Goal: Task Accomplishment & Management: Complete application form

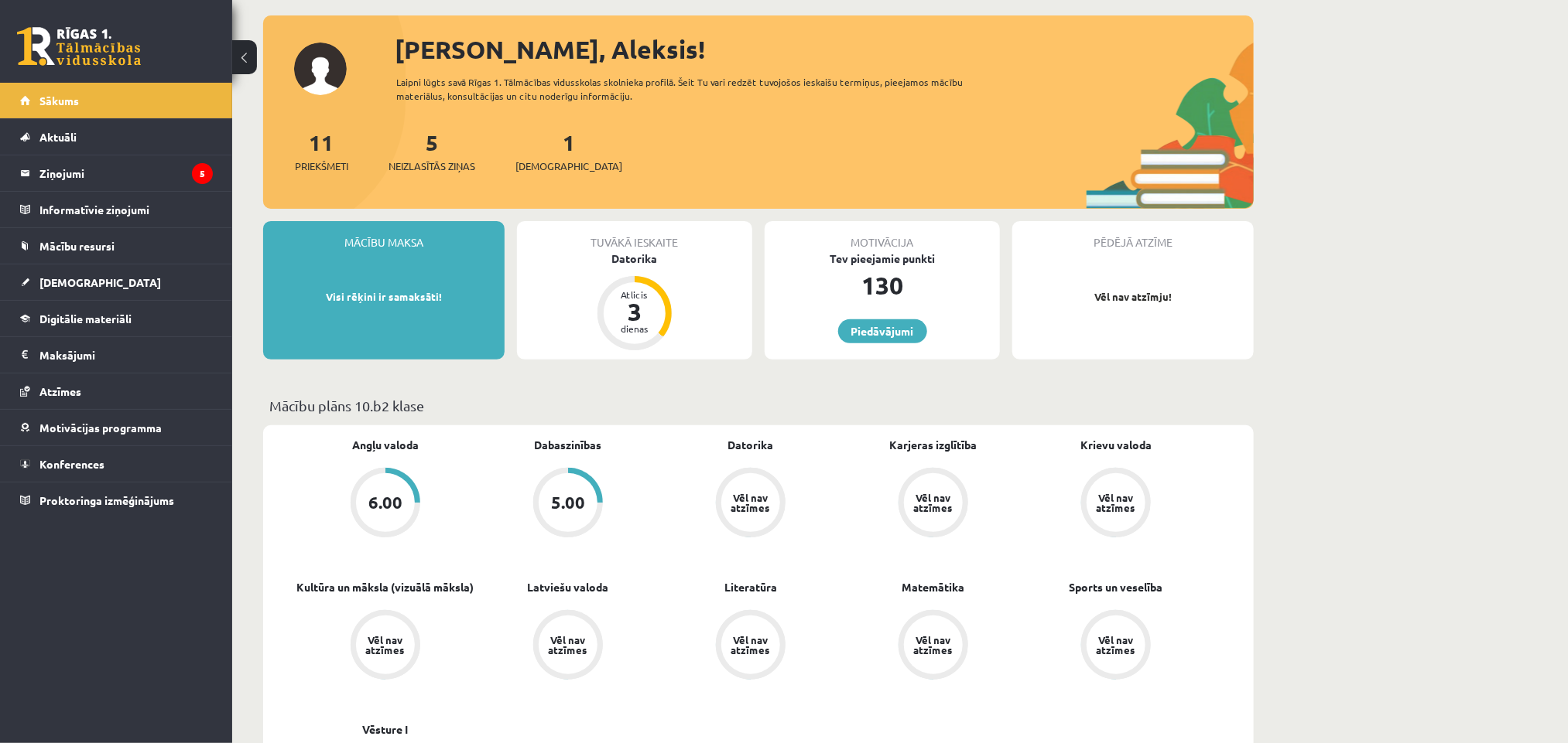
scroll to position [116, 0]
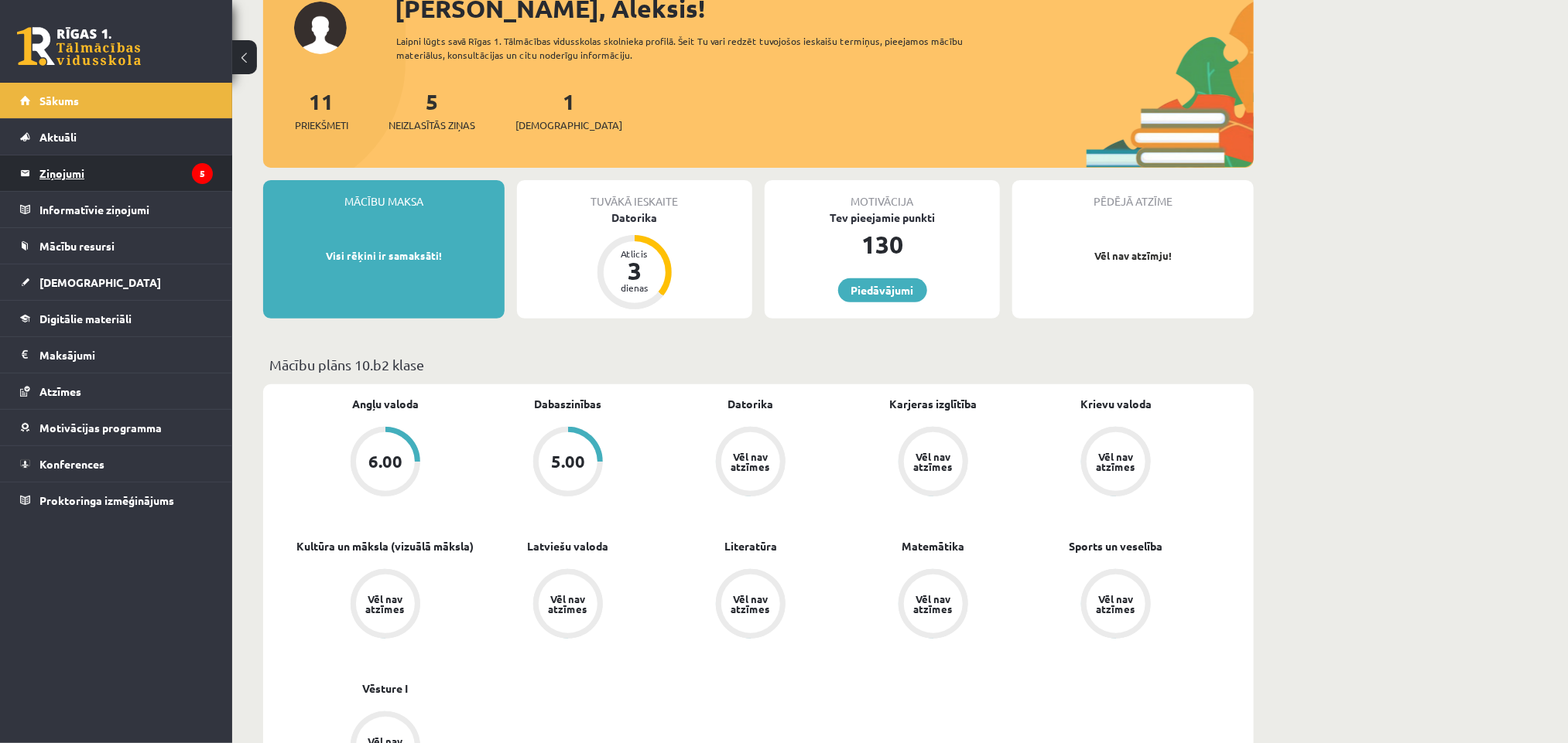
click at [35, 172] on link "Ziņojumi 5" at bounding box center [116, 173] width 192 height 36
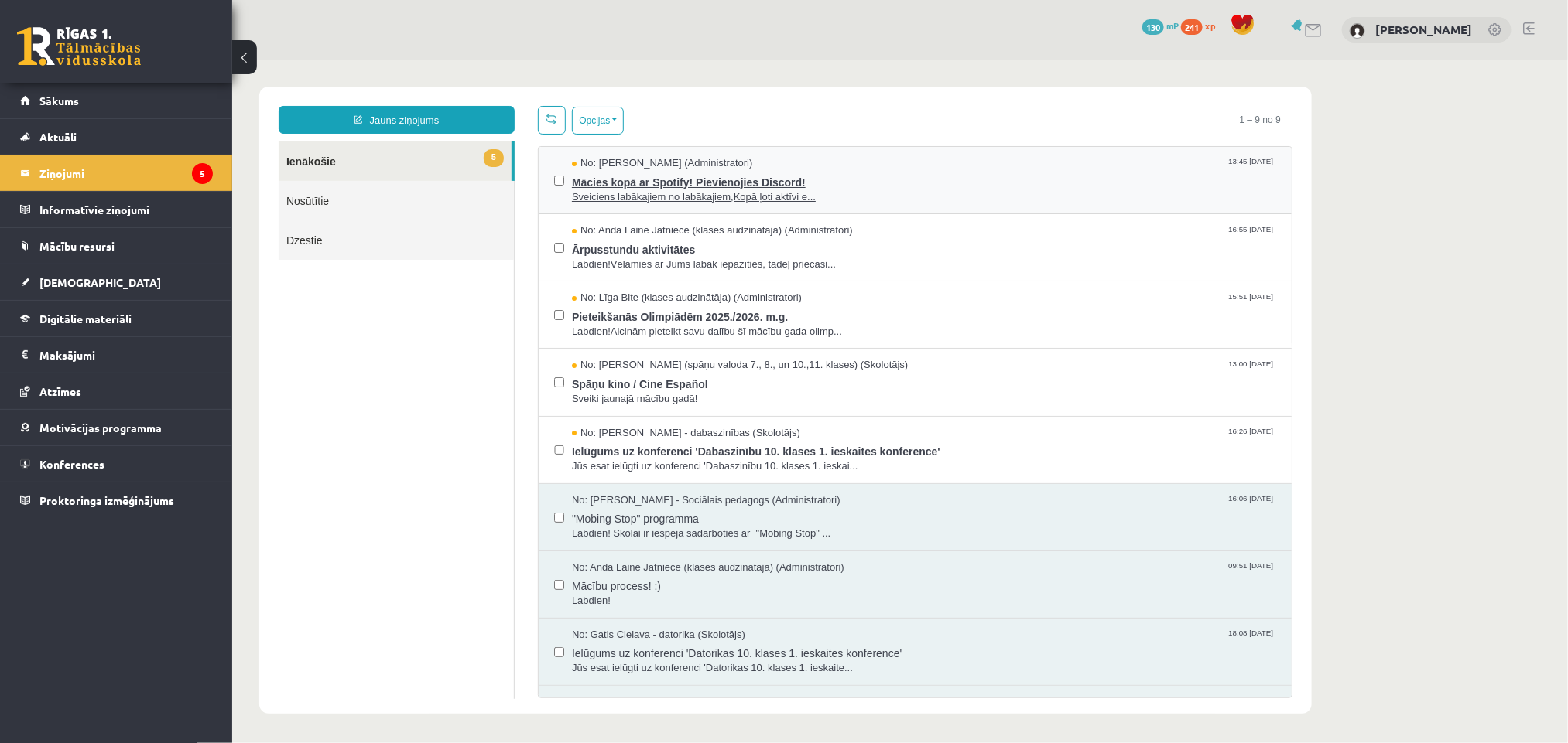
click at [619, 201] on span "Sveiciens labākajiem no labākajiem,Kopā ļoti aktīvi e..." at bounding box center [924, 197] width 704 height 15
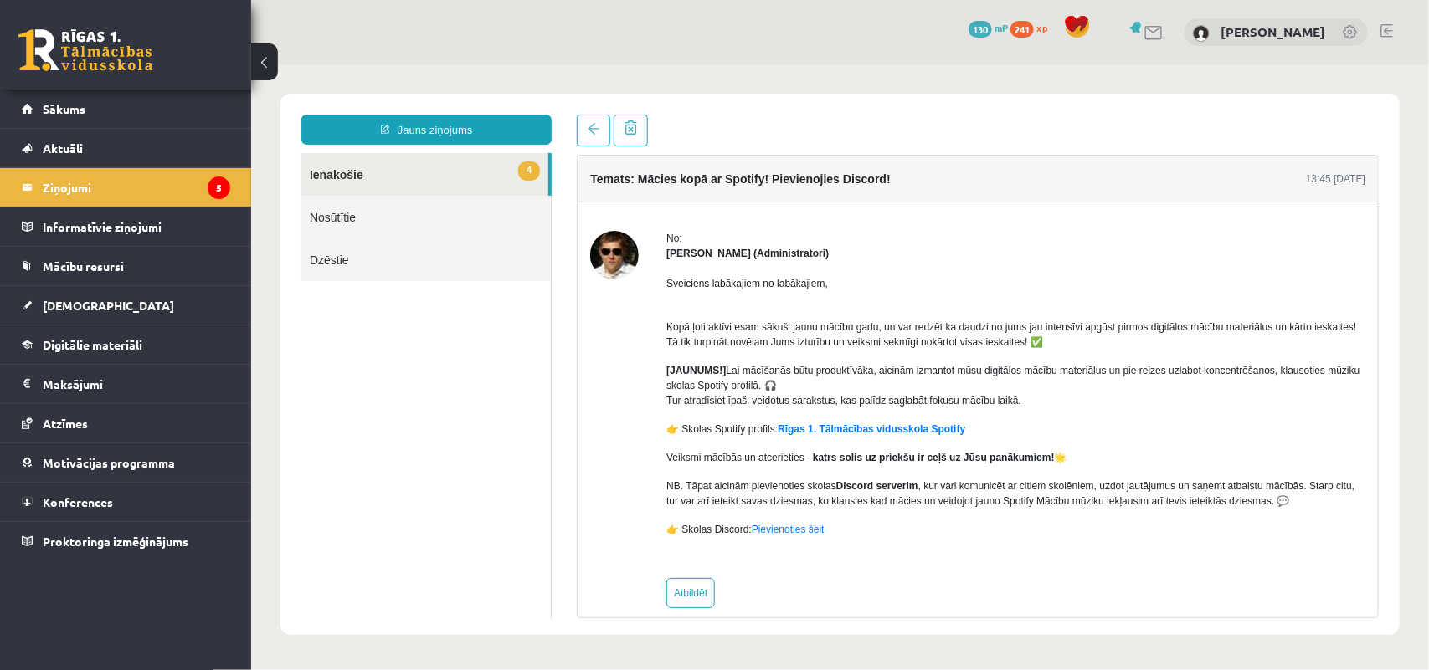
drag, startPoint x: 1823, startPoint y: 64, endPoint x: 916, endPoint y: 552, distance: 1029.4
click at [916, 552] on div "Sveiciens labākajiem no labākajiem, Kopā ļoti aktīvi esam sākuši jaunu mācību g…" at bounding box center [1014, 412] width 699 height 305
click at [118, 337] on link "Digitālie materiāli" at bounding box center [126, 345] width 208 height 39
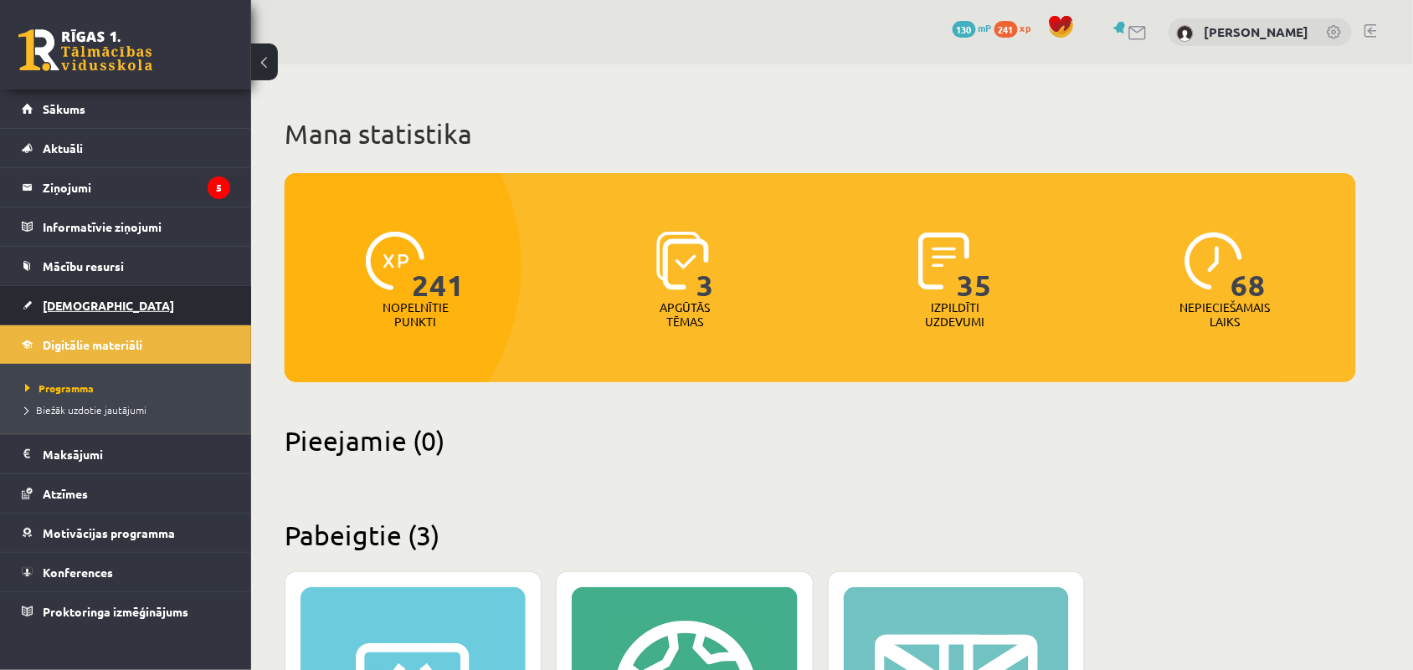
click at [92, 297] on link "[DEMOGRAPHIC_DATA]" at bounding box center [126, 305] width 208 height 39
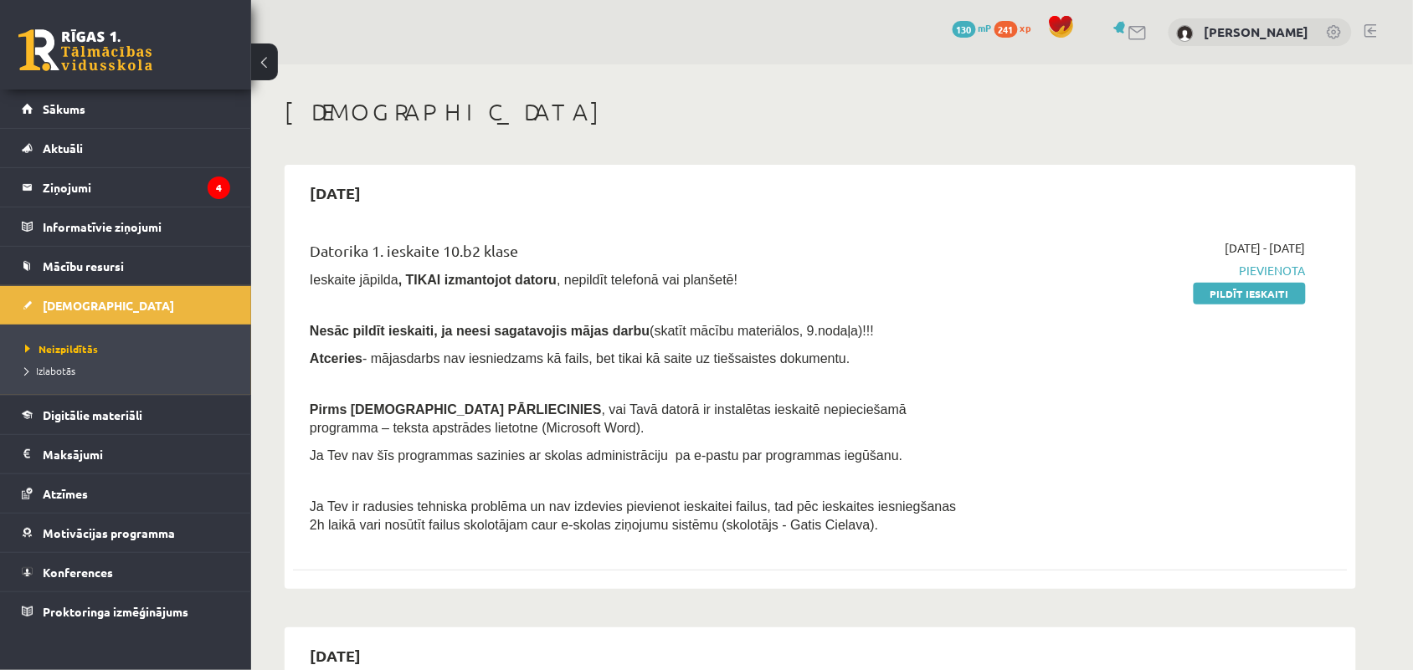
click at [1254, 270] on span "Pievienota" at bounding box center [1148, 271] width 316 height 18
drag, startPoint x: 1262, startPoint y: 270, endPoint x: 1285, endPoint y: 266, distance: 22.8
click at [1285, 266] on span "Pievienota" at bounding box center [1148, 271] width 316 height 18
click at [1258, 260] on div "2025-09-01 - 2025-09-15 Pievienota Pildīt ieskaiti" at bounding box center [1148, 391] width 341 height 304
click at [1265, 266] on span "Pievienota" at bounding box center [1148, 271] width 316 height 18
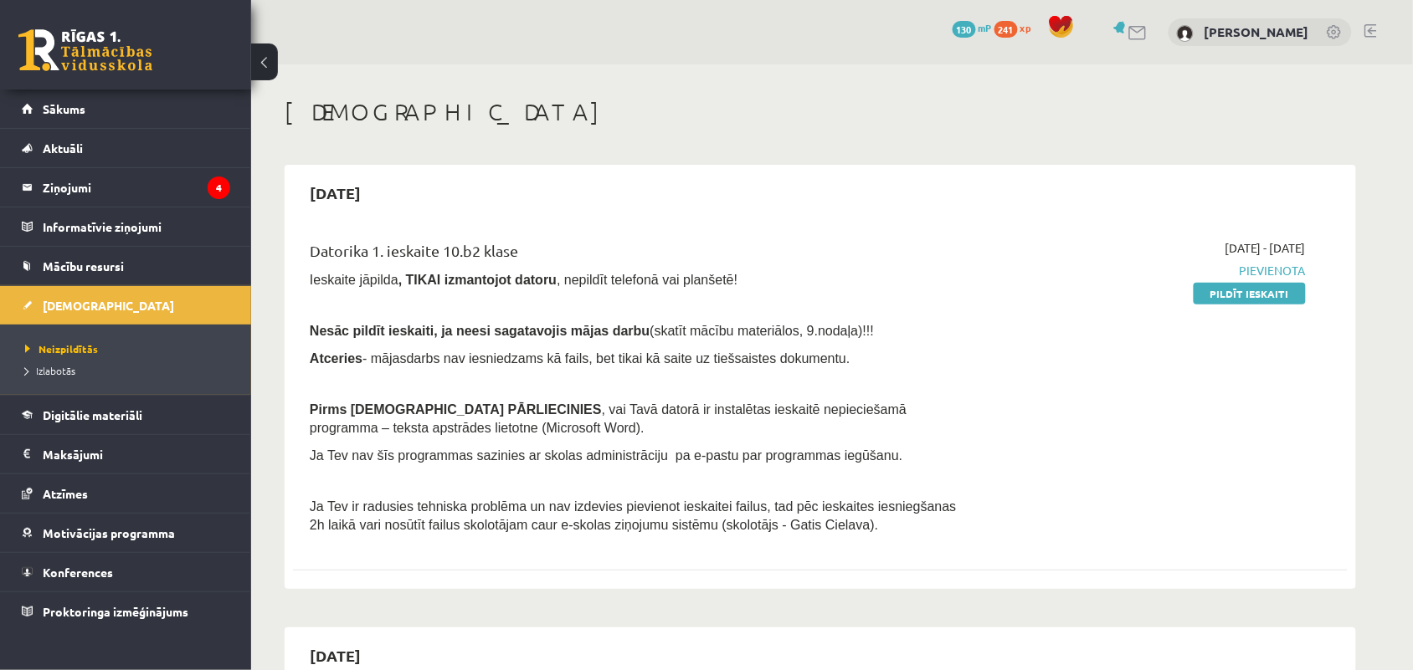
click at [1265, 266] on span "Pievienota" at bounding box center [1148, 271] width 316 height 18
click at [1236, 290] on link "Pildīt ieskaiti" at bounding box center [1250, 294] width 112 height 22
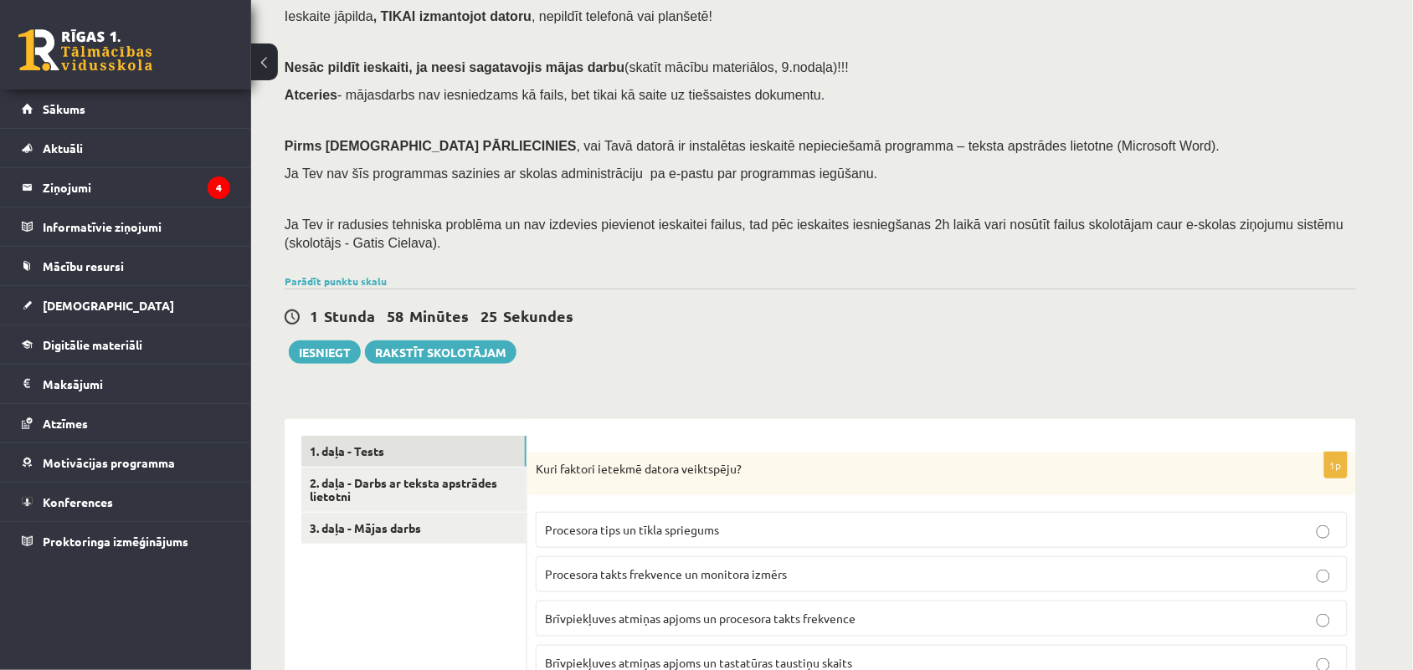
scroll to position [105, 0]
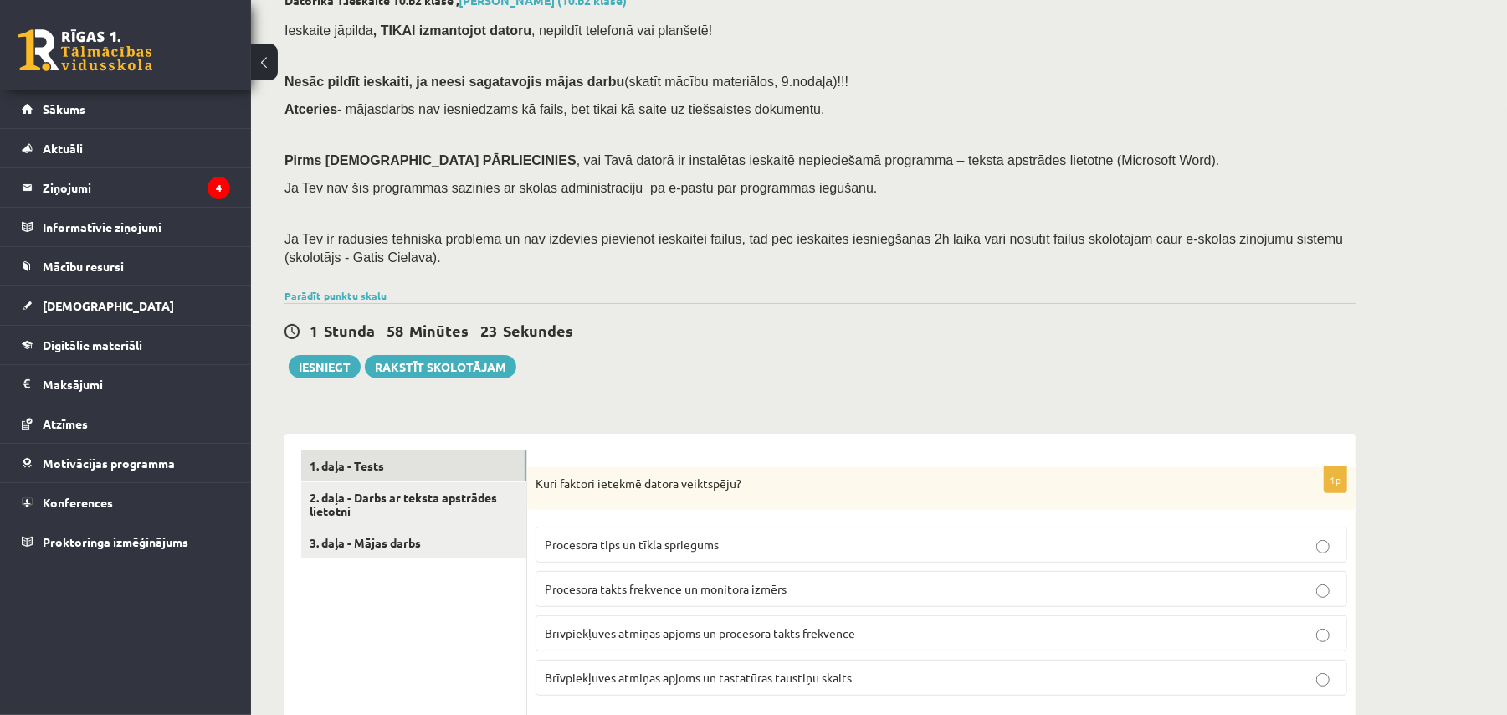
drag, startPoint x: 1180, startPoint y: 0, endPoint x: 1130, endPoint y: 373, distance: 376.6
click at [1130, 373] on div "1 Stunda 58 Minūtes 23 Sekundes Ieskaite saglabāta! Iesniegt Rakstīt skolotājam" at bounding box center [820, 340] width 1071 height 75
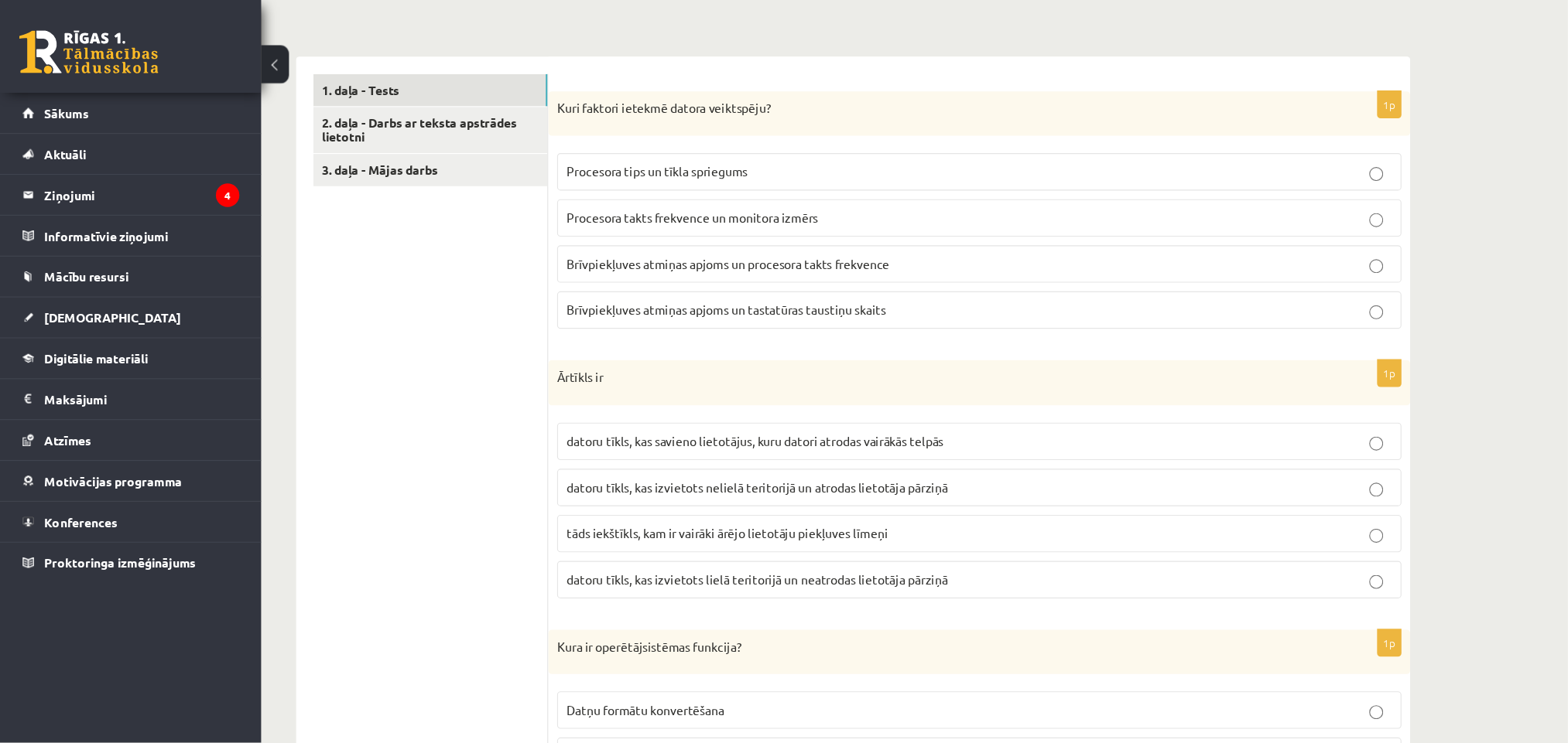
scroll to position [448, 0]
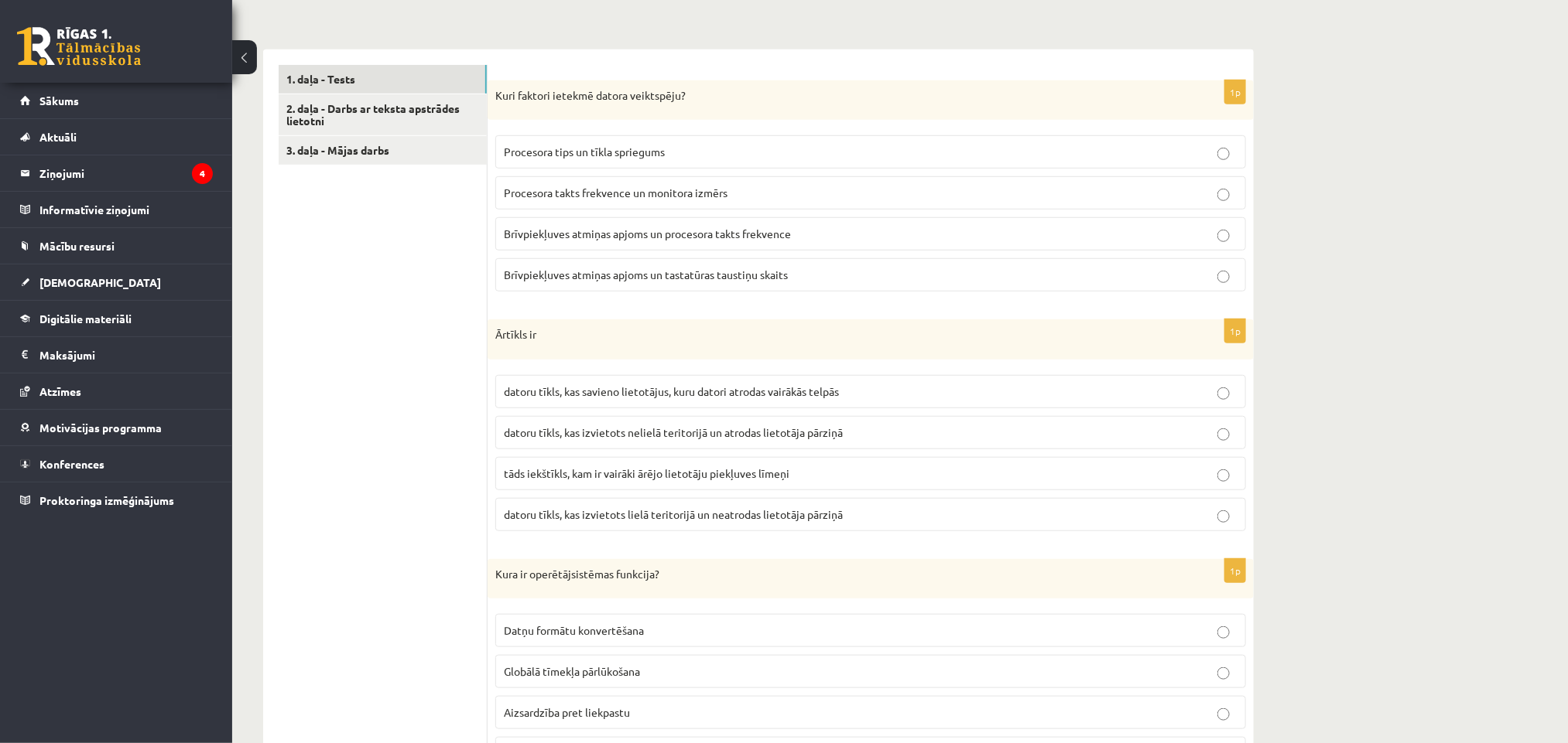
drag, startPoint x: 1357, startPoint y: 0, endPoint x: 1089, endPoint y: 347, distance: 438.4
click at [1089, 347] on div "Ārtīkls ir" at bounding box center [870, 340] width 766 height 41
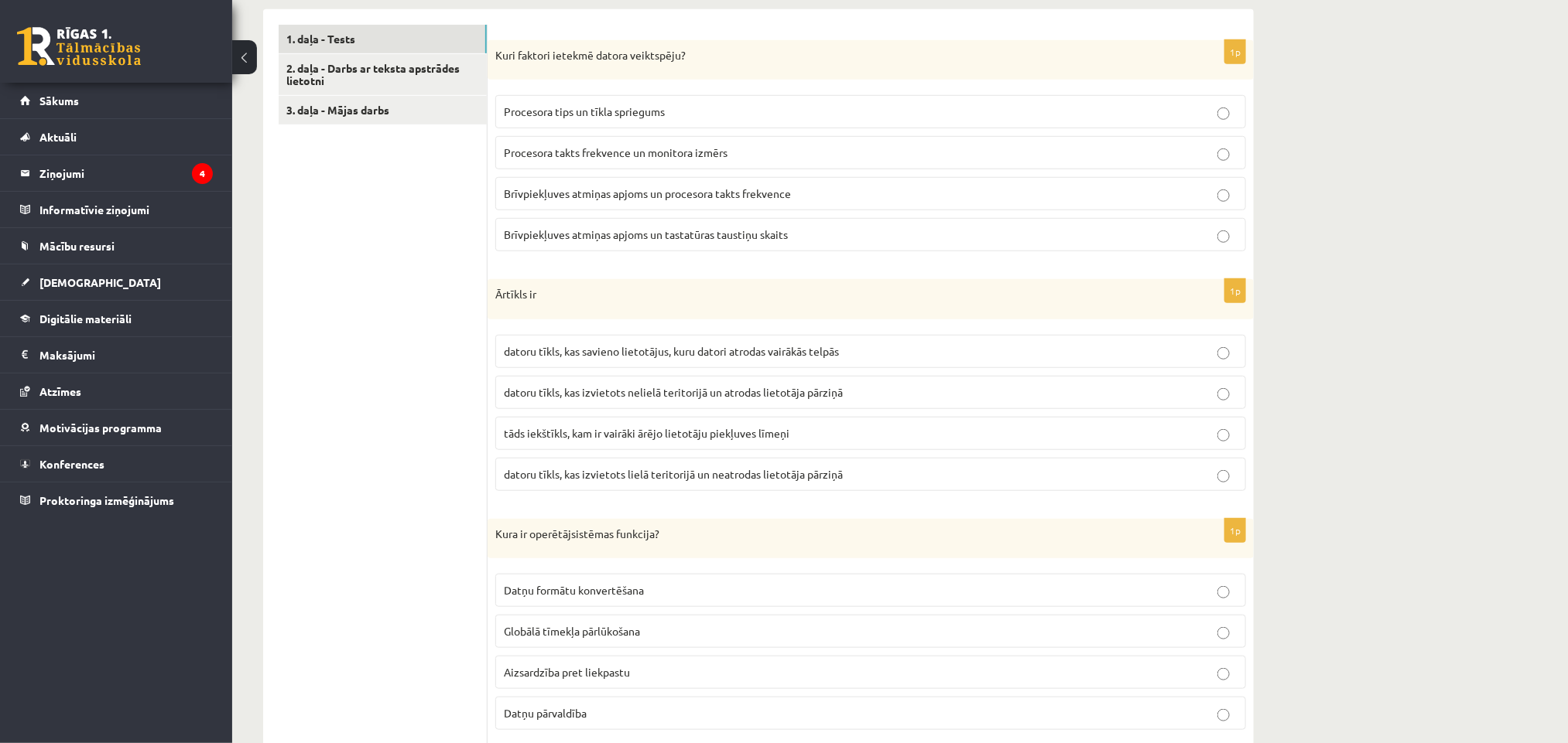
scroll to position [522, 0]
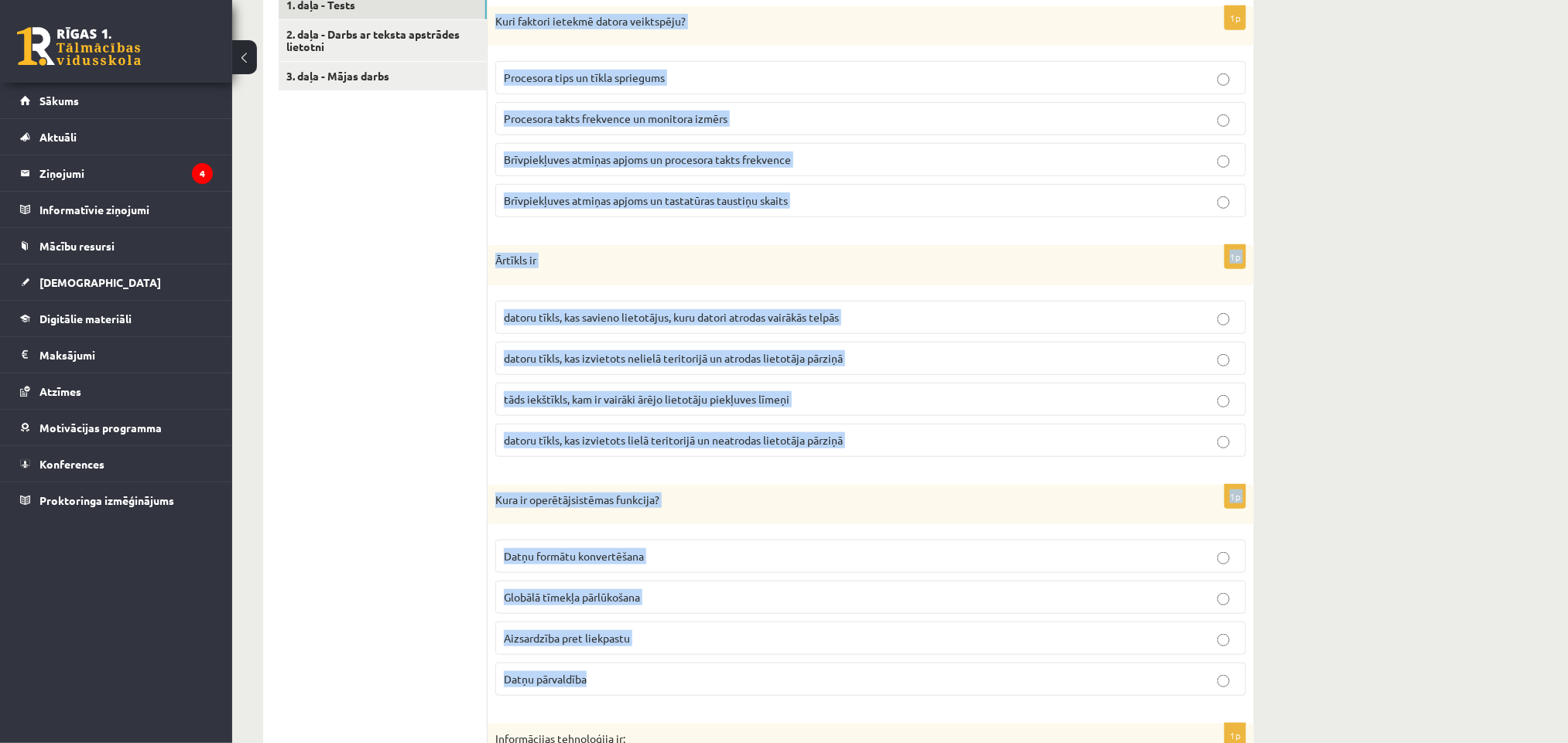
drag, startPoint x: 496, startPoint y: 24, endPoint x: 714, endPoint y: 706, distance: 716.0
copy form "Kuri faktori ietekmē datora veiktspēju? Procesora tips un tīkla spriegums Proce…"
click at [533, 168] on p "Brīvpiekļuves atmiņas apjoms un procesora takts frekvence" at bounding box center [870, 160] width 733 height 17
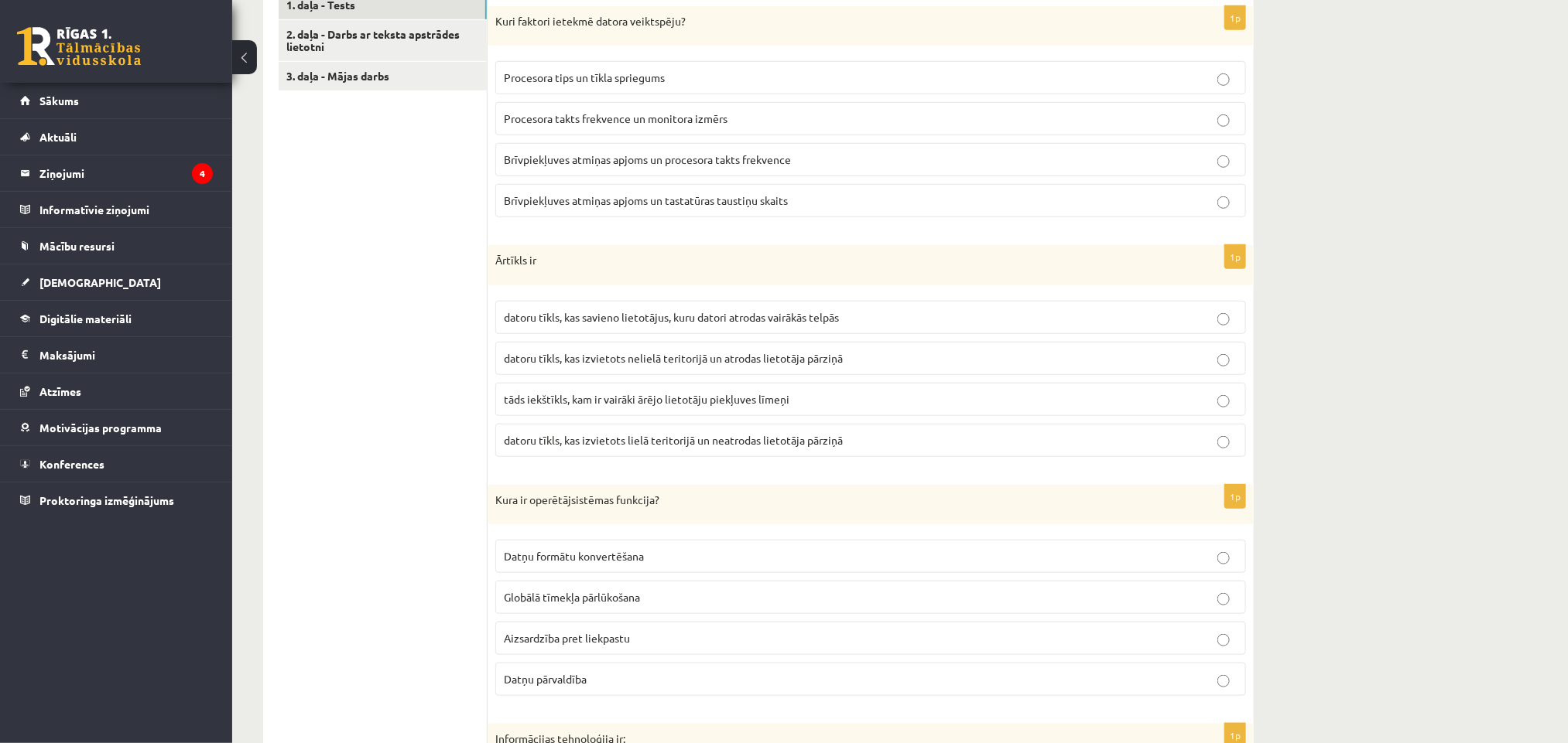
click at [541, 367] on p "datoru tīkls, kas izvietots nelielā teritorijā un atrodas lietotāja pārziņā" at bounding box center [870, 359] width 733 height 17
click at [722, 448] on p "datoru tīkls, kas izvietots lielā teritorijā un neatrodas lietotāja pārziņā" at bounding box center [870, 441] width 733 height 17
click at [620, 619] on p "Datņu pārvaldība" at bounding box center [870, 679] width 733 height 17
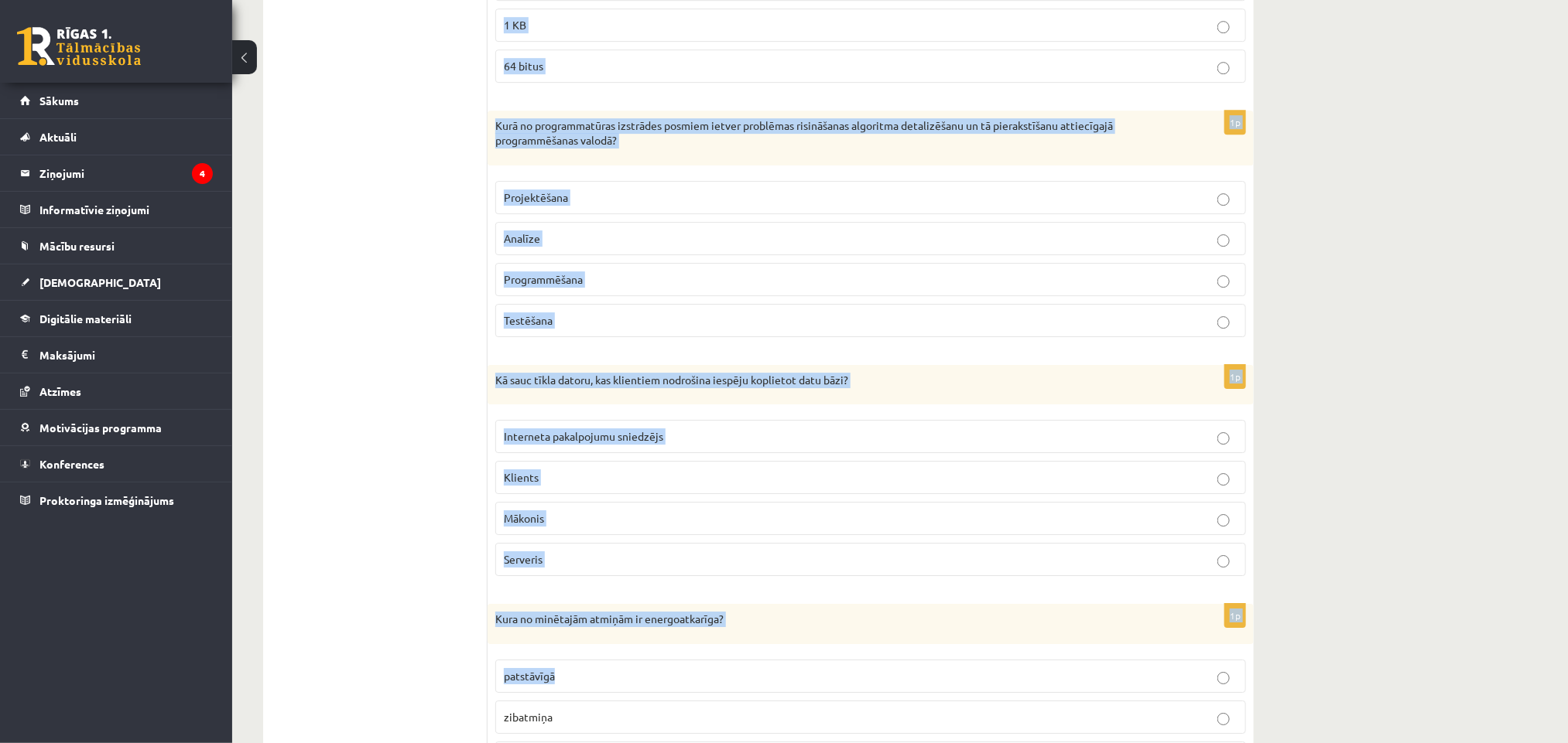
scroll to position [2611, 0]
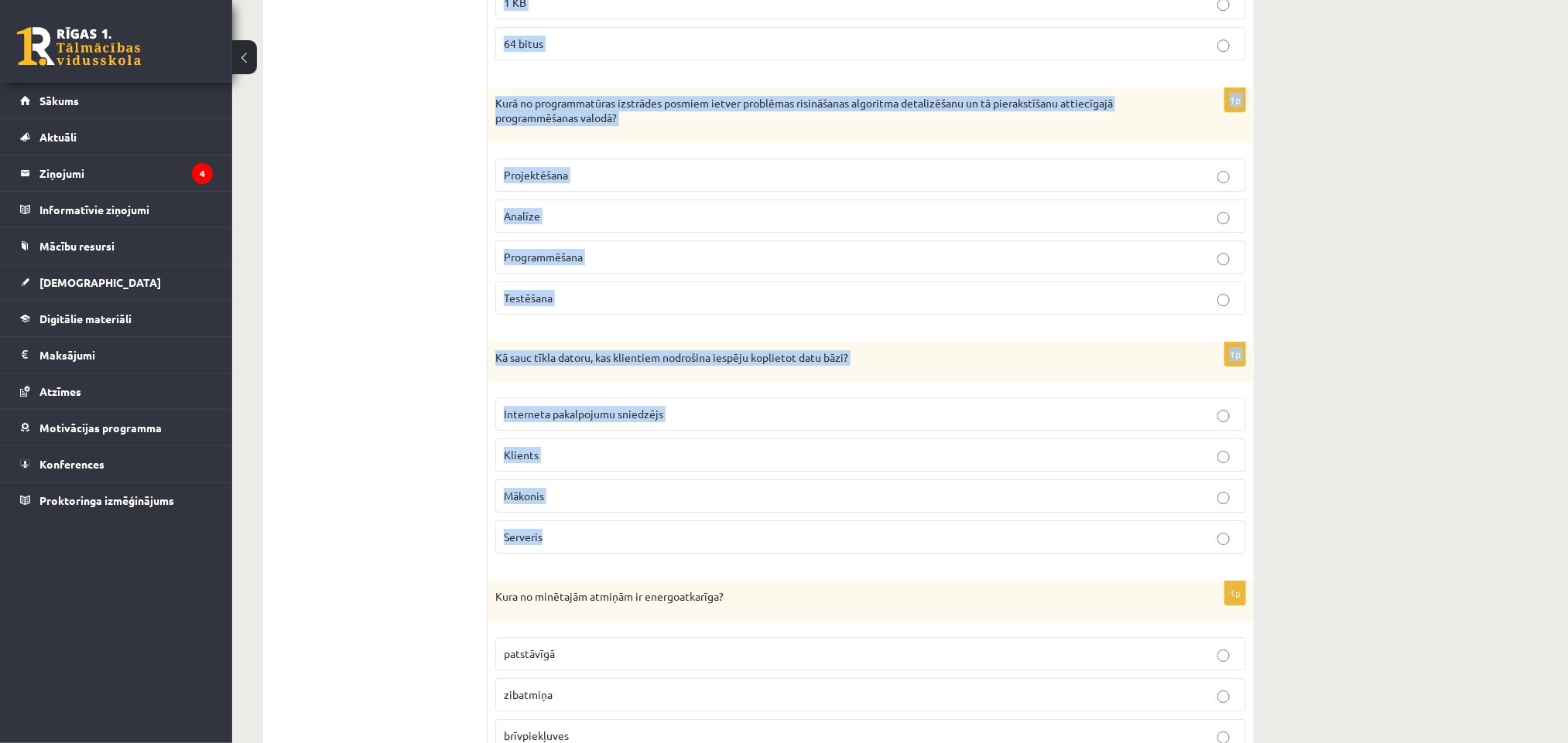
drag, startPoint x: 496, startPoint y: 7, endPoint x: 986, endPoint y: 564, distance: 741.9
click at [986, 564] on form "1p Kuri faktori ietekmē datora veiktspēju? Procesora tips un tīkla spriegums Pr…" at bounding box center [870, 88] width 735 height 4372
copy form "Loremipsumdo sitametcons ad: elits do eiusmod te incididuntu laboreetdolorema a…"
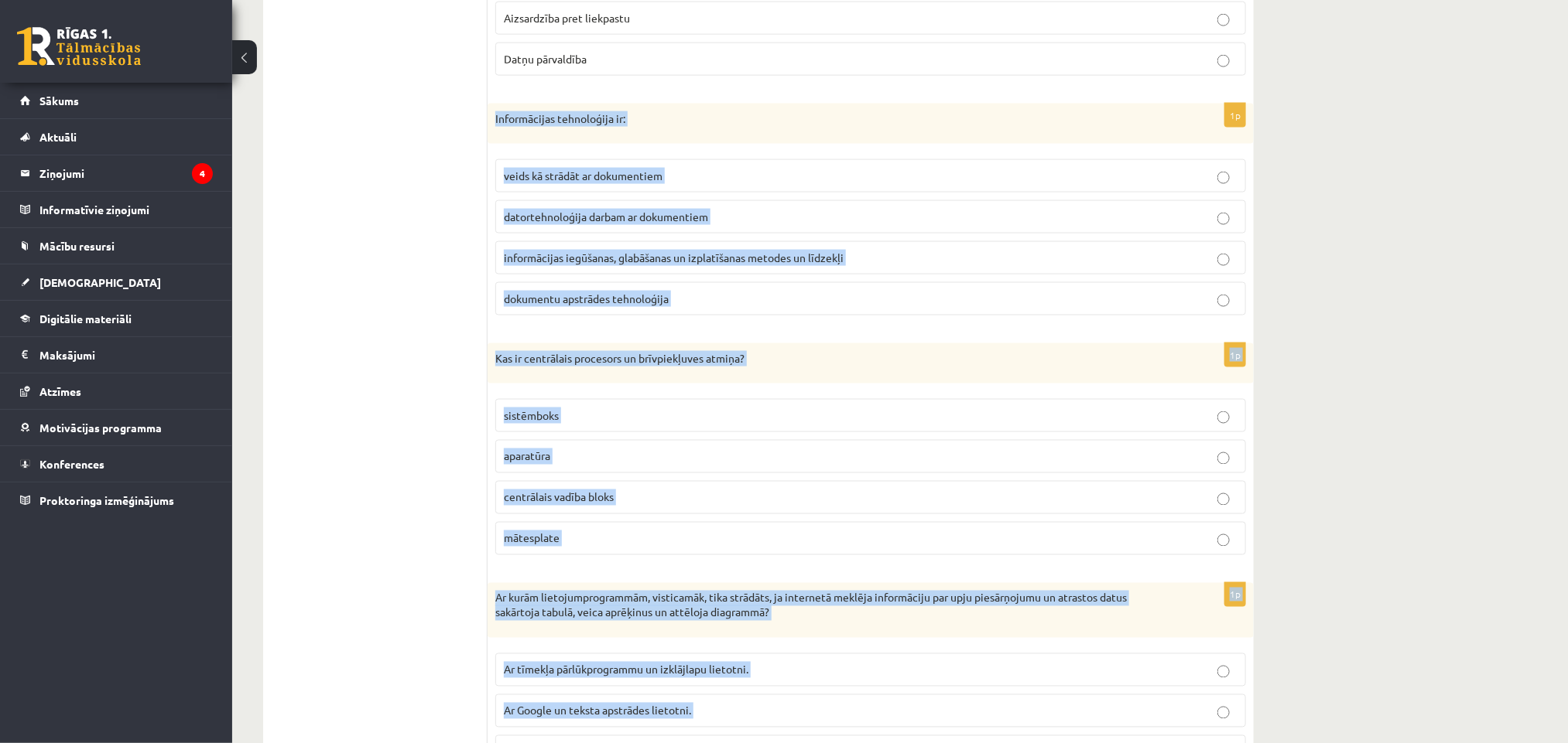
scroll to position [1102, 0]
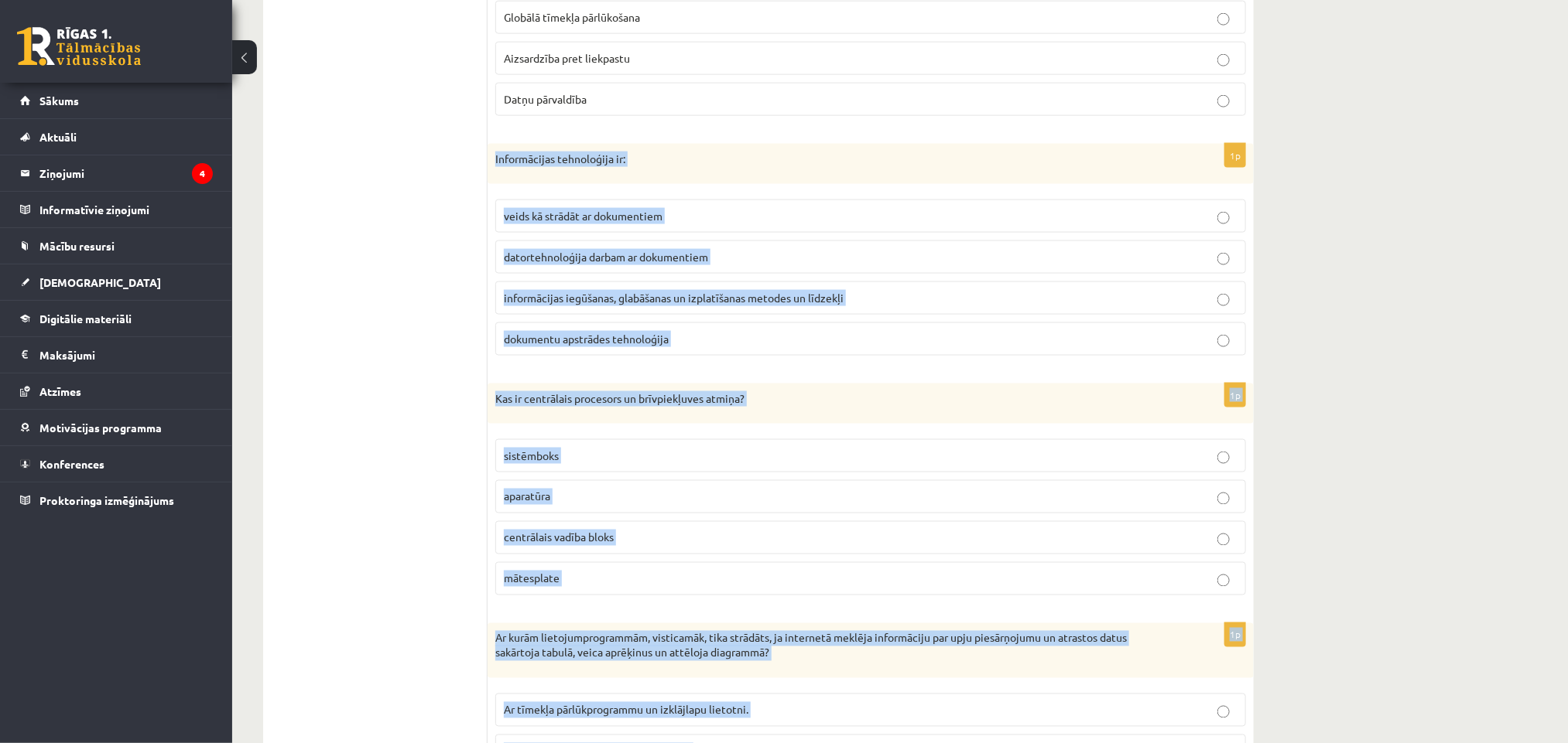
copy form "Loremipsumdo sitametcons ad: elits do eiusmod te incididuntu laboreetdolorema a…"
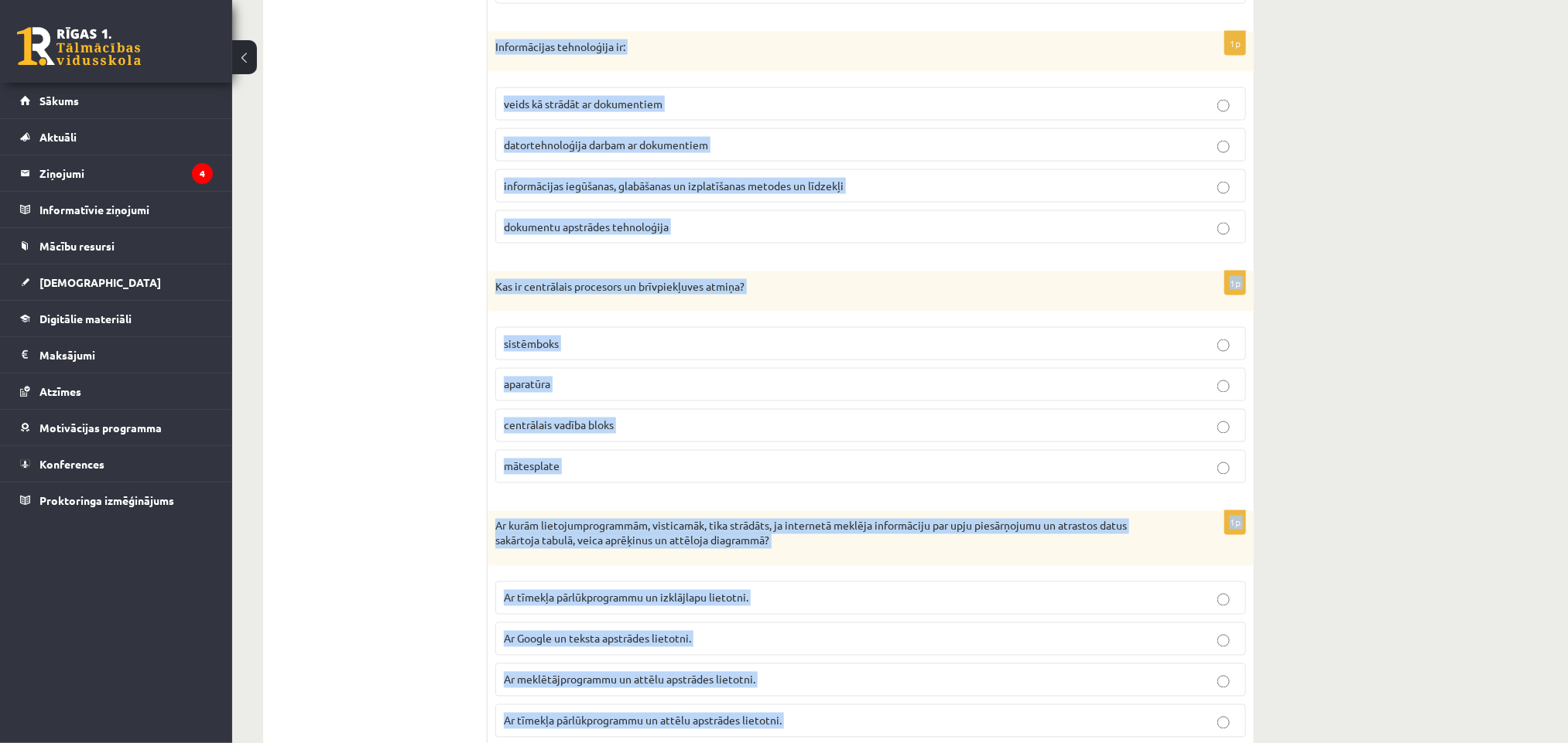
scroll to position [1218, 0]
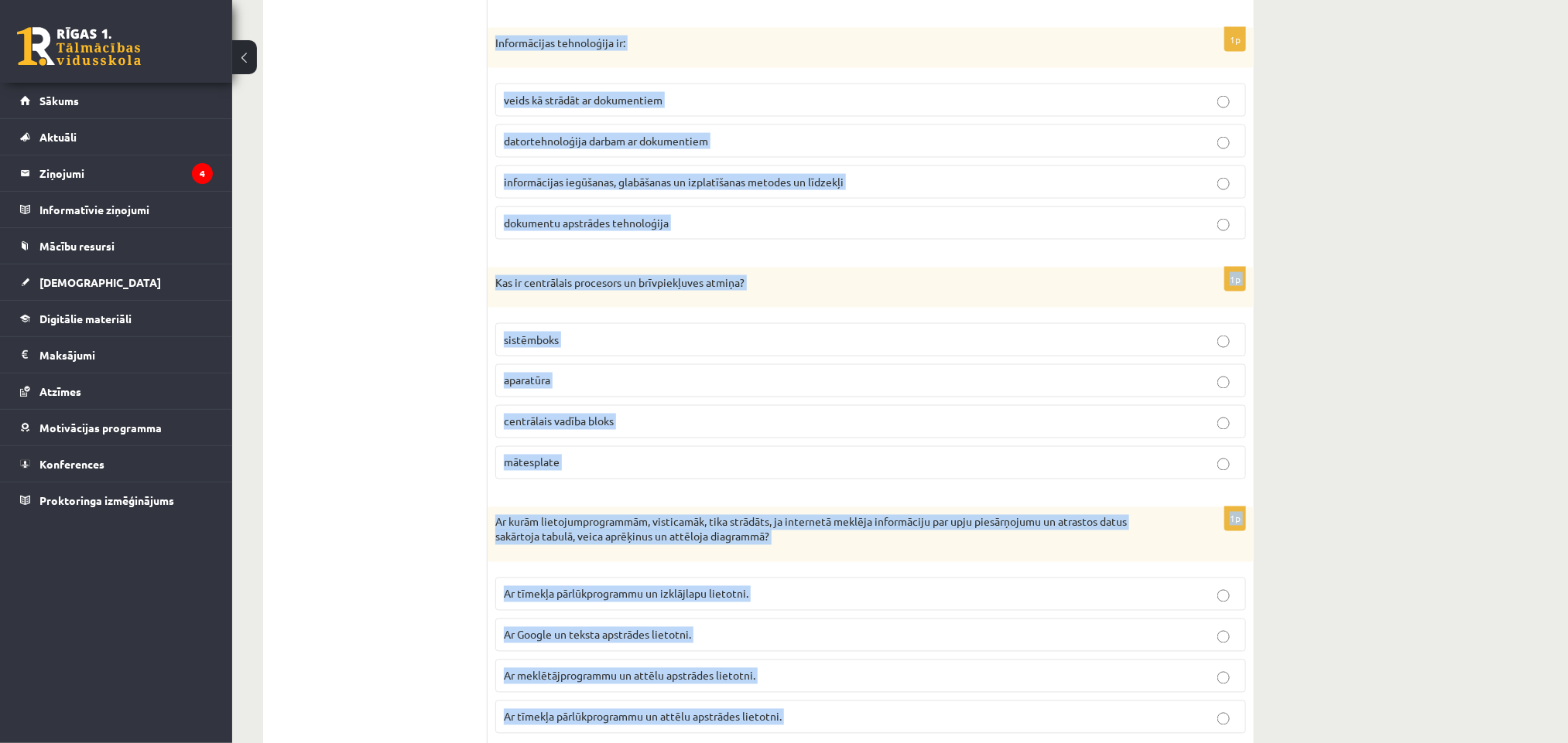
click at [553, 184] on p "informācijas iegūšanas, glabāšanas un izplatīšanas metodes un līdzekļi" at bounding box center [870, 182] width 733 height 17
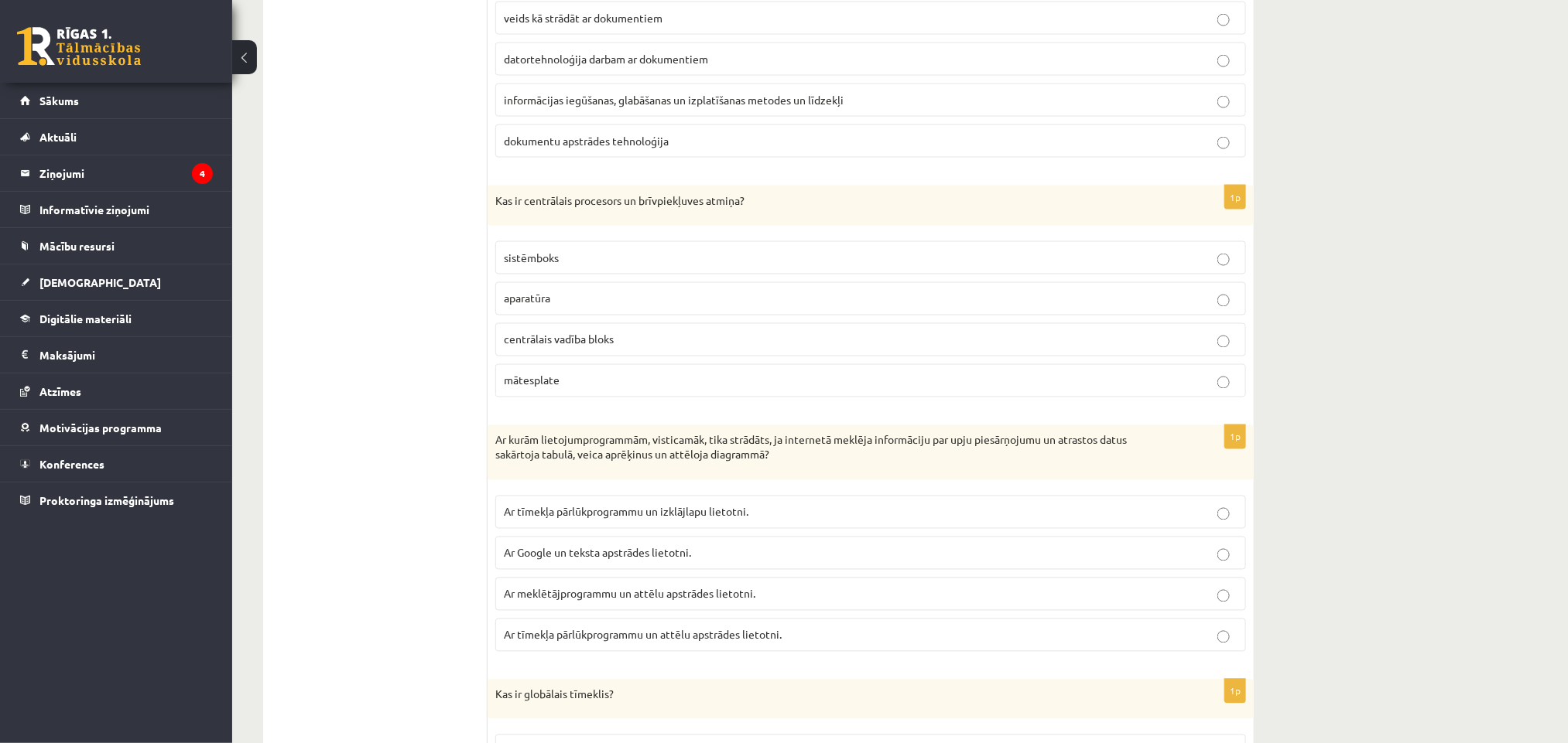
scroll to position [1334, 0]
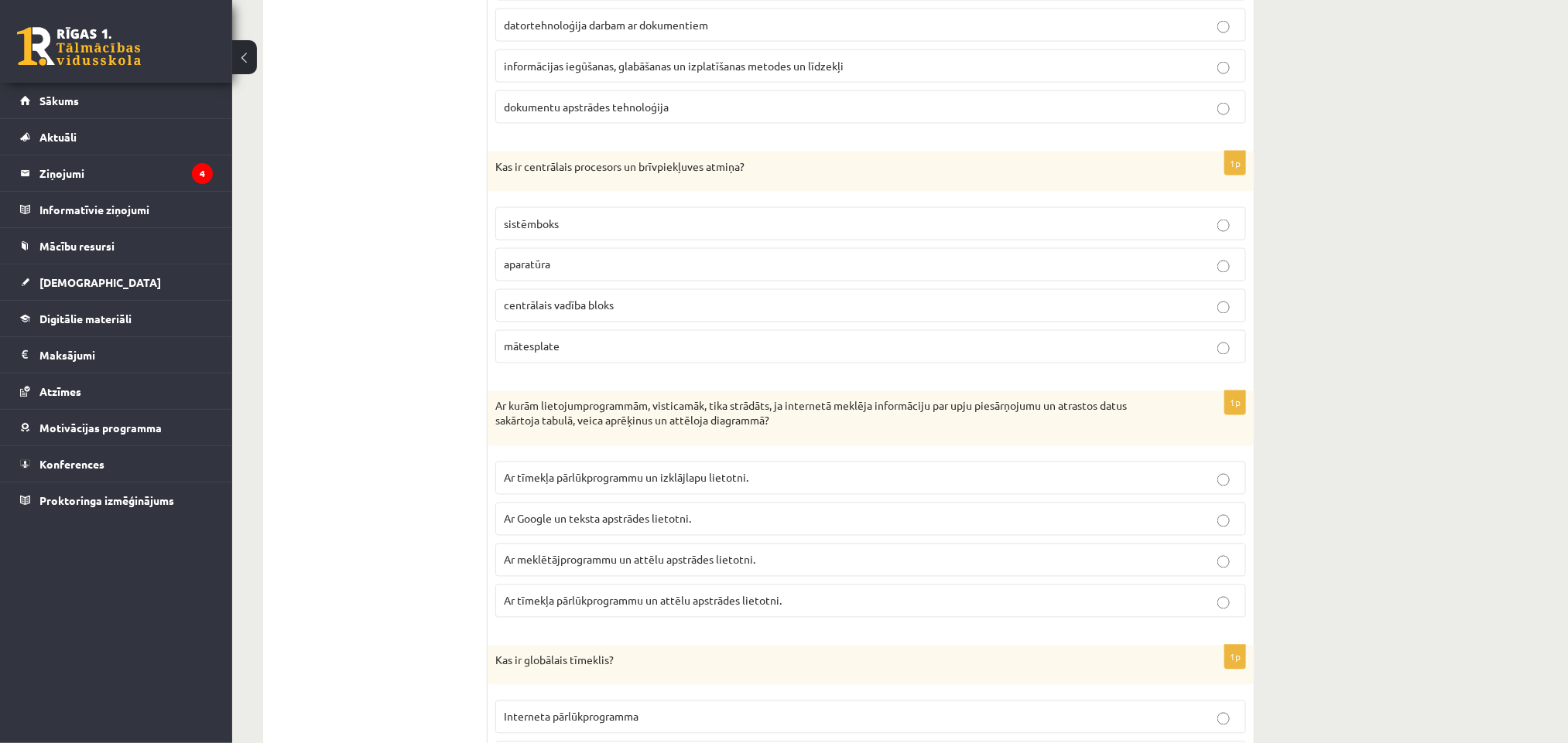
click at [523, 272] on span "aparatūra" at bounding box center [527, 264] width 46 height 14
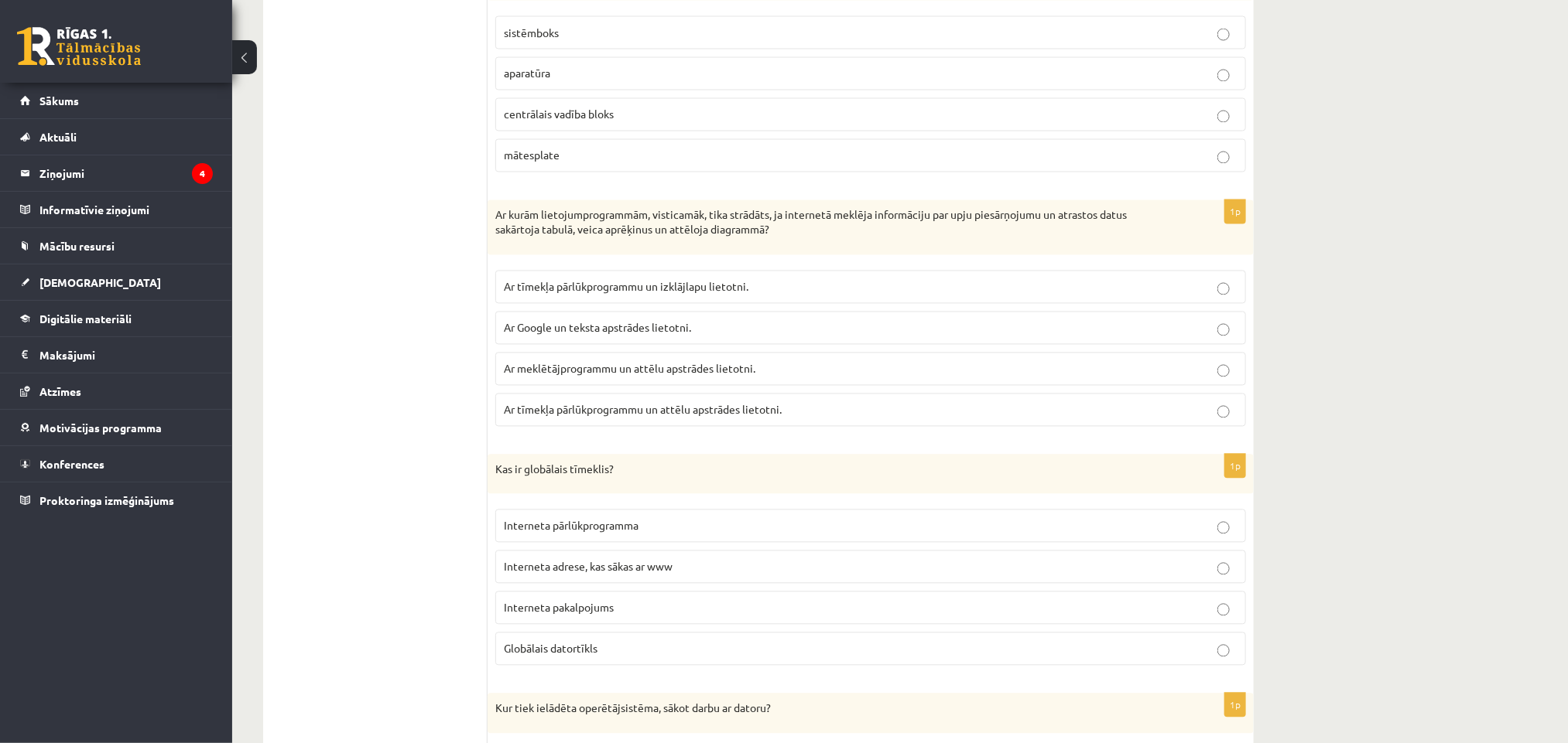
scroll to position [1566, 0]
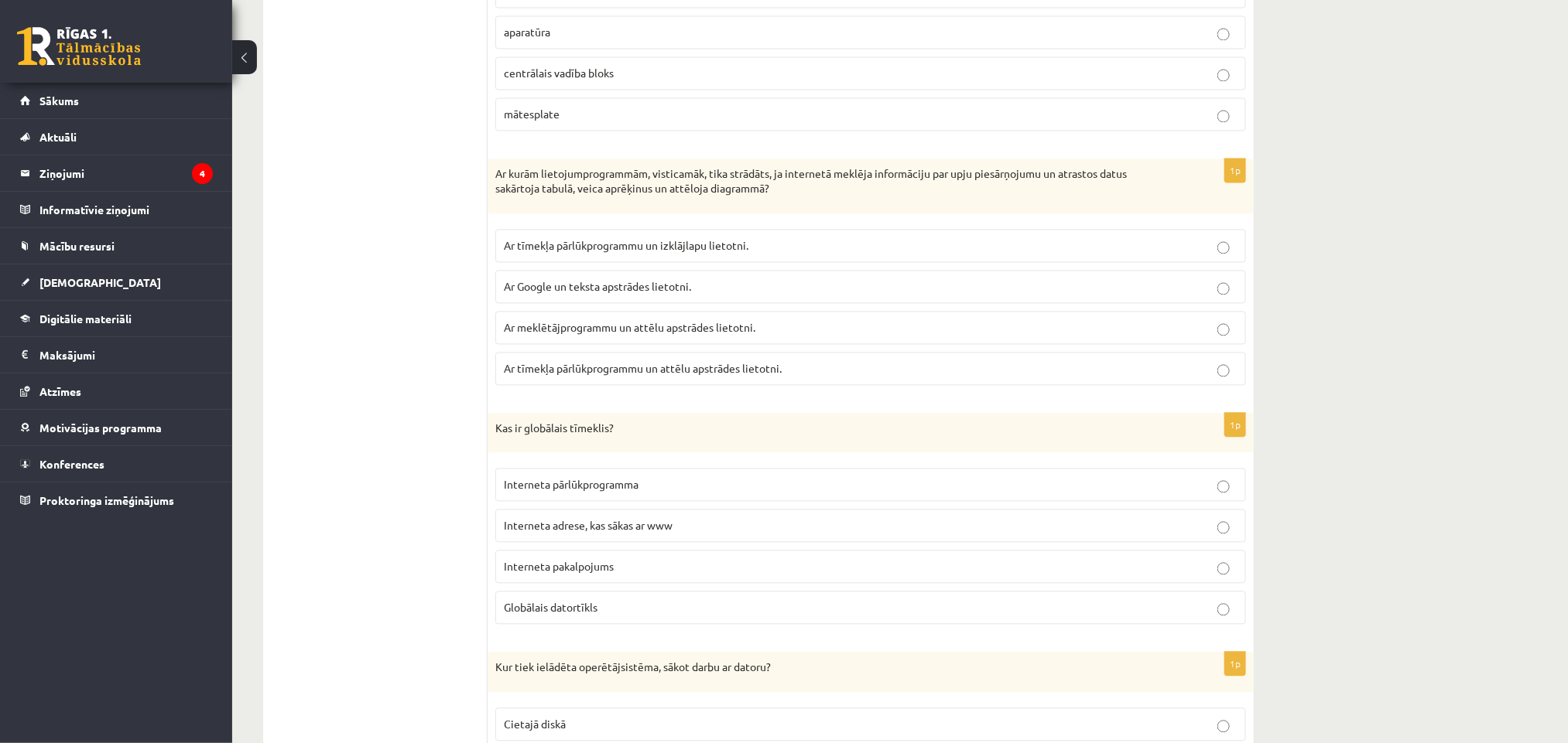
click at [592, 335] on span "Ar meklētājprogrammu un attēlu apstrādes lietotni." at bounding box center [630, 327] width 251 height 14
click at [624, 263] on label "Ar tīmekļa pārlūkprogrammu un izklājlapu lietotni." at bounding box center [871, 247] width 751 height 33
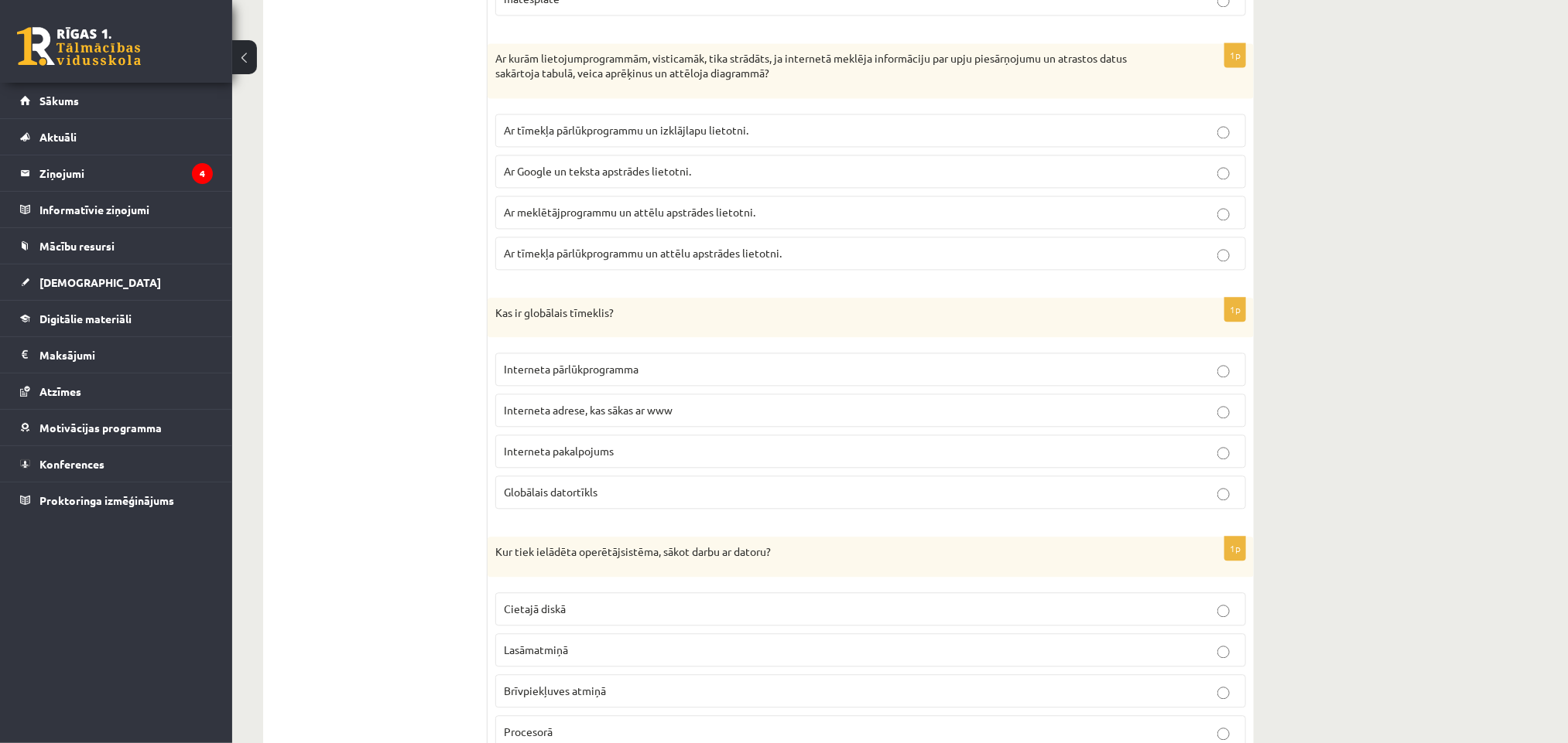
scroll to position [1798, 0]
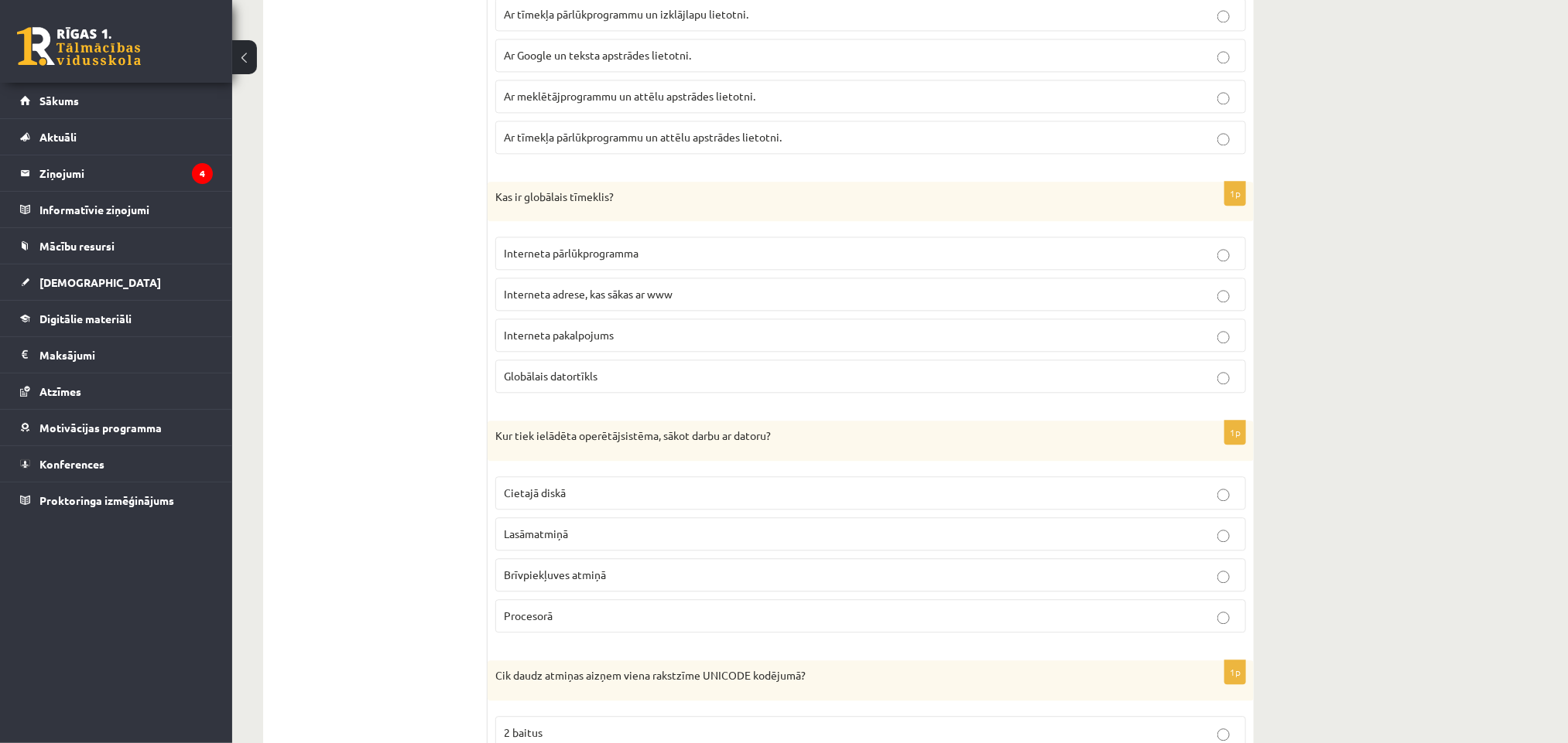
click at [704, 344] on p "Interneta pakalpojums" at bounding box center [870, 335] width 733 height 17
click at [619, 583] on p "Brīvpiekļuves atmiņā" at bounding box center [870, 575] width 733 height 17
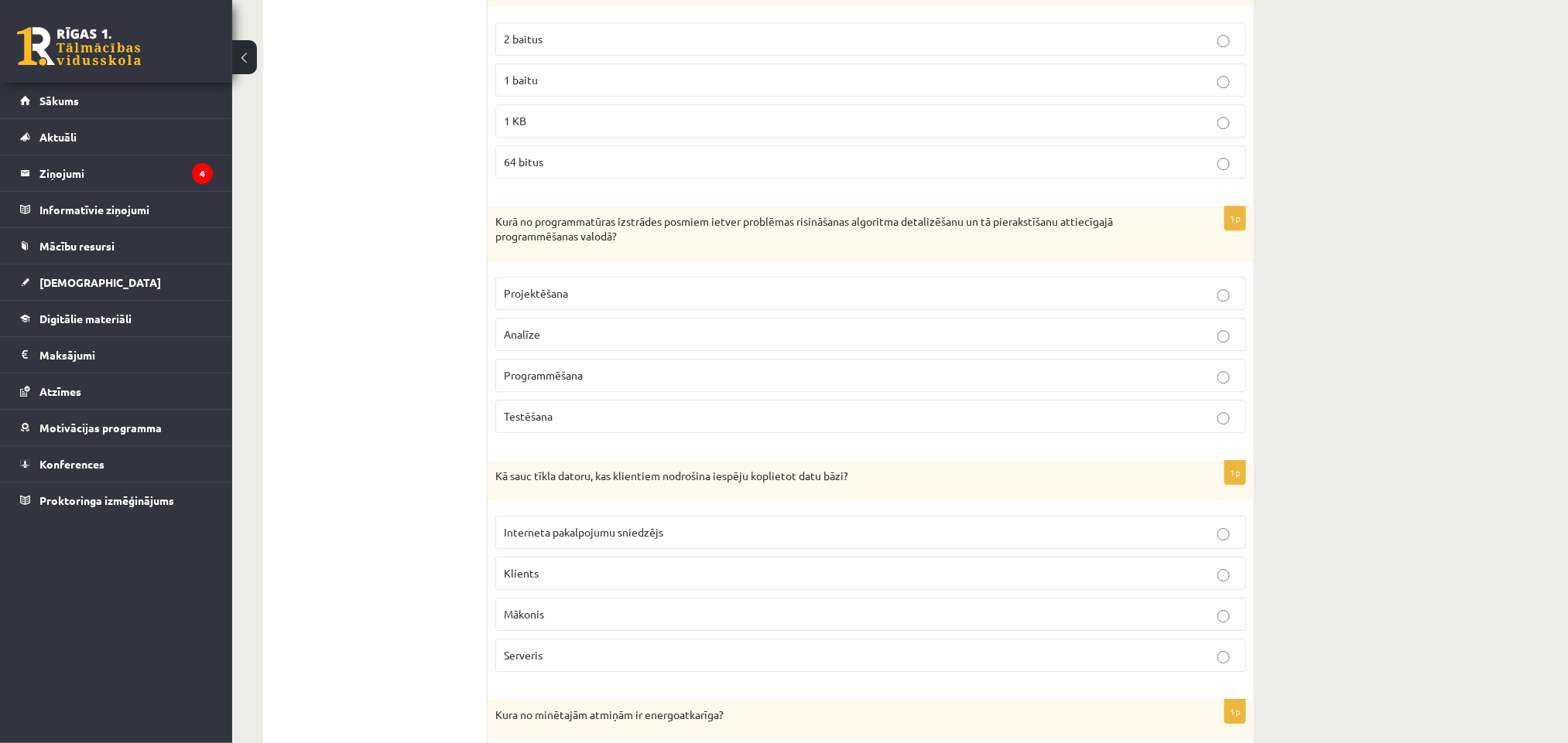
scroll to position [2494, 0]
click at [609, 50] on label "2 baitus" at bounding box center [871, 37] width 751 height 33
drag, startPoint x: 574, startPoint y: 401, endPoint x: 515, endPoint y: 270, distance: 143.7
click at [573, 380] on span "Programmēšana" at bounding box center [543, 372] width 79 height 14
click at [574, 619] on p "Serveris" at bounding box center [870, 653] width 733 height 17
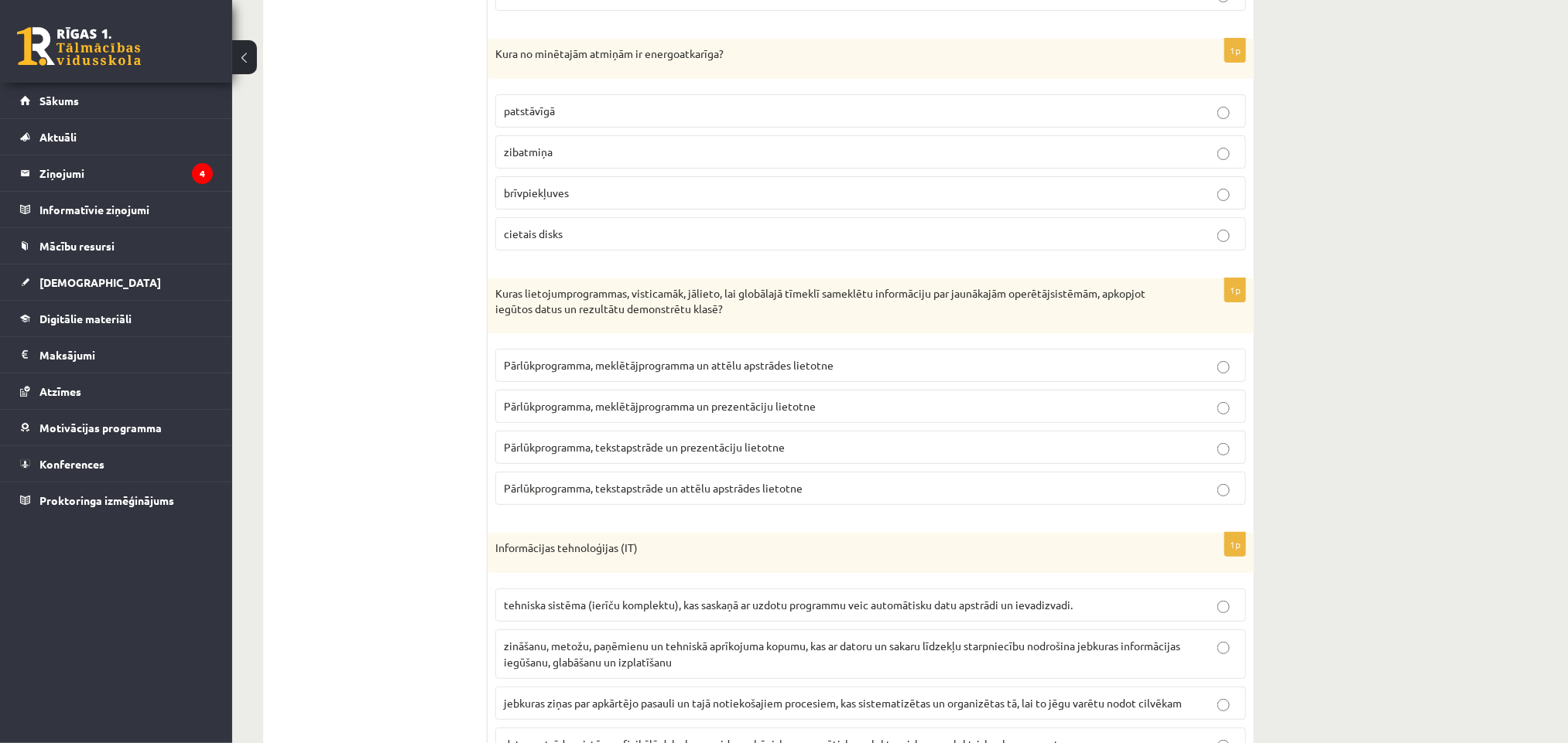
scroll to position [3190, 0]
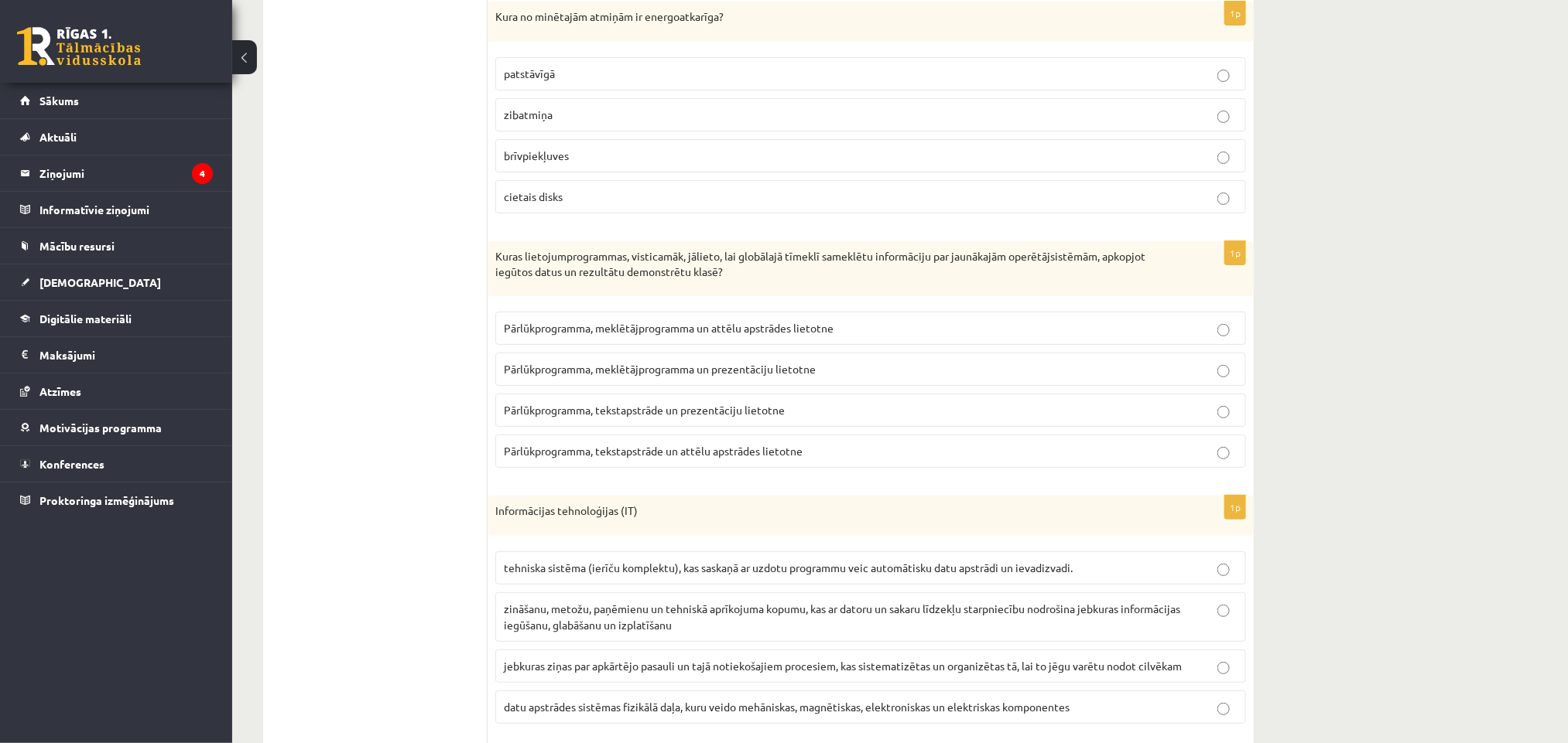
click at [496, 25] on p "Kura no minētajām atmiņām ir energoatkarīga?" at bounding box center [832, 17] width 673 height 16
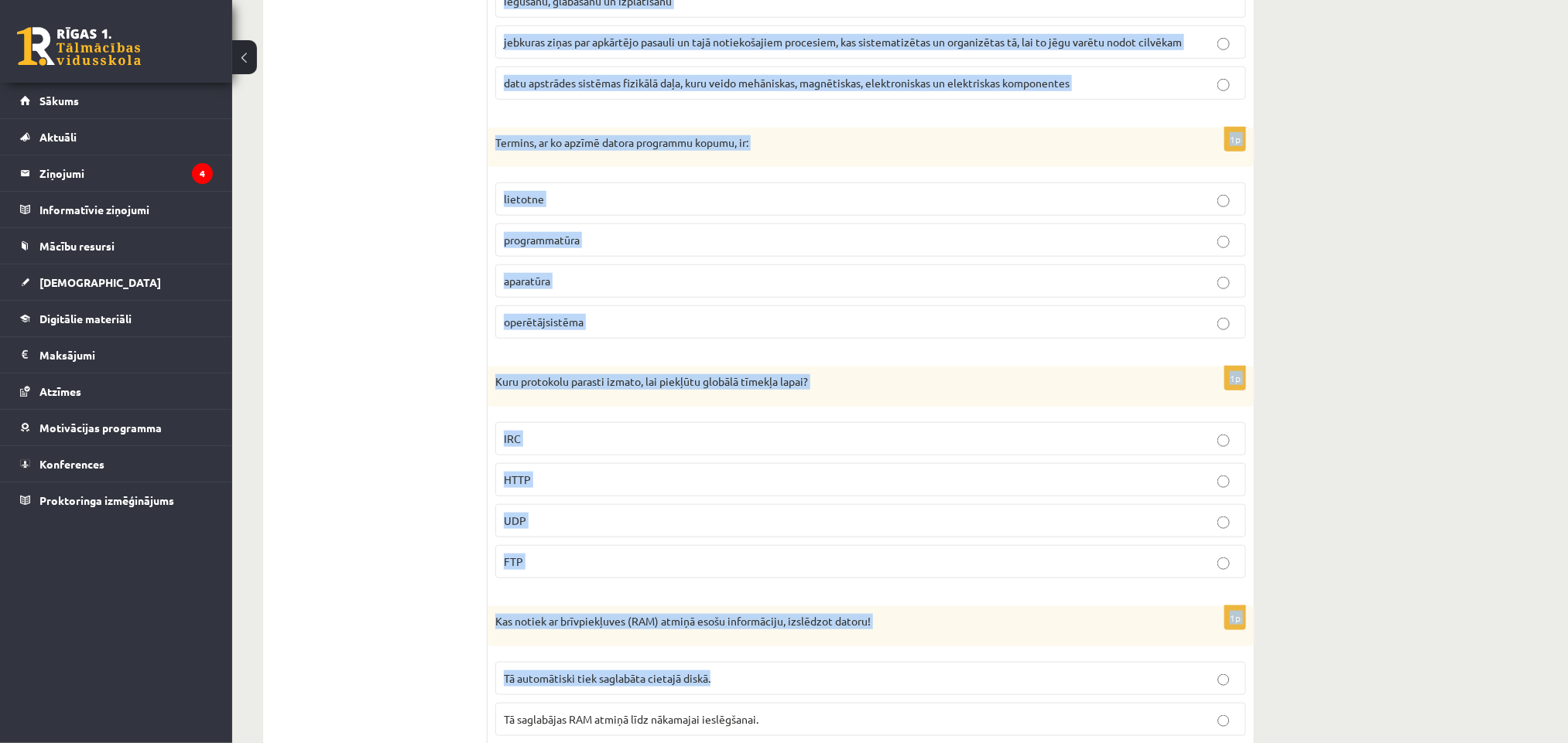
scroll to position [4239, 0]
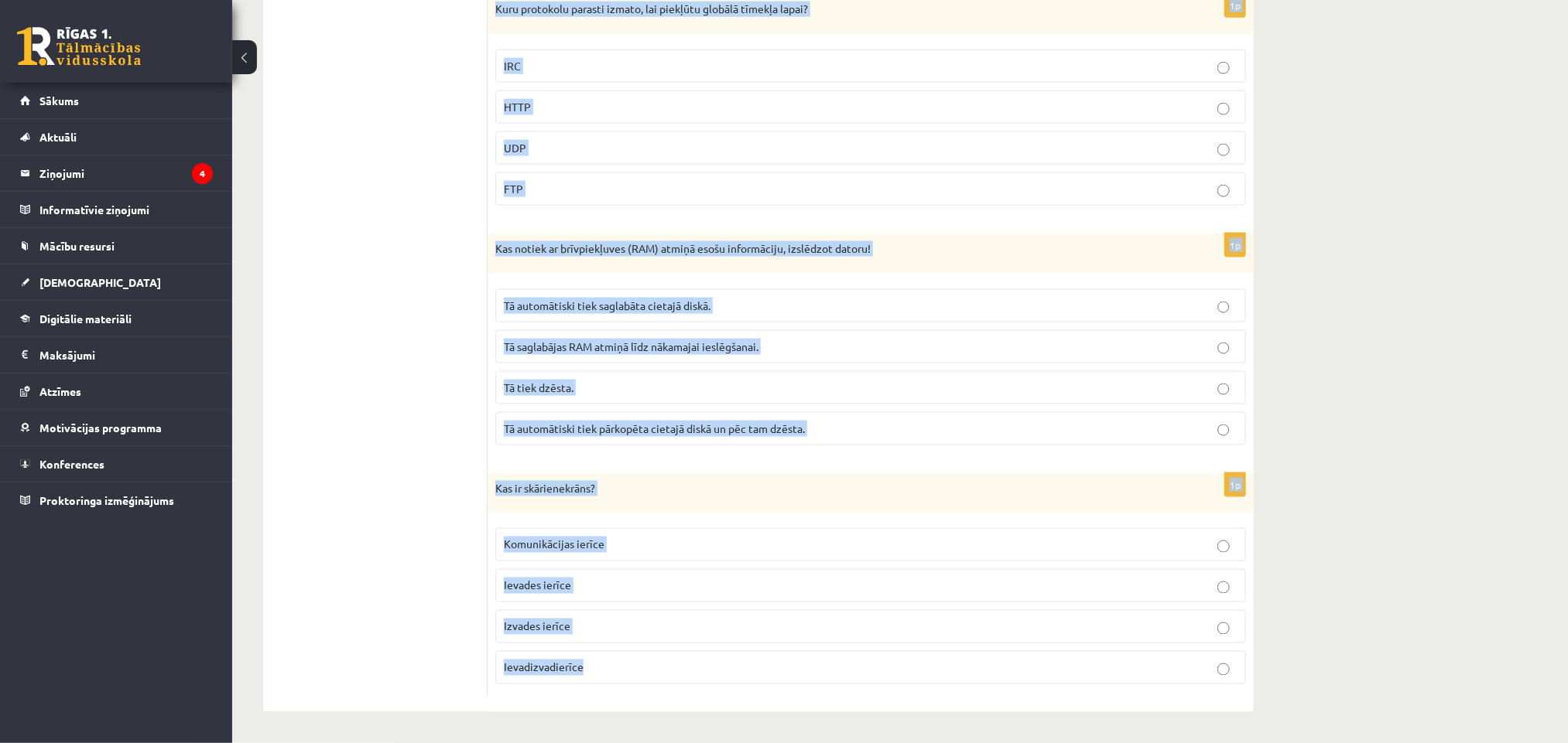
drag, startPoint x: 496, startPoint y: 45, endPoint x: 1137, endPoint y: 701, distance: 917.2
copy form "Lore ip dolorsita consect ad elitseddoeiusm? temporinci utlaboree doloremagnaal…"
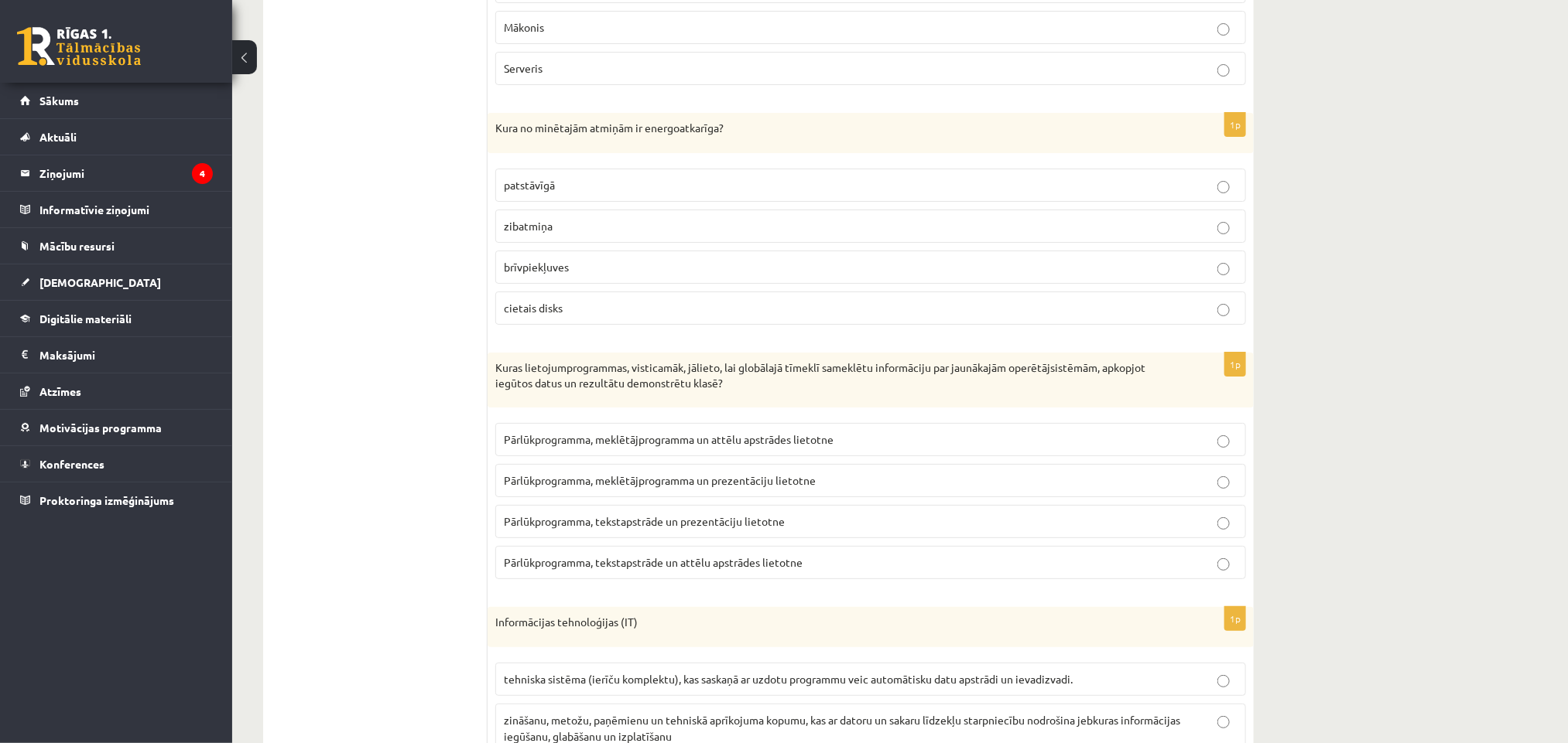
scroll to position [3196, 0]
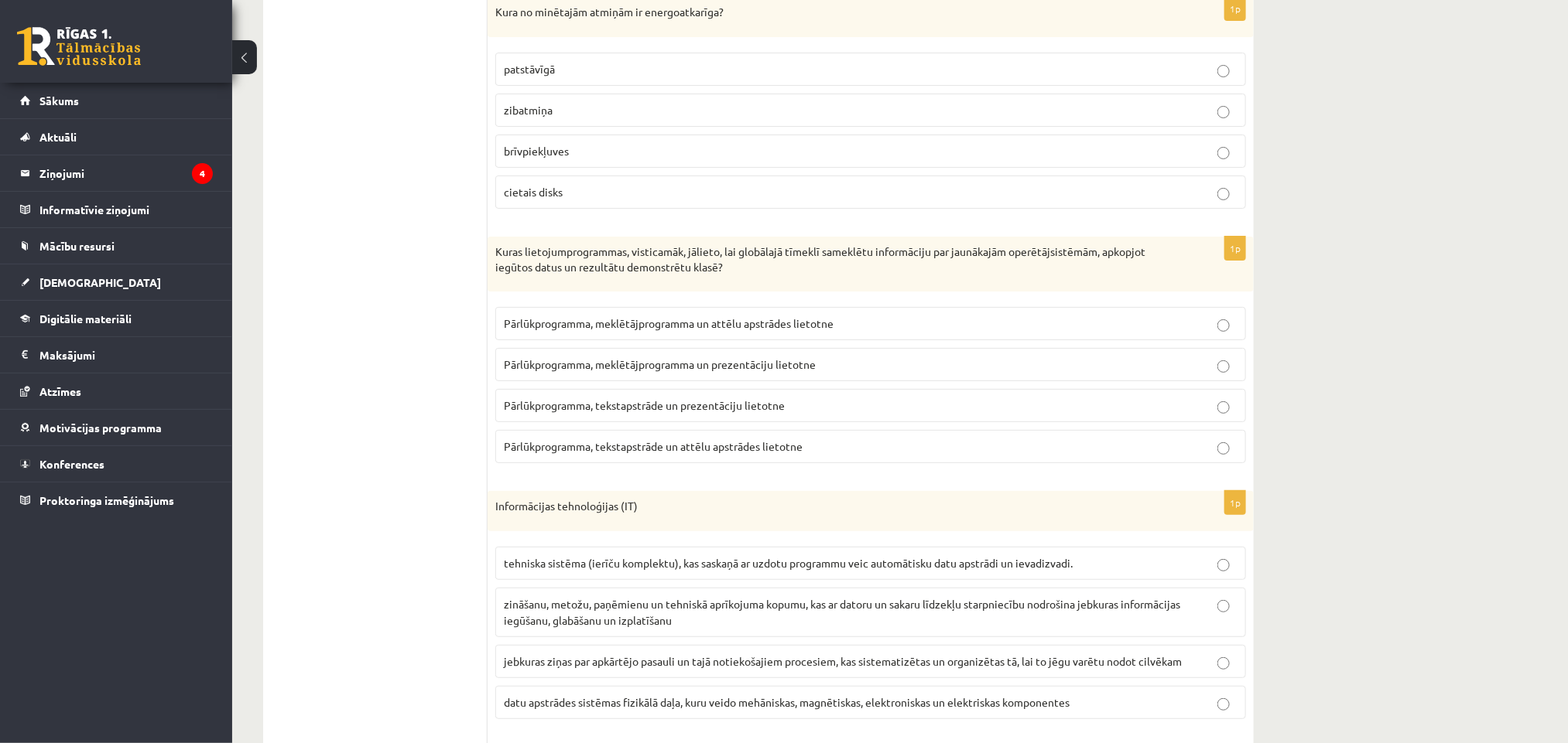
click at [544, 168] on label "brīvpiekļuves" at bounding box center [871, 152] width 751 height 33
click at [520, 158] on span "brīvpiekļuves" at bounding box center [536, 151] width 65 height 14
click at [572, 372] on span "Pārlūkprogramma, meklētājprogramma un prezentāciju lietotne" at bounding box center [659, 364] width 312 height 14
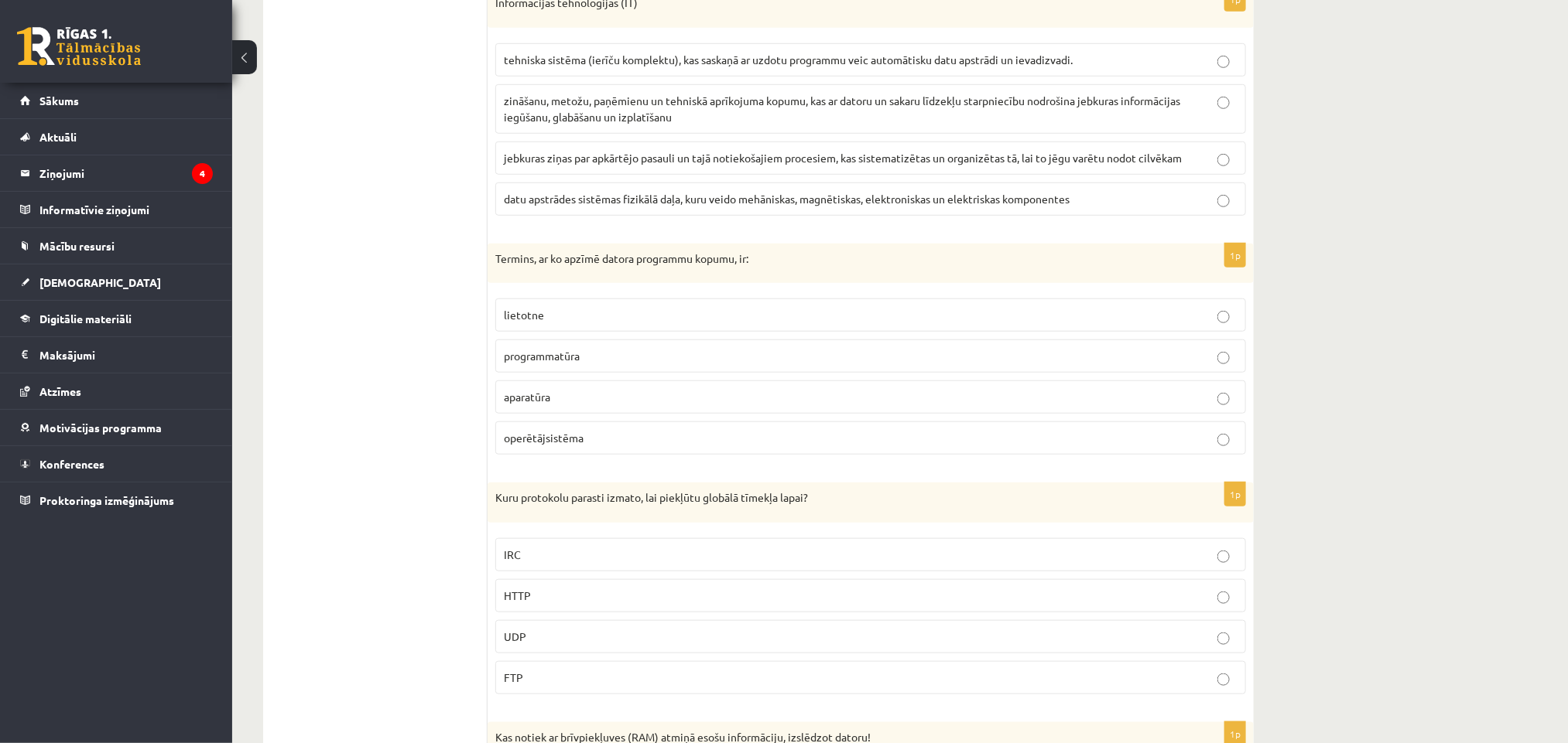
scroll to position [3660, 0]
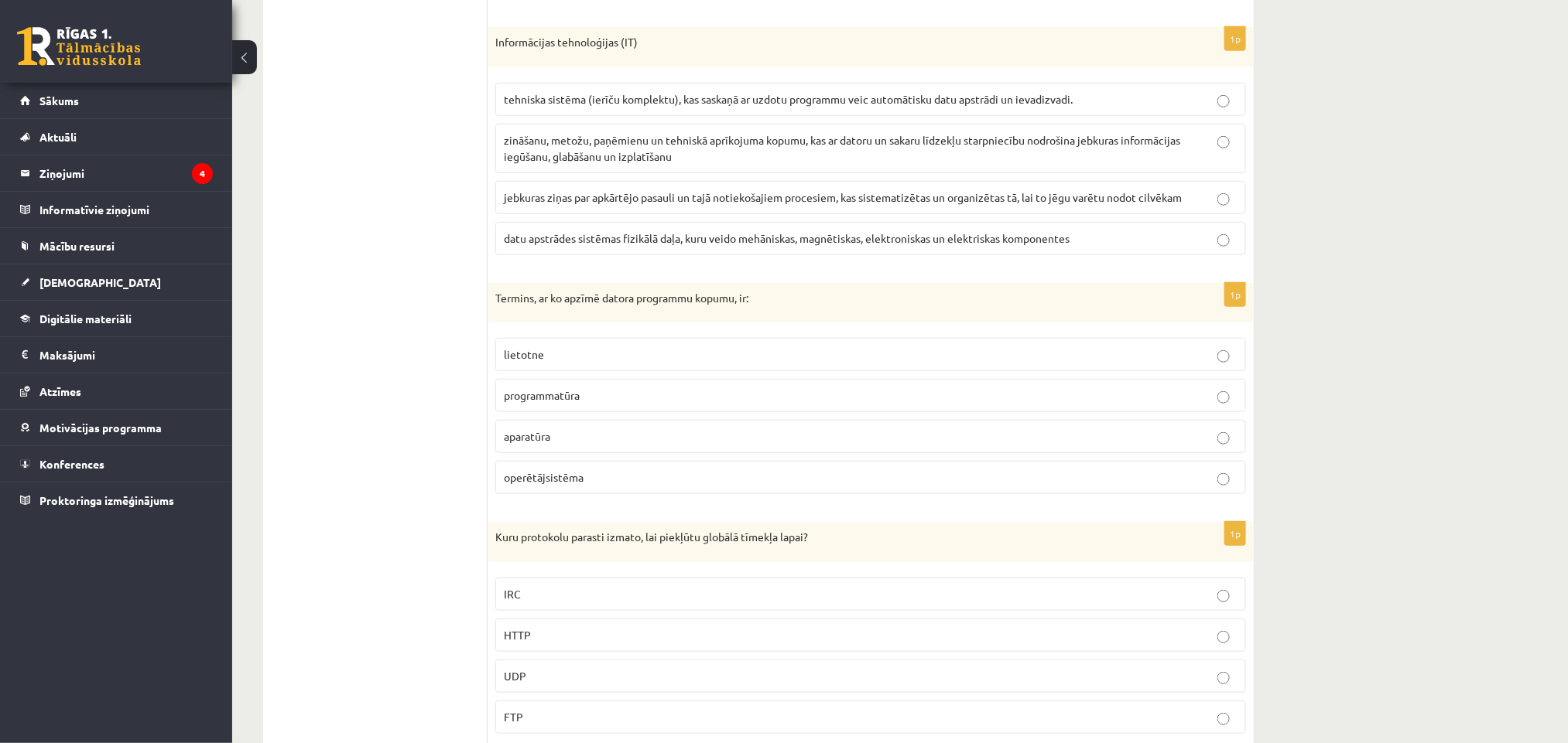
click at [539, 164] on span "zināšanu, metožu, paņēmienu un tehniskā aprīkojuma kopumu, kas ar datoru un sak…" at bounding box center [842, 148] width 677 height 30
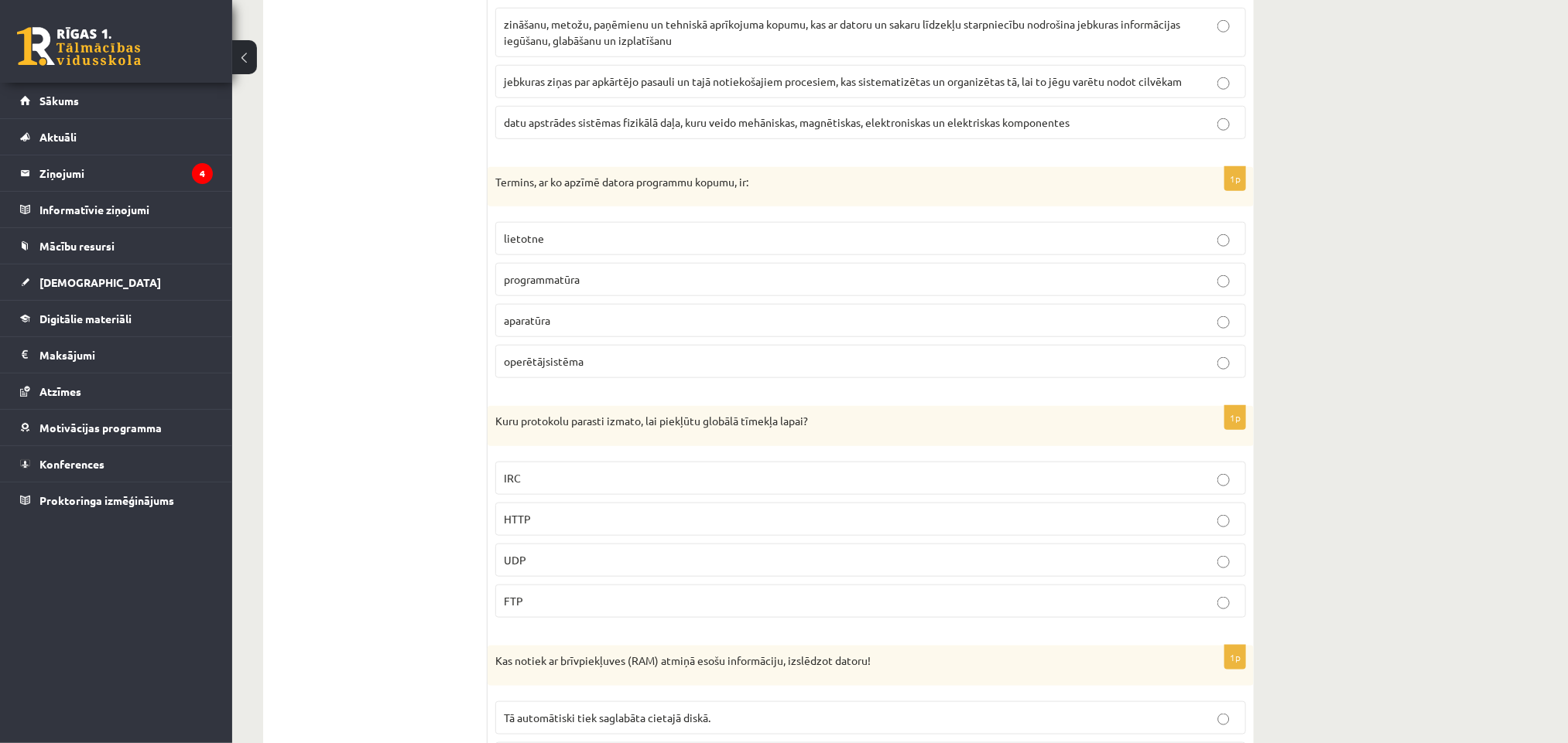
scroll to position [3892, 0]
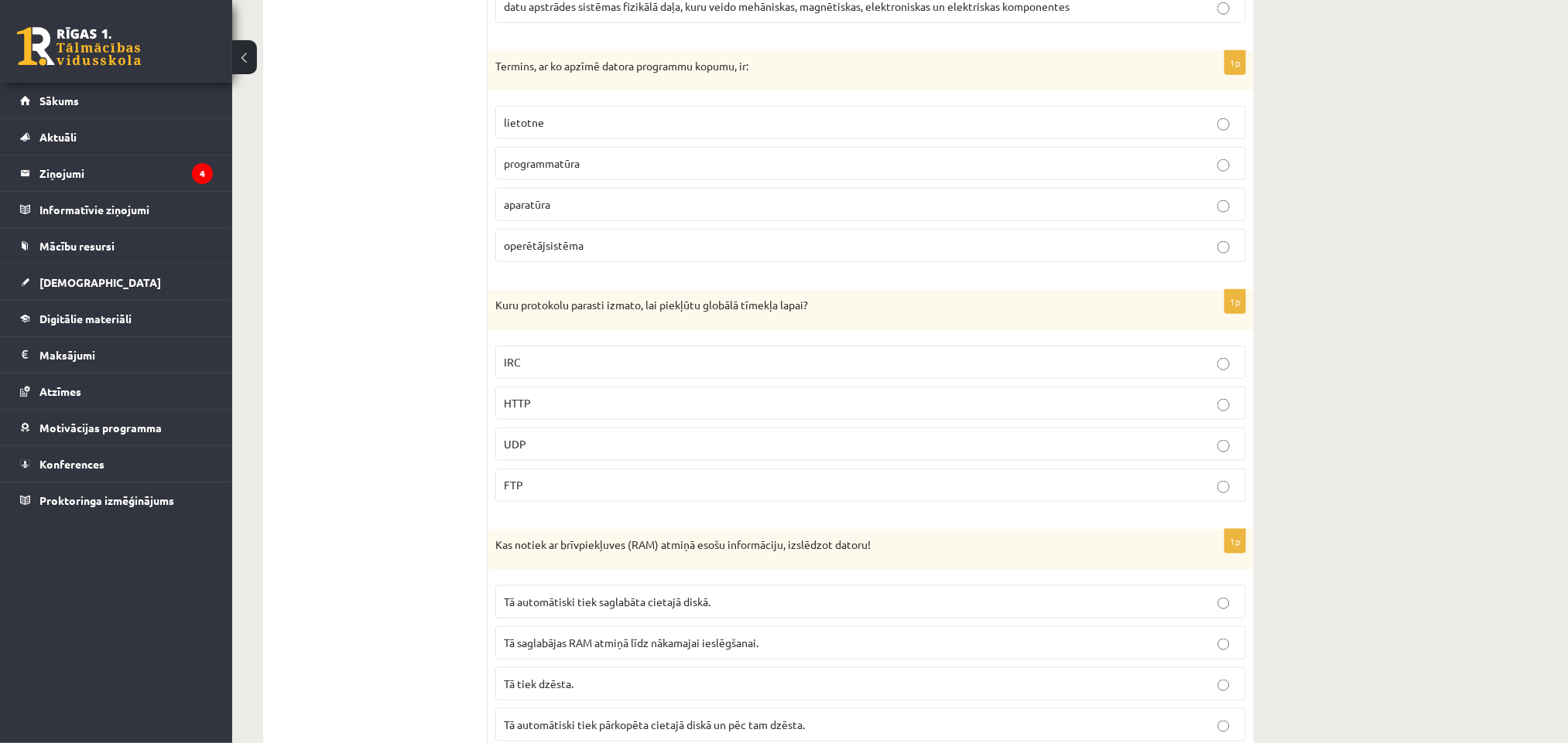
click at [565, 180] on label "programmatūra" at bounding box center [871, 164] width 751 height 33
click at [567, 411] on p "HTTP" at bounding box center [870, 404] width 733 height 17
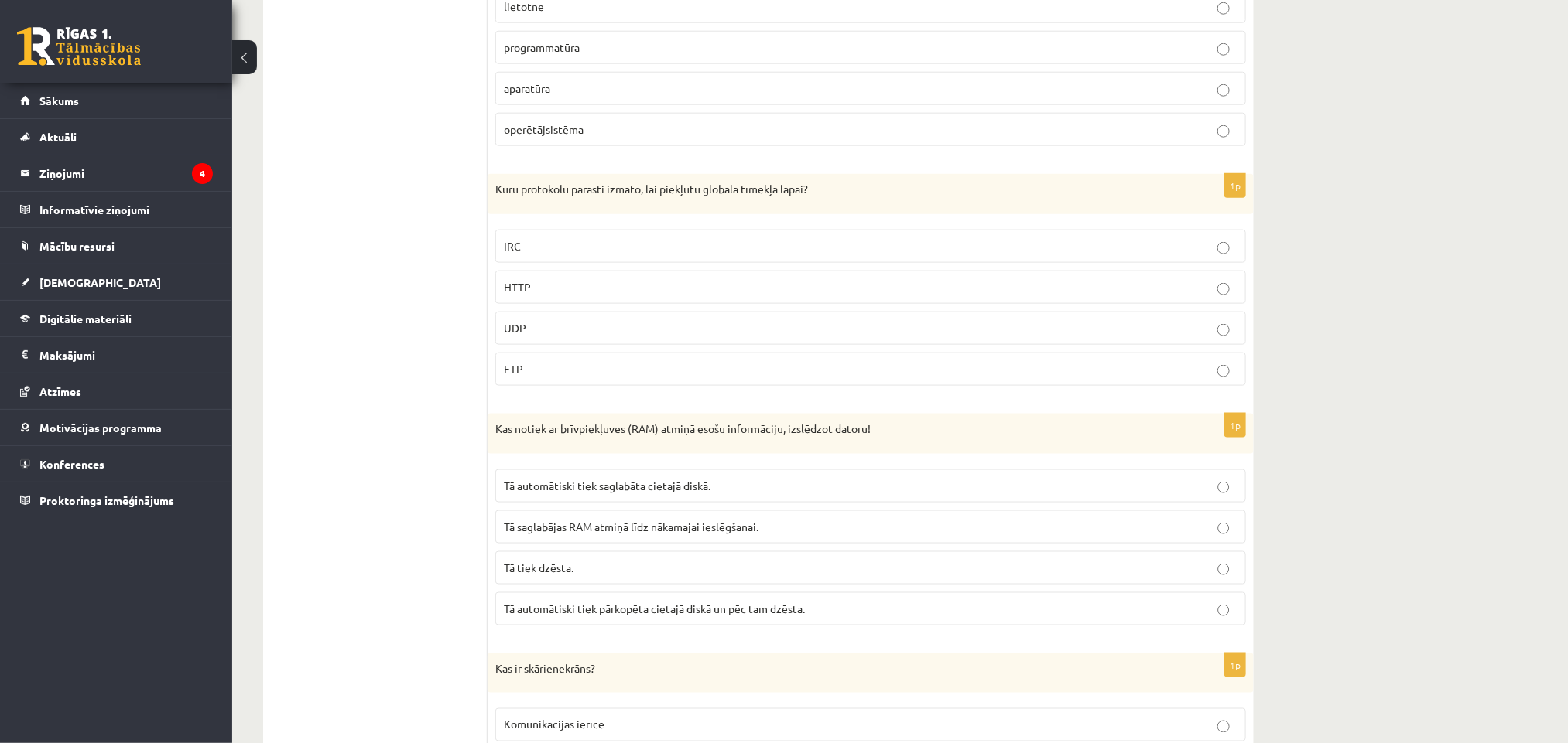
scroll to position [4123, 0]
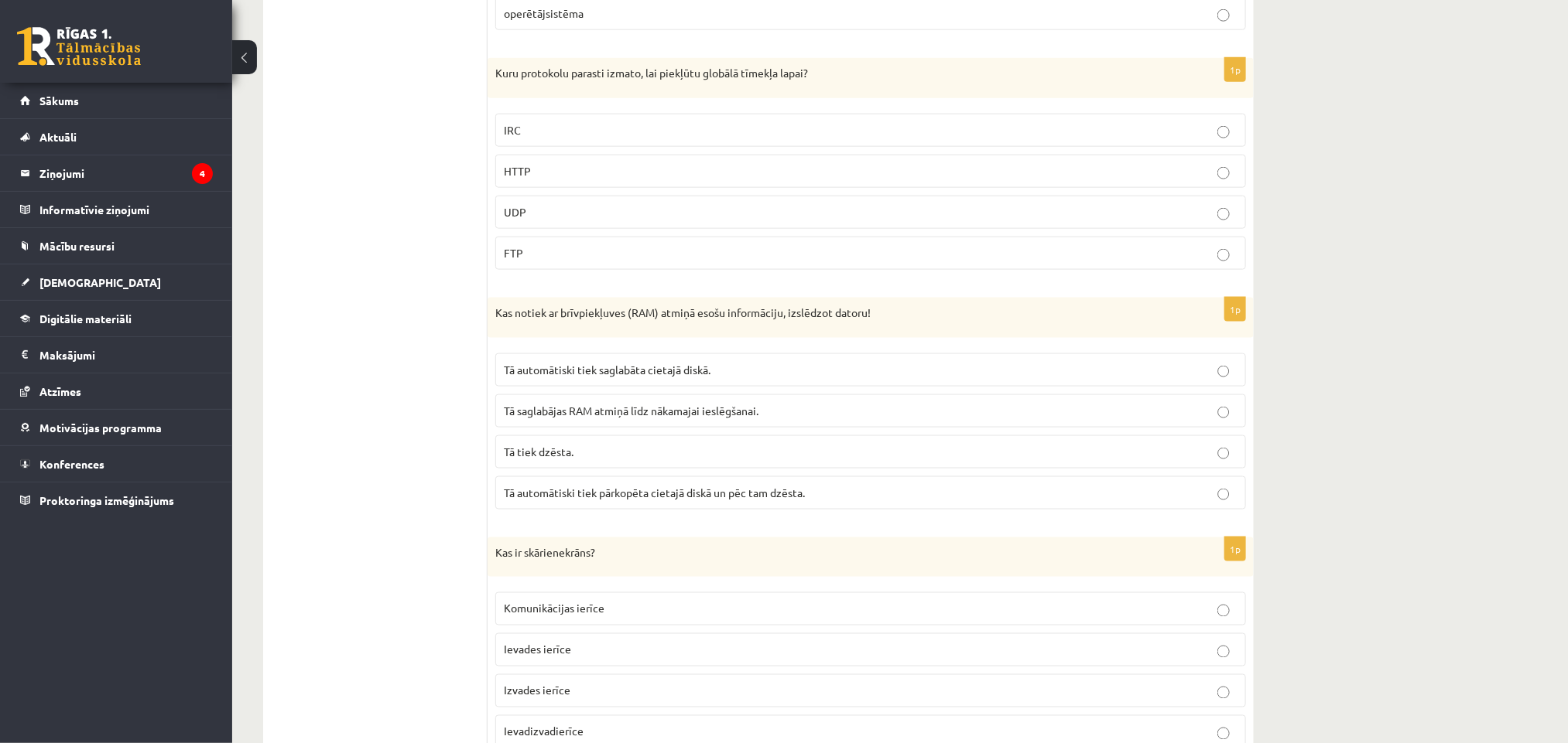
click at [578, 460] on p "Tā tiek dzēsta." at bounding box center [870, 452] width 733 height 17
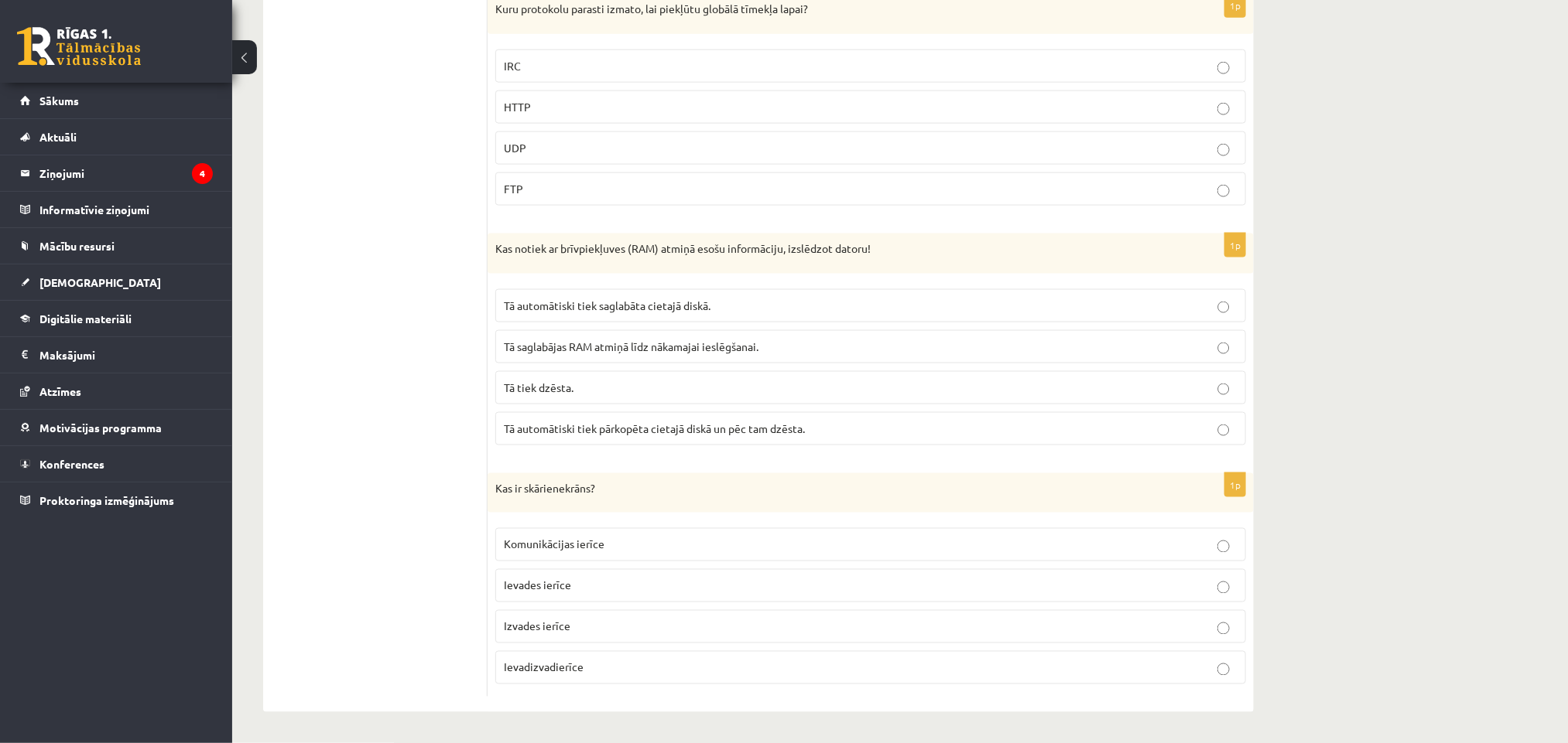
scroll to position [4239, 0]
click at [706, 619] on p "Ievadizvadierīce" at bounding box center [870, 668] width 733 height 17
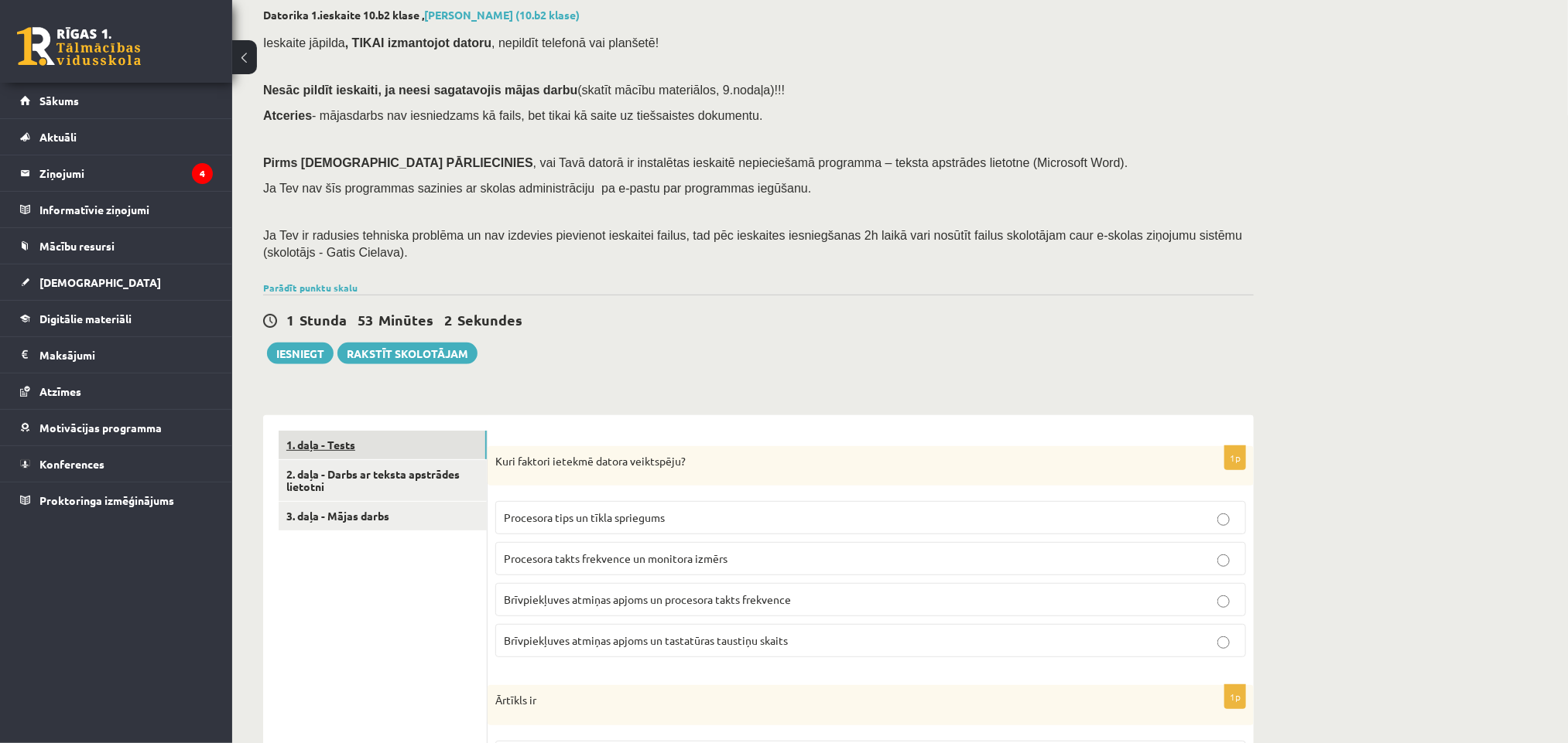
scroll to position [116, 0]
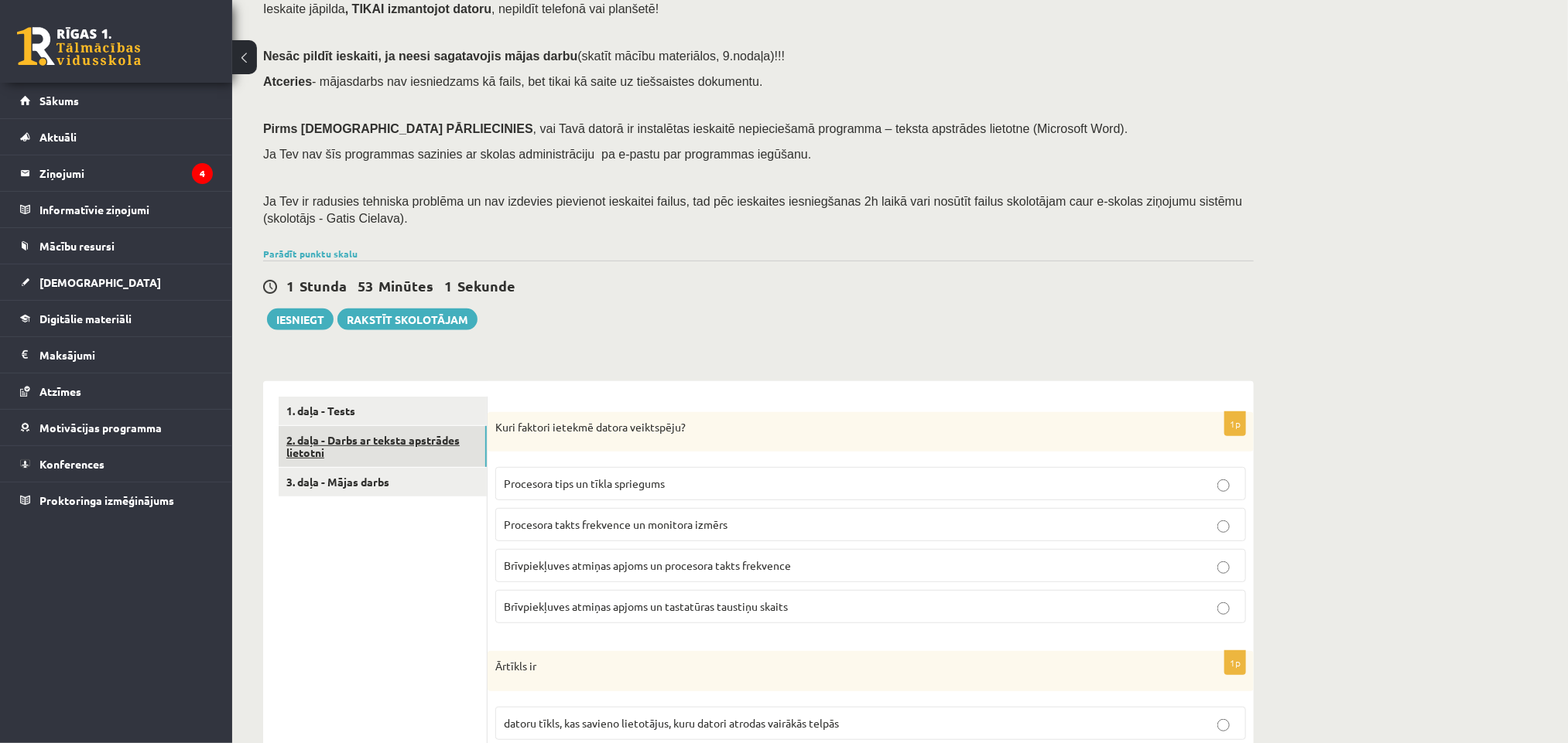
click at [316, 457] on link "2. daļa - Darbs ar teksta apstrādes lietotni" at bounding box center [382, 446] width 208 height 42
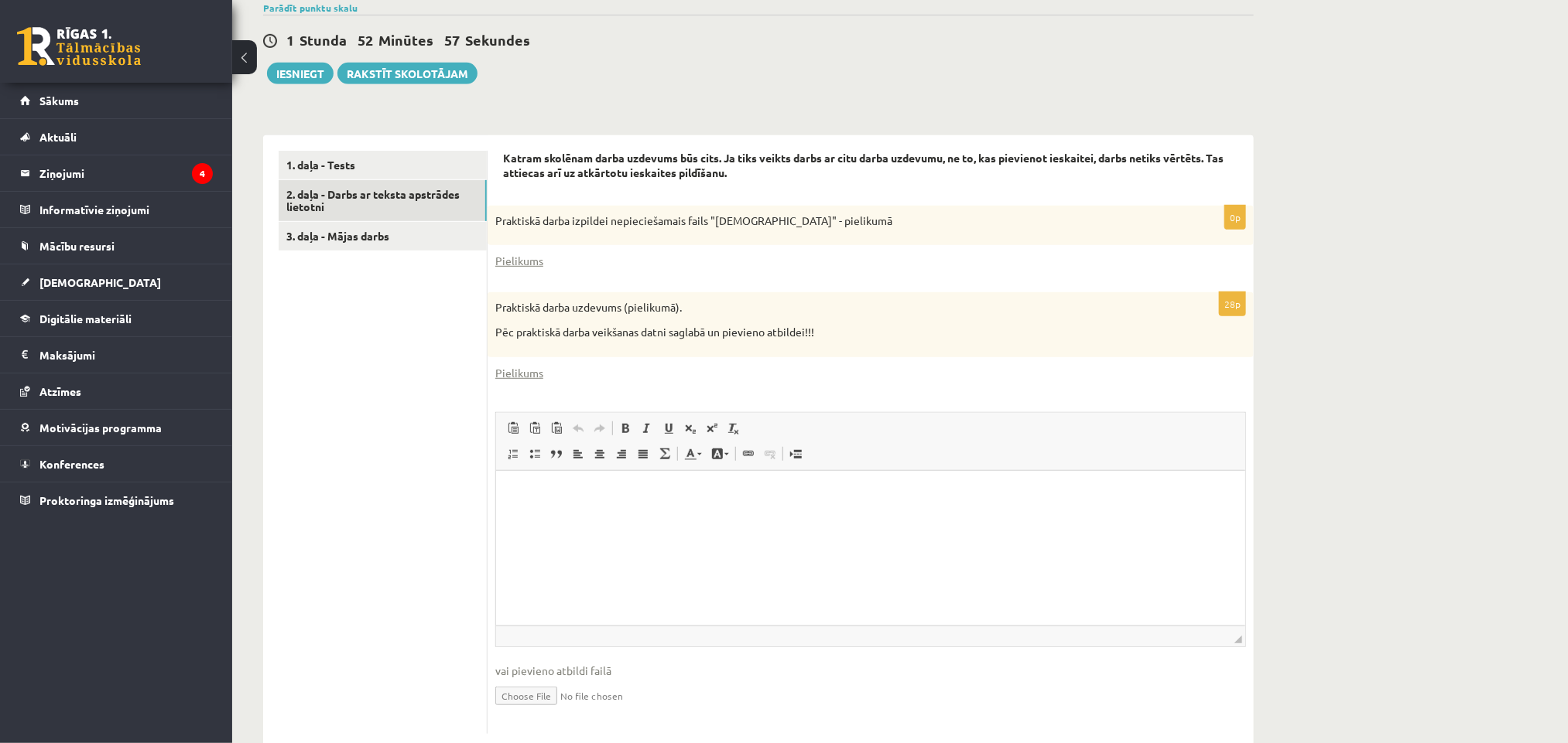
scroll to position [401, 0]
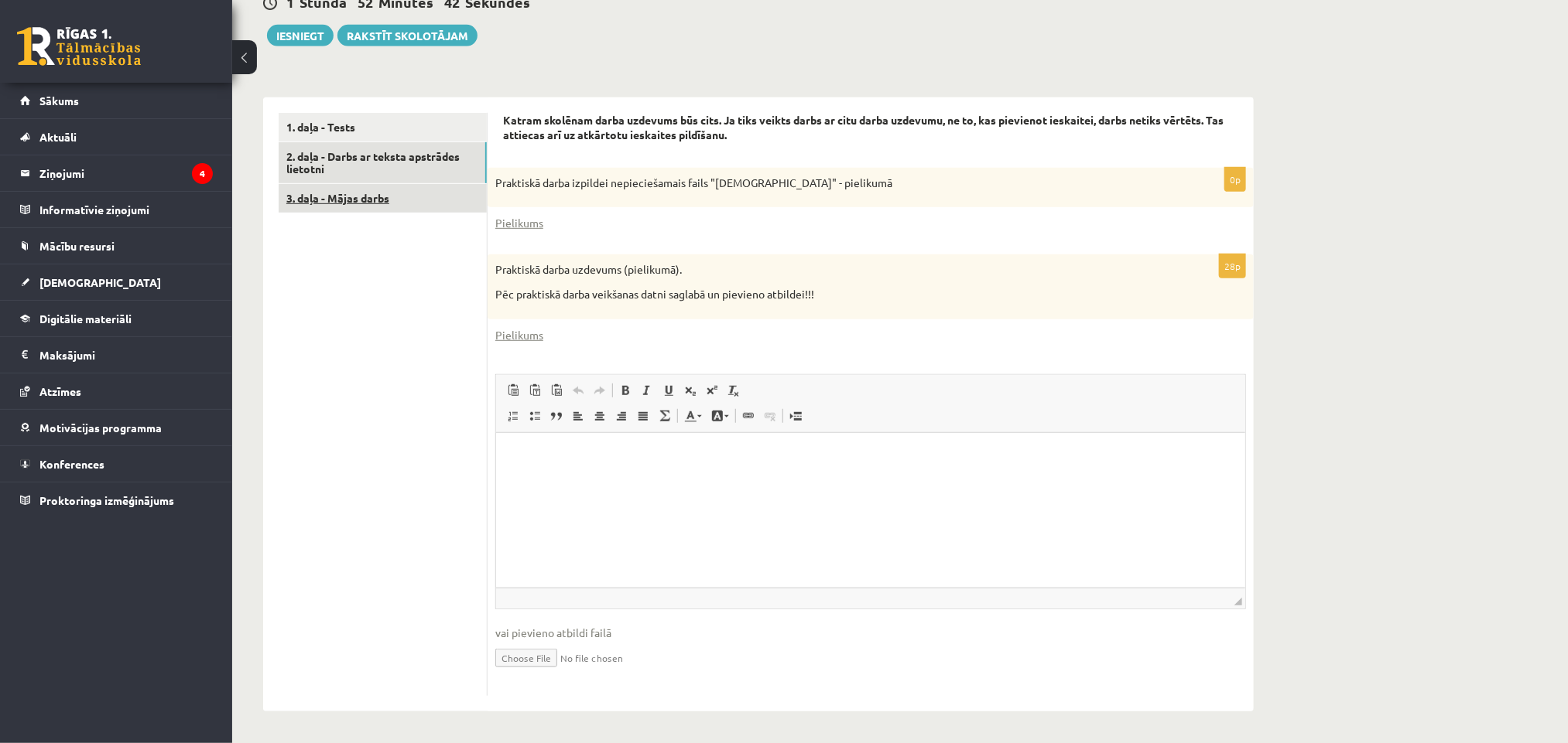
click at [437, 205] on link "3. daļa - Mājas darbs" at bounding box center [382, 198] width 208 height 29
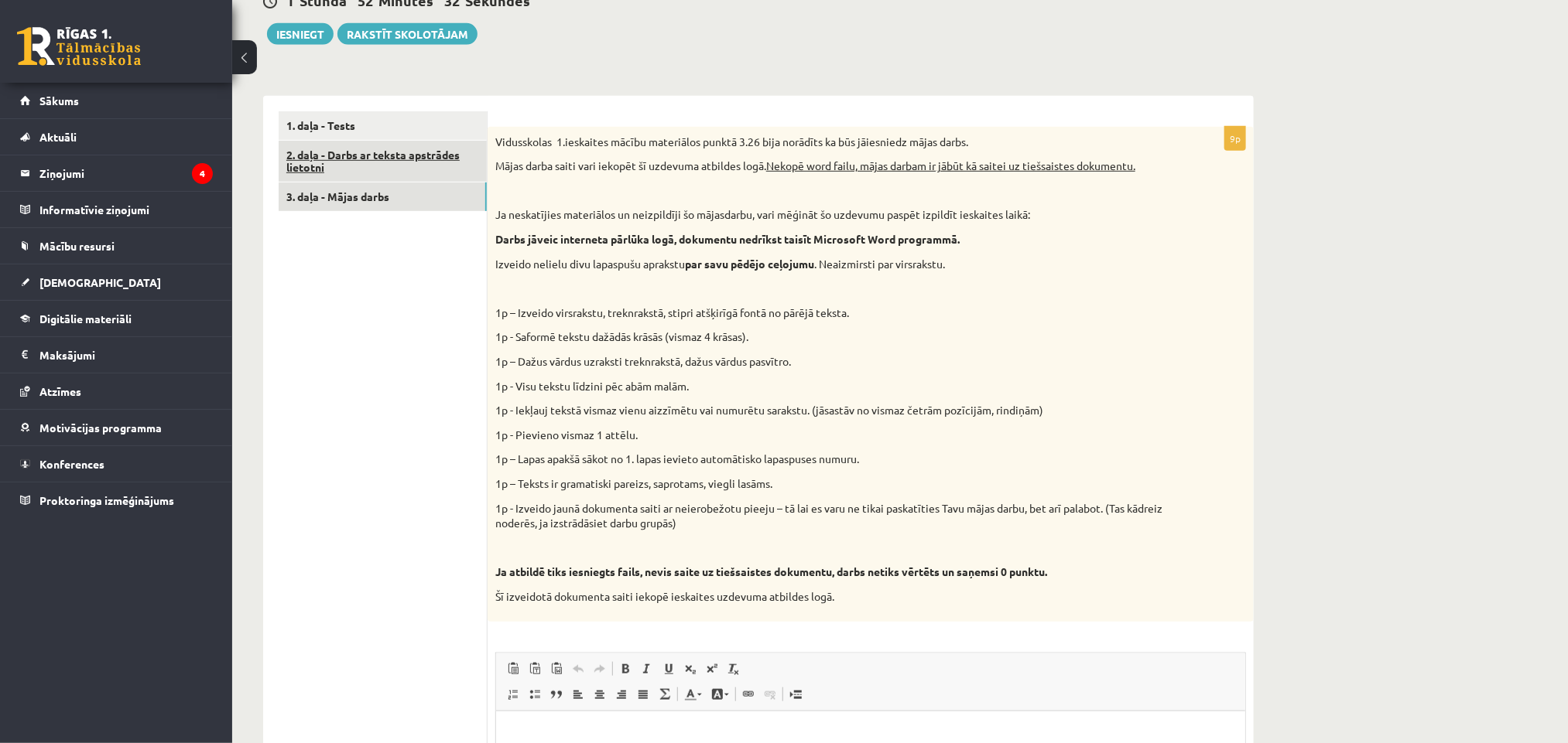
click at [327, 149] on link "2. daļa - Darbs ar teksta apstrādes lietotni" at bounding box center [382, 161] width 208 height 42
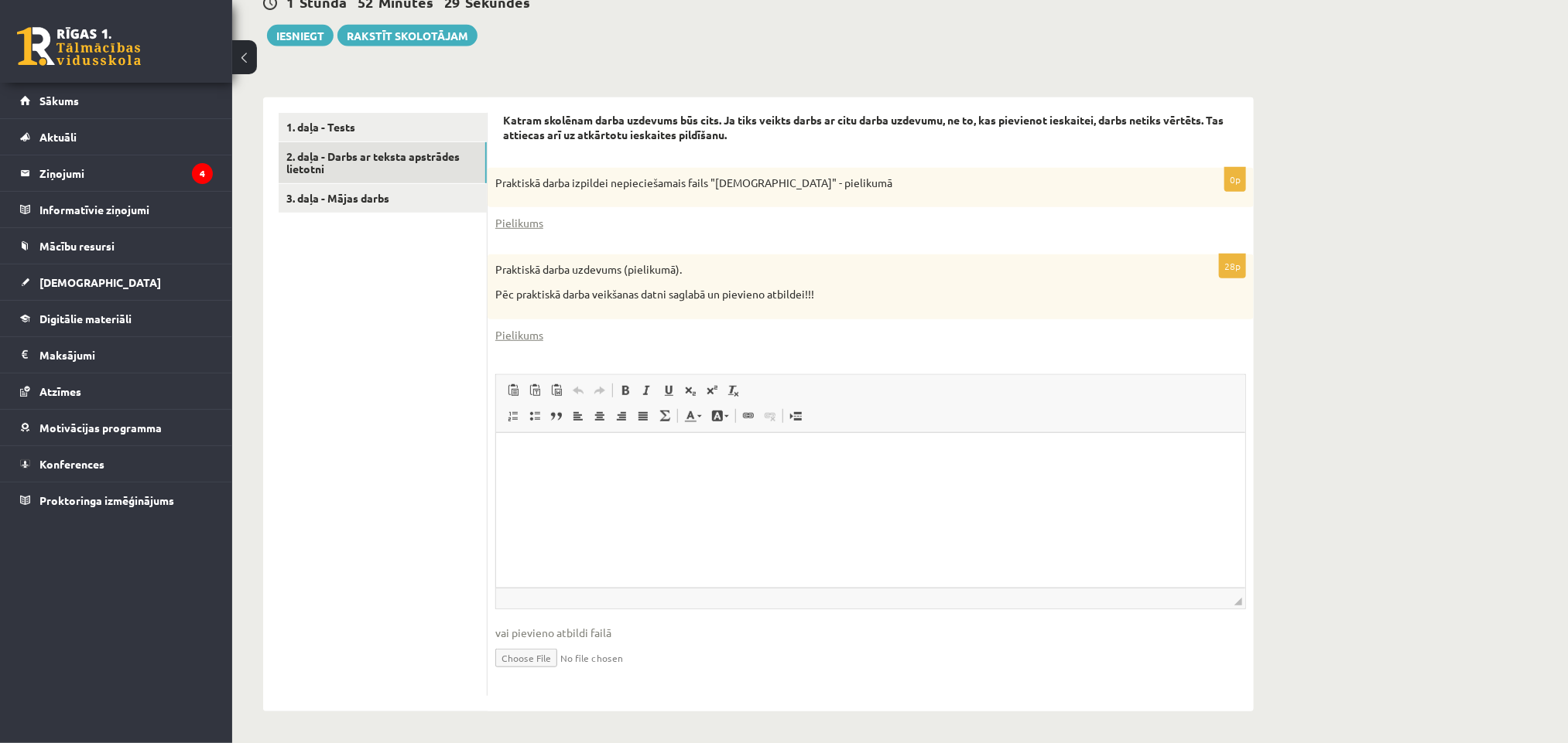
scroll to position [0, 0]
click at [420, 130] on link "1. daļa - Tests" at bounding box center [382, 127] width 208 height 29
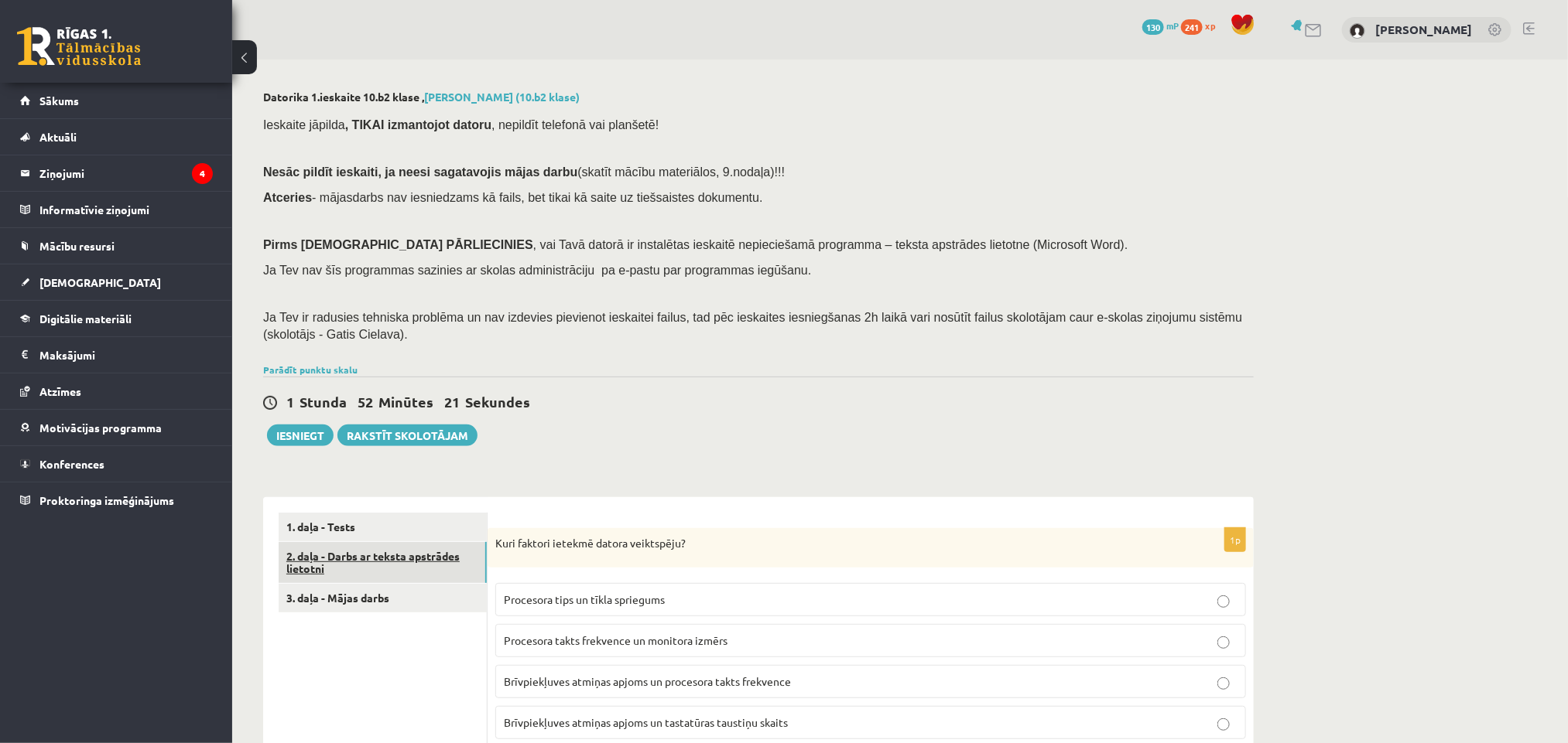
click at [337, 559] on link "2. daļa - Darbs ar teksta apstrādes lietotni" at bounding box center [382, 563] width 208 height 42
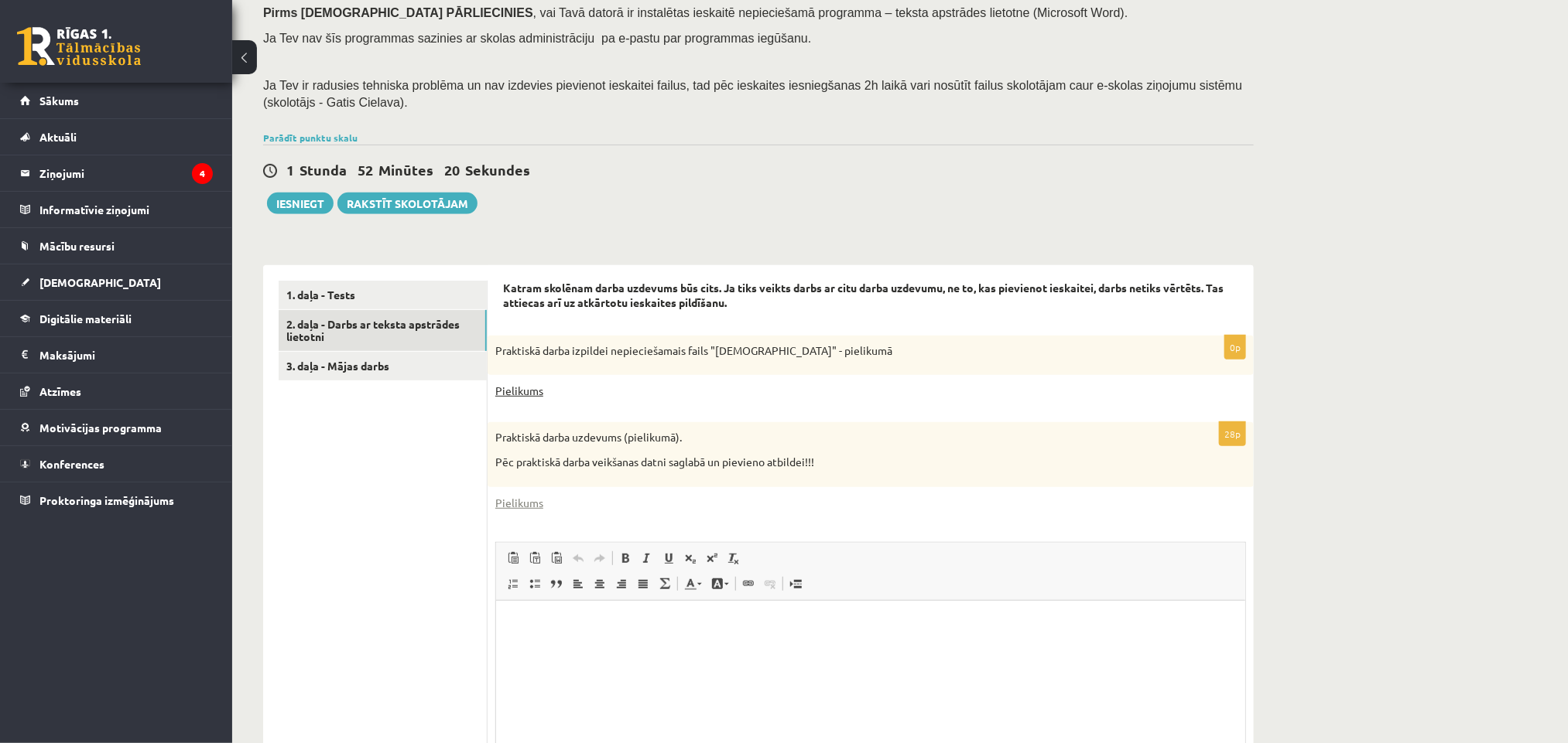
click at [505, 392] on link "Pielikums" at bounding box center [520, 391] width 48 height 17
click at [523, 505] on link "Pielikums" at bounding box center [520, 504] width 48 height 17
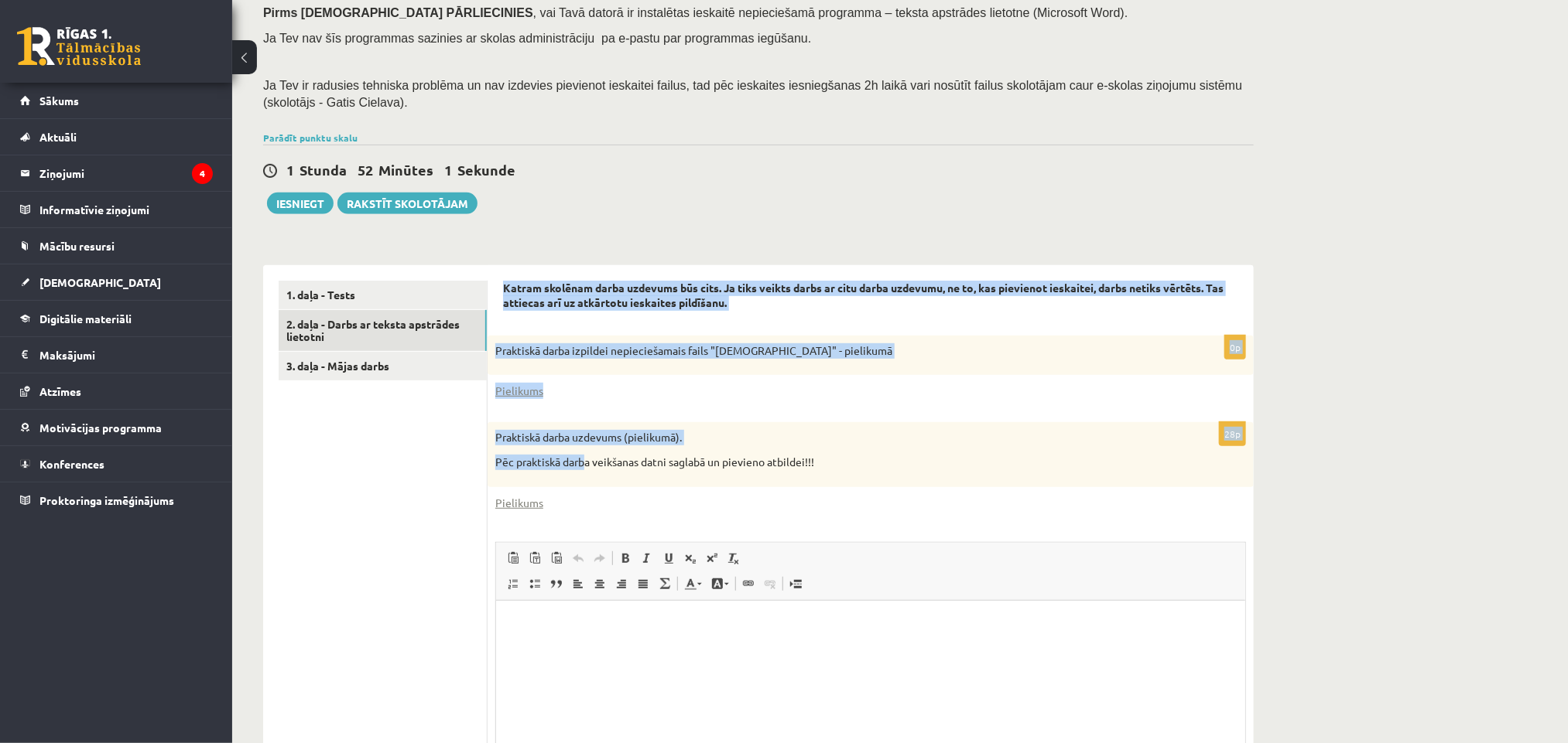
drag, startPoint x: 501, startPoint y: 286, endPoint x: 588, endPoint y: 460, distance: 194.5
click at [585, 453] on div "Katram skolēnam darba uzdevums būs cits. Ja tiks veikts darbs ar citu darba uzd…" at bounding box center [870, 572] width 766 height 615
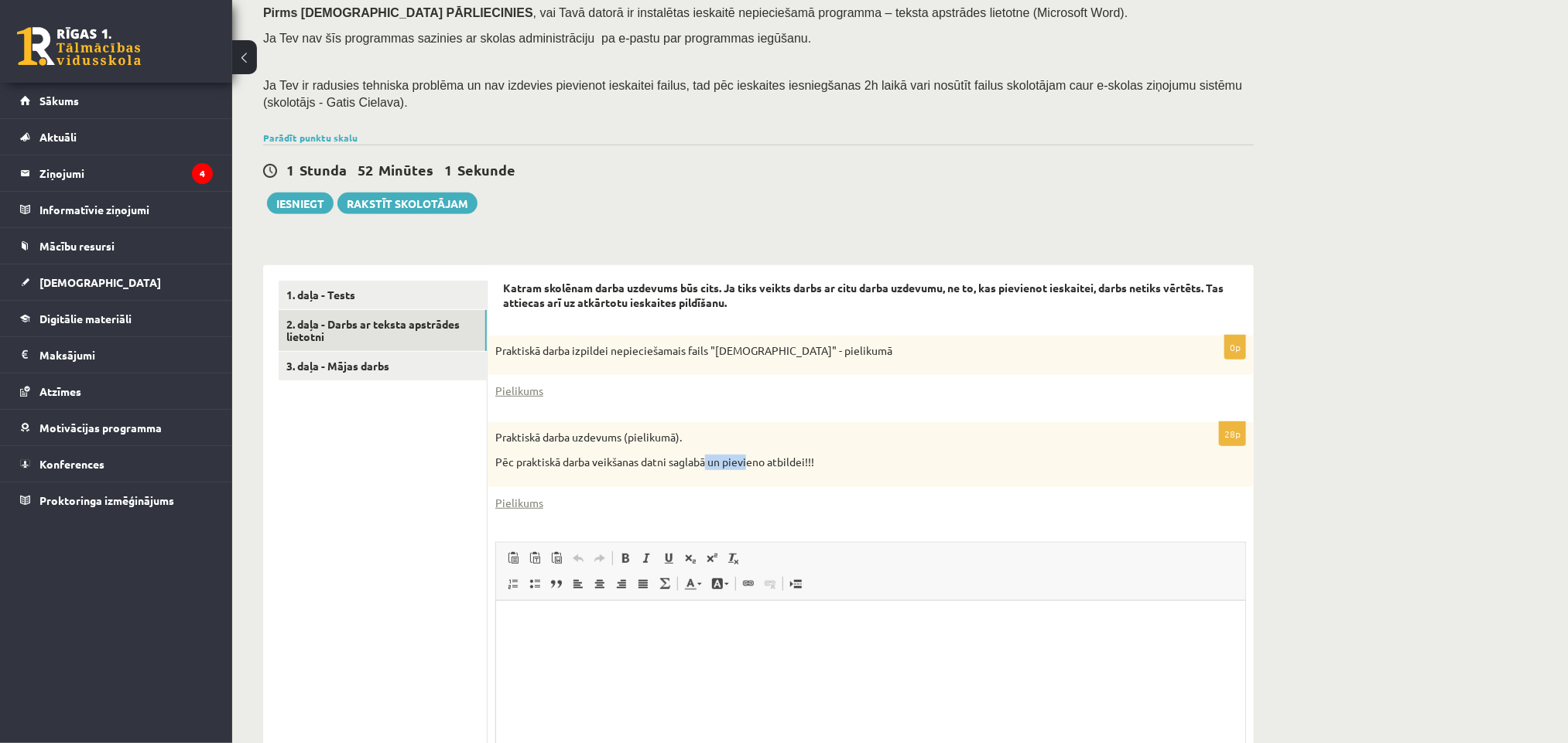
drag, startPoint x: 748, startPoint y: 486, endPoint x: 780, endPoint y: 486, distance: 32.0
click at [768, 486] on div "Praktiskā darba uzdevums (pielikumā). Pēc praktiskā darba veikšanas datni sagla…" at bounding box center [870, 454] width 766 height 64
click at [850, 476] on div "Praktiskā darba uzdevums (pielikumā). Pēc praktiskā darba veikšanas datni sagla…" at bounding box center [870, 454] width 766 height 64
click at [857, 476] on div "Praktiskā darba uzdevums (pielikumā). Pēc praktiskā darba veikšanas datni sagla…" at bounding box center [870, 454] width 766 height 64
click at [557, 377] on div "0p Praktiskā darba izpildei nepieciešamais fails "[DEMOGRAPHIC_DATA]" - pieliku…" at bounding box center [870, 372] width 766 height 72
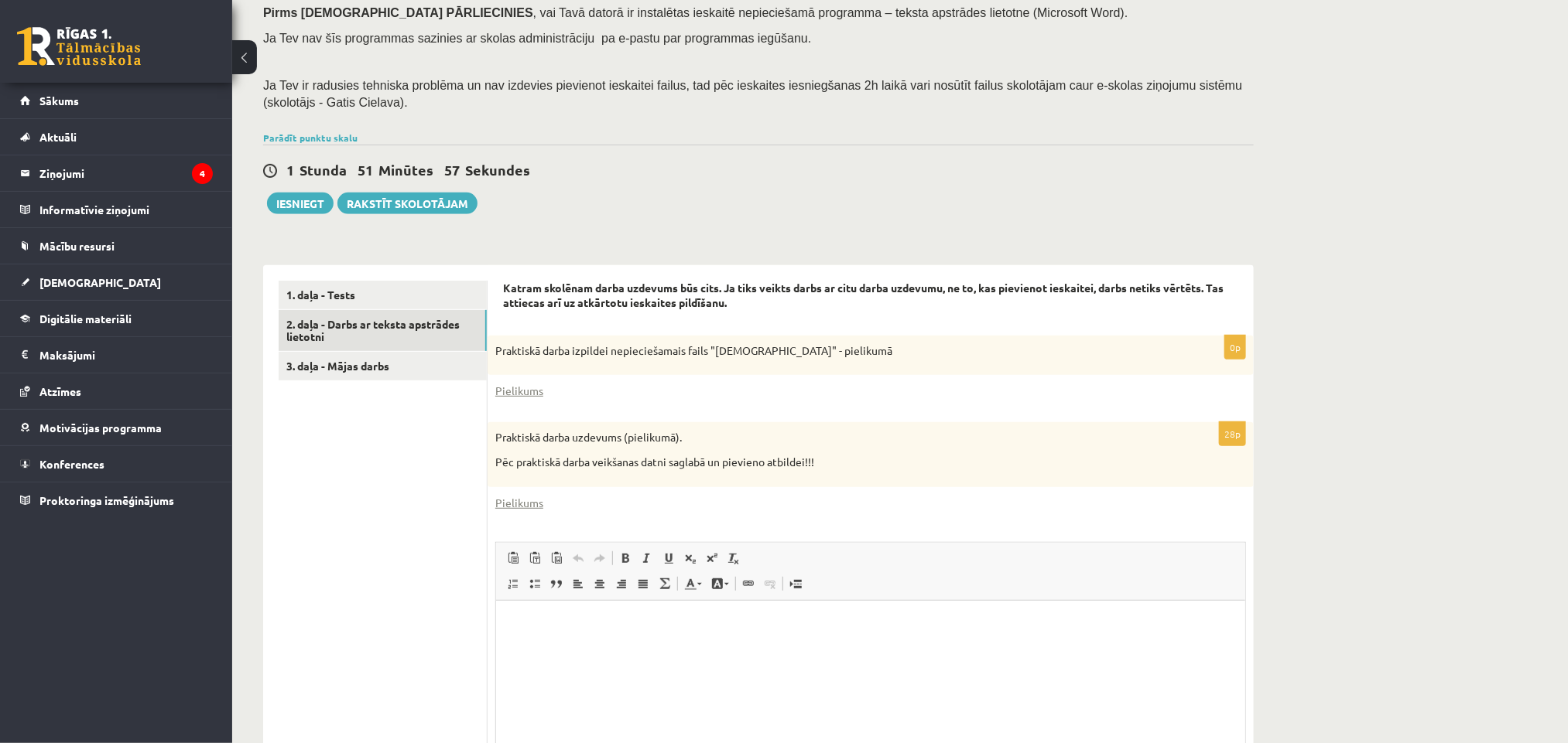
click at [503, 286] on strong "Katram skolēnam darba uzdevums būs cits. Ja tiks veikts darbs ar citu darba uzd…" at bounding box center [863, 296] width 720 height 30
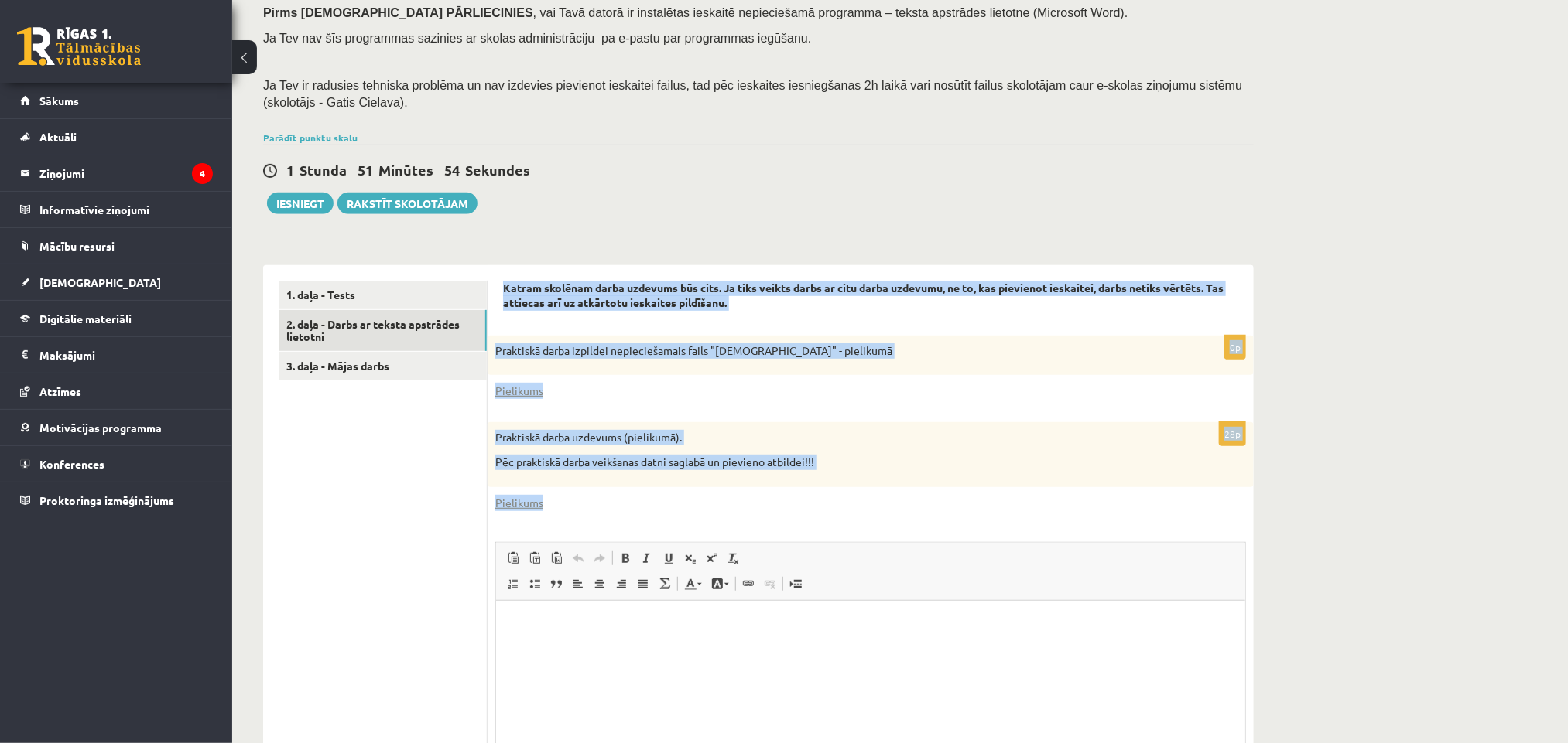
drag, startPoint x: 502, startPoint y: 286, endPoint x: 748, endPoint y: 497, distance: 324.1
click at [748, 497] on form "Katram skolēnam darba uzdevums būs cits. Ja tiks veikts darbs ar citu darba uzd…" at bounding box center [870, 572] width 735 height 583
copy form "Loremi dolorsit ametc adipisci eli sedd. Ei temp incidi utlab et dolo magna ali…"
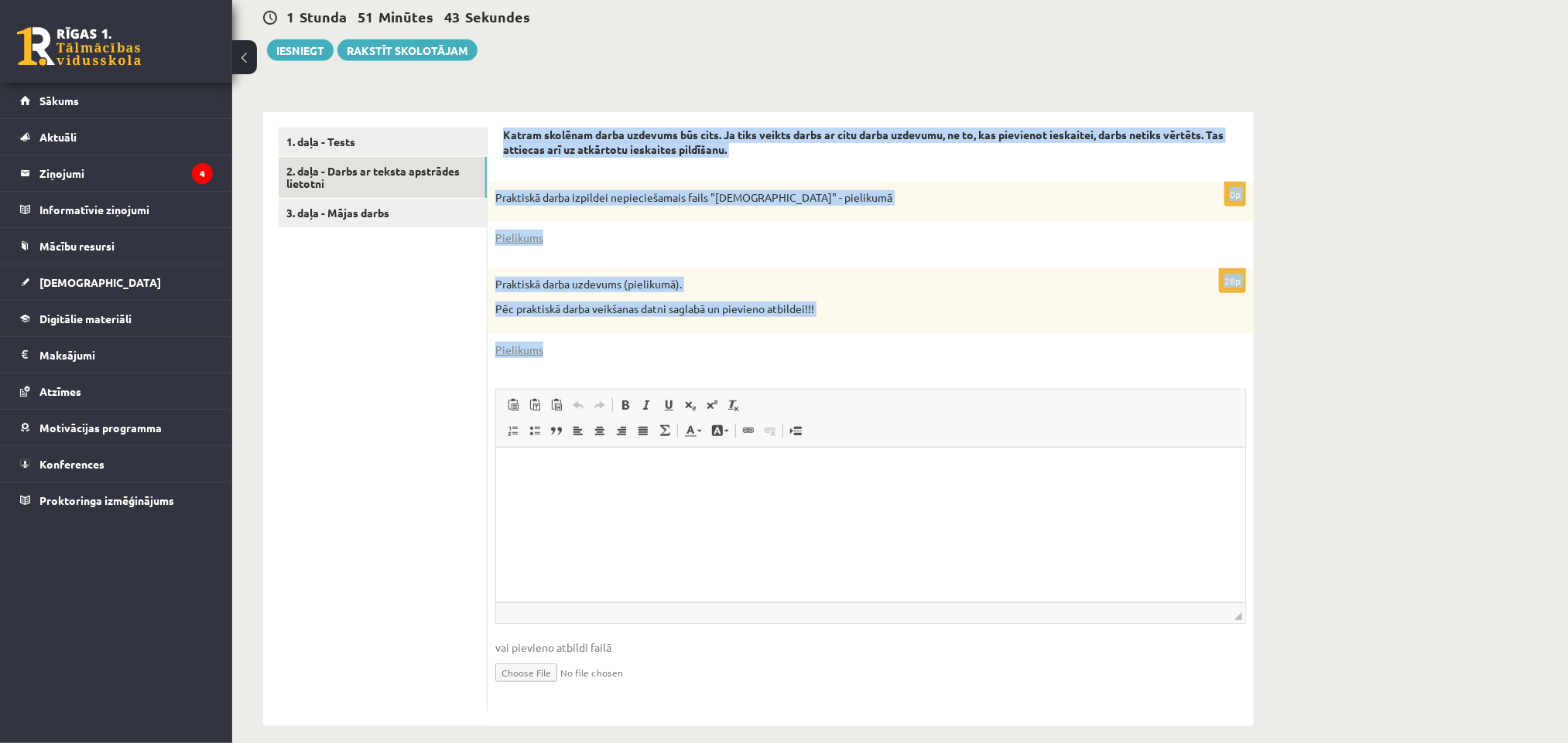
scroll to position [401, 0]
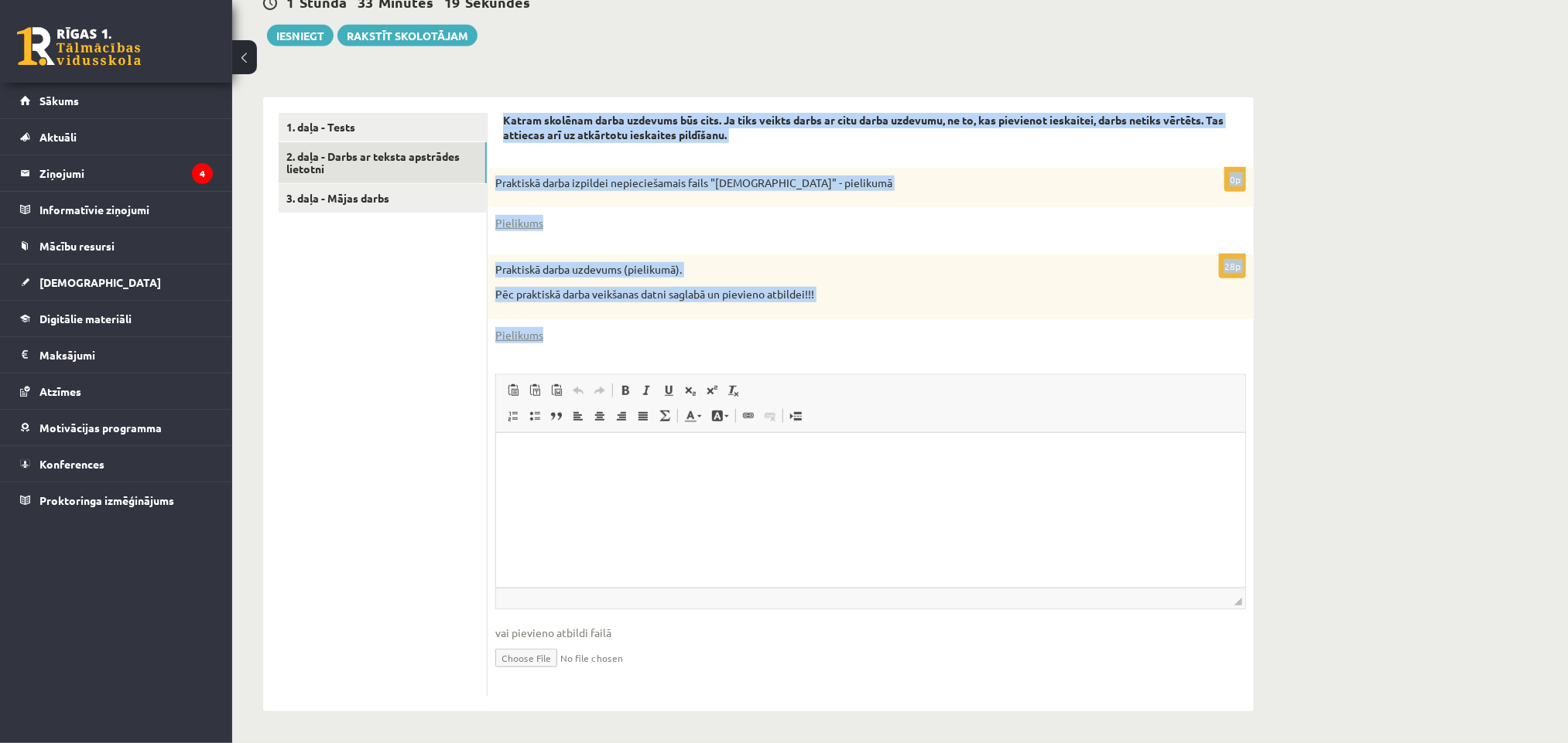
click at [739, 267] on p "Praktiskā darba uzdevums (pielikumā)." at bounding box center [832, 270] width 673 height 16
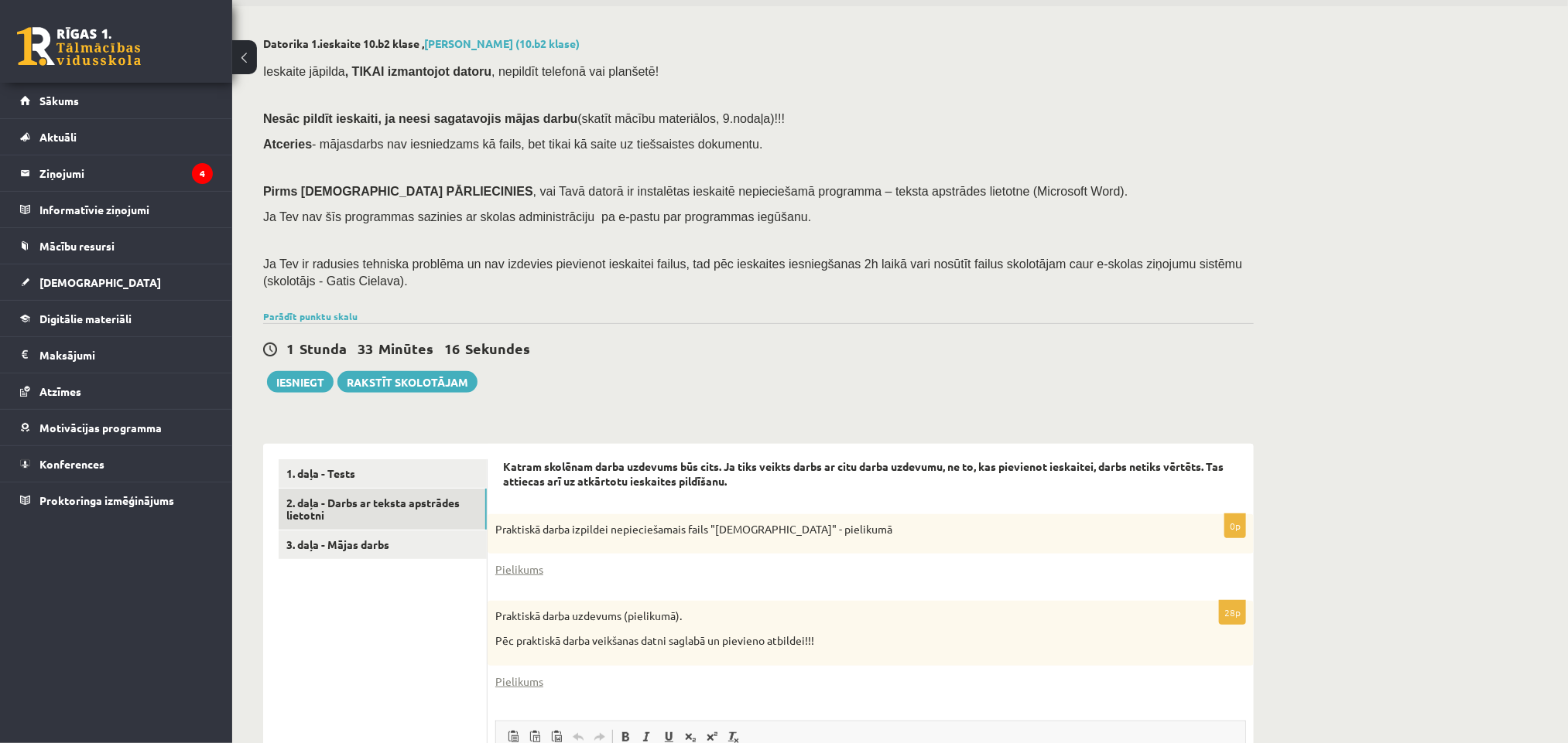
scroll to position [169, 0]
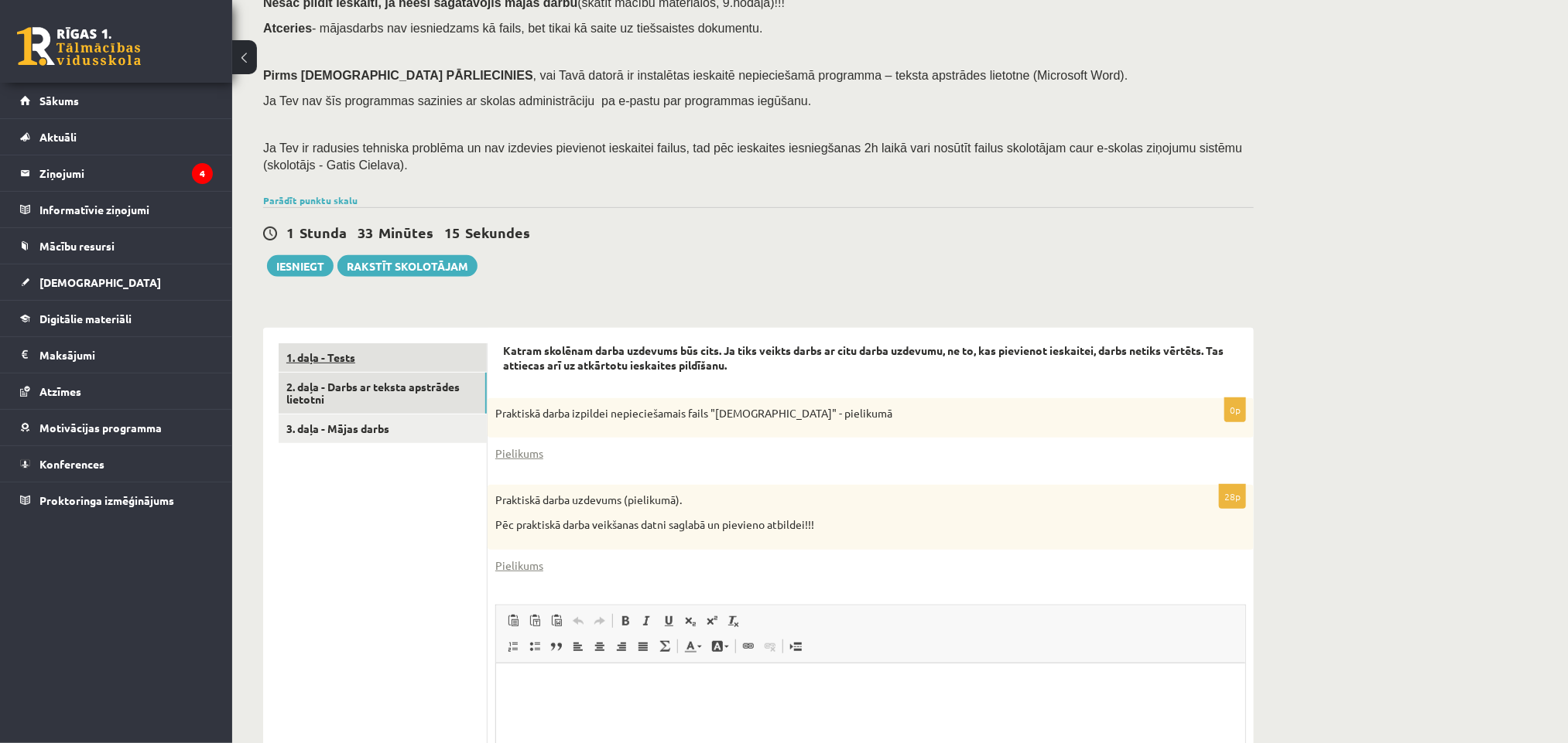
click at [419, 364] on link "1. daļa - Tests" at bounding box center [382, 358] width 208 height 29
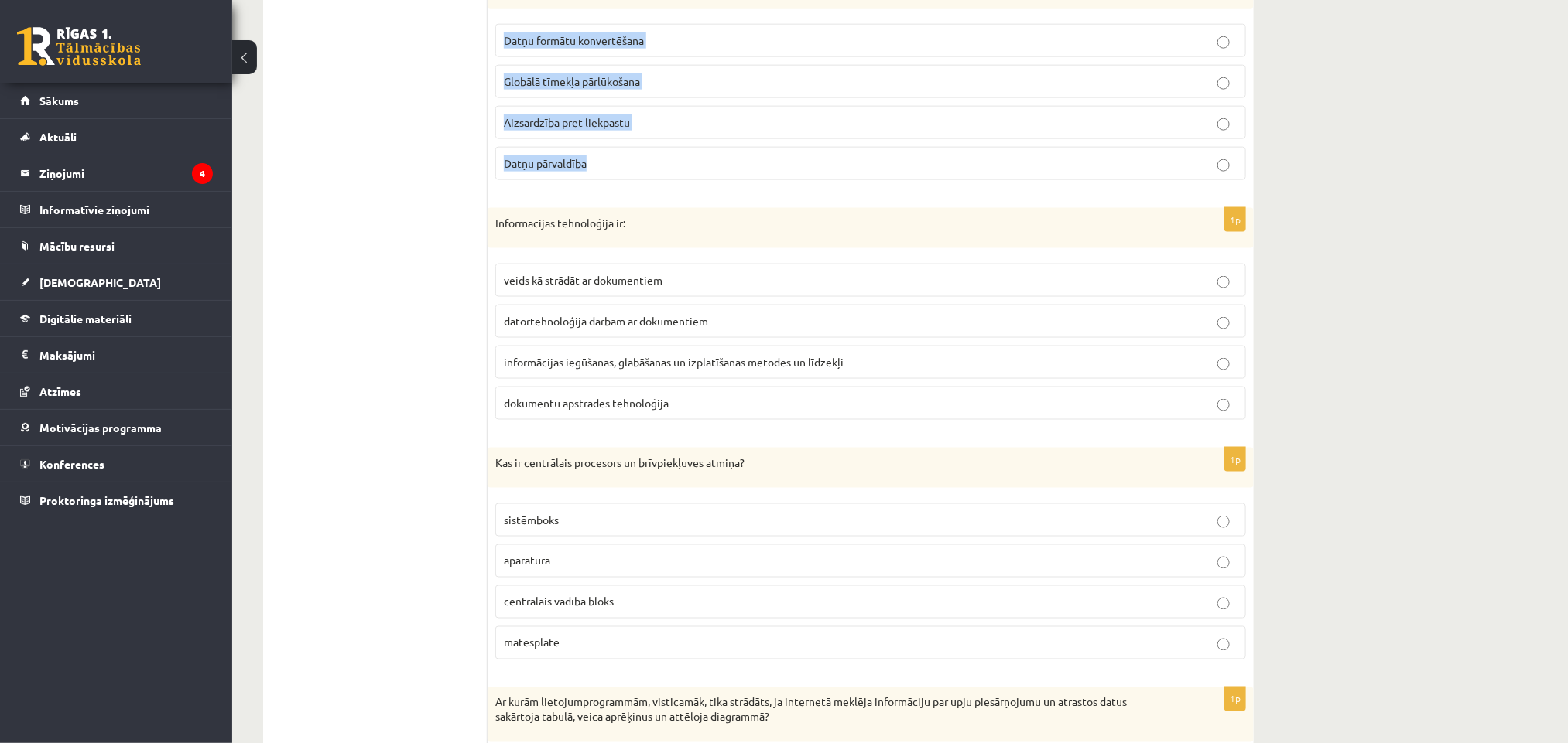
scroll to position [792, 0]
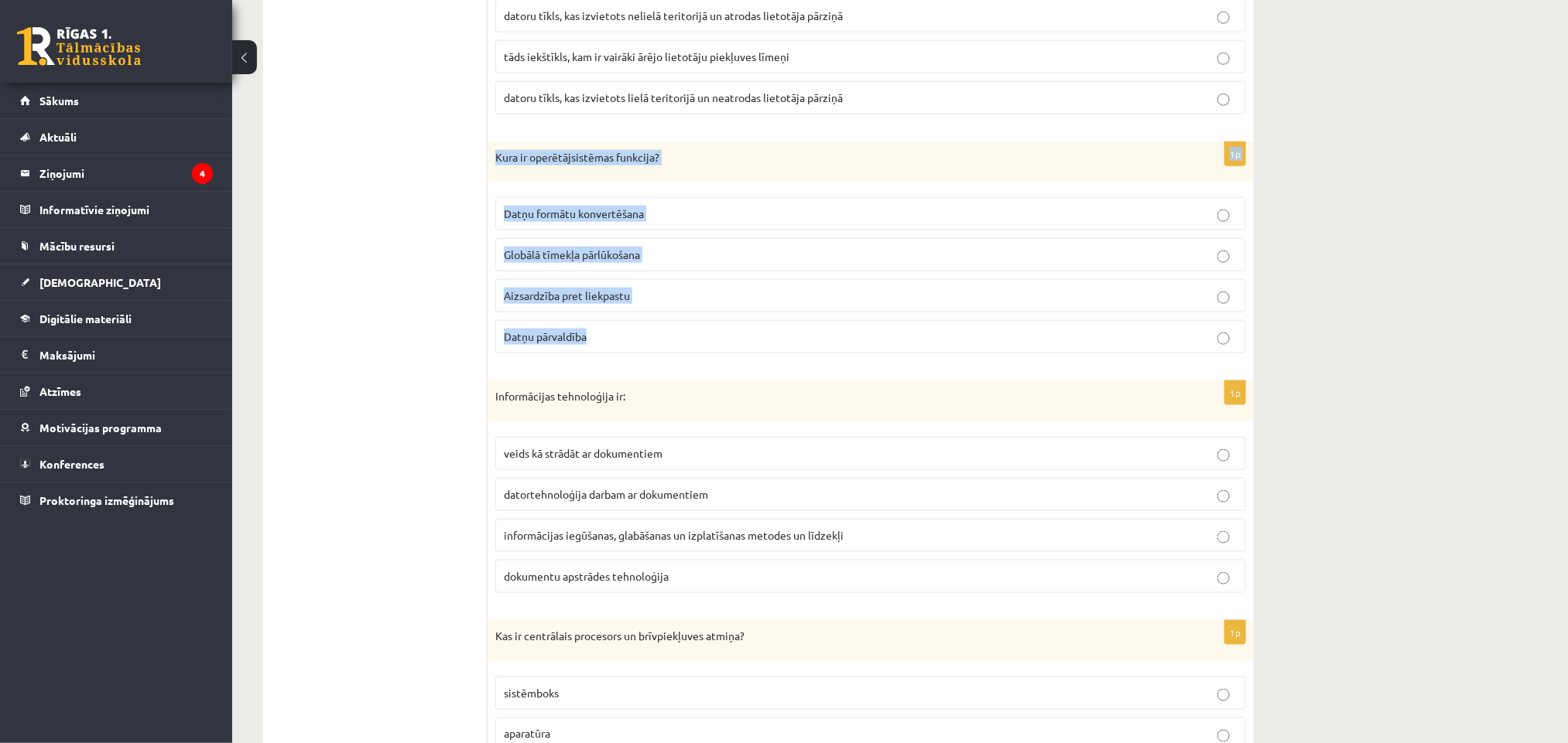
drag, startPoint x: 1516, startPoint y: 83, endPoint x: 1514, endPoint y: -22, distance: 105.0
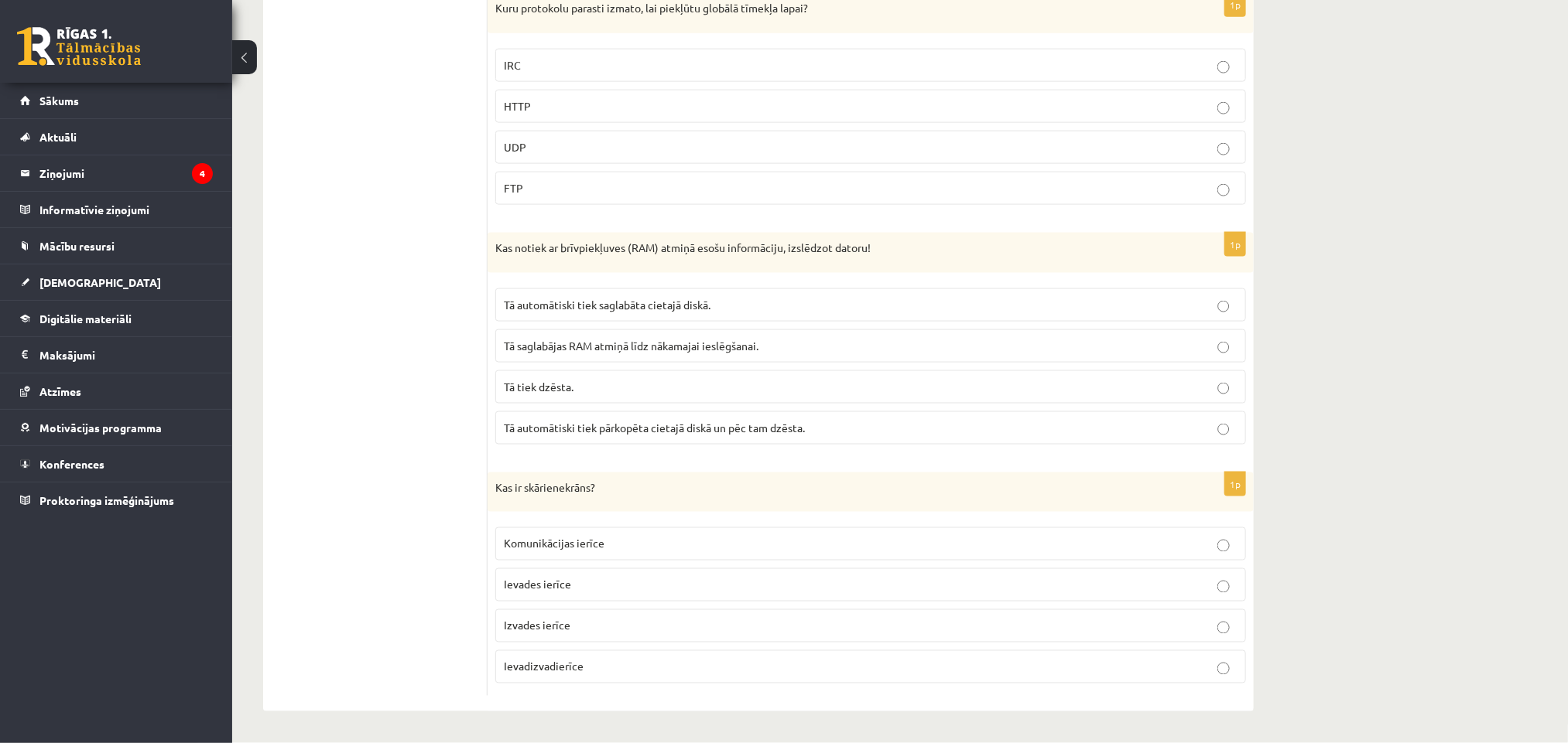
scroll to position [4239, 0]
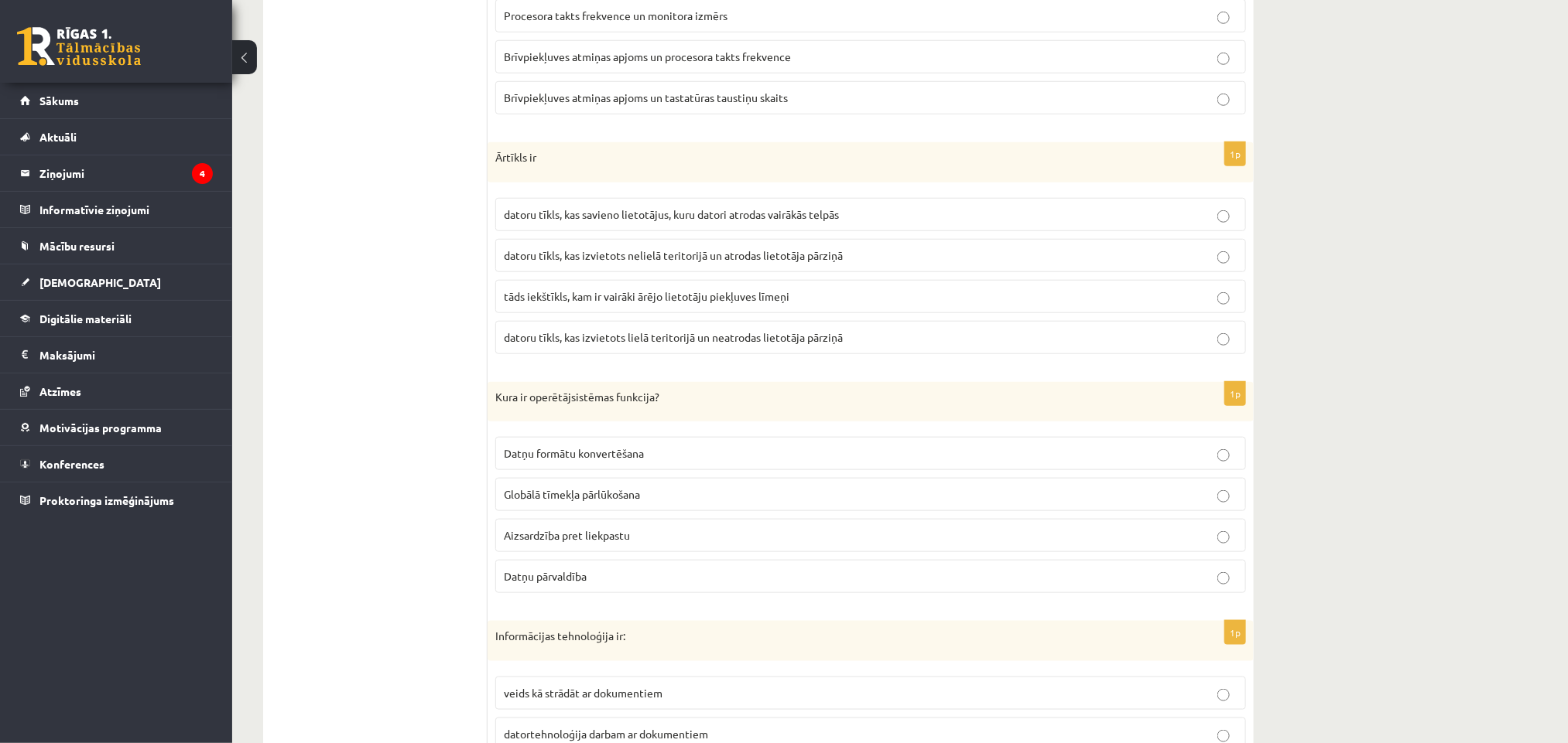
scroll to position [0, 0]
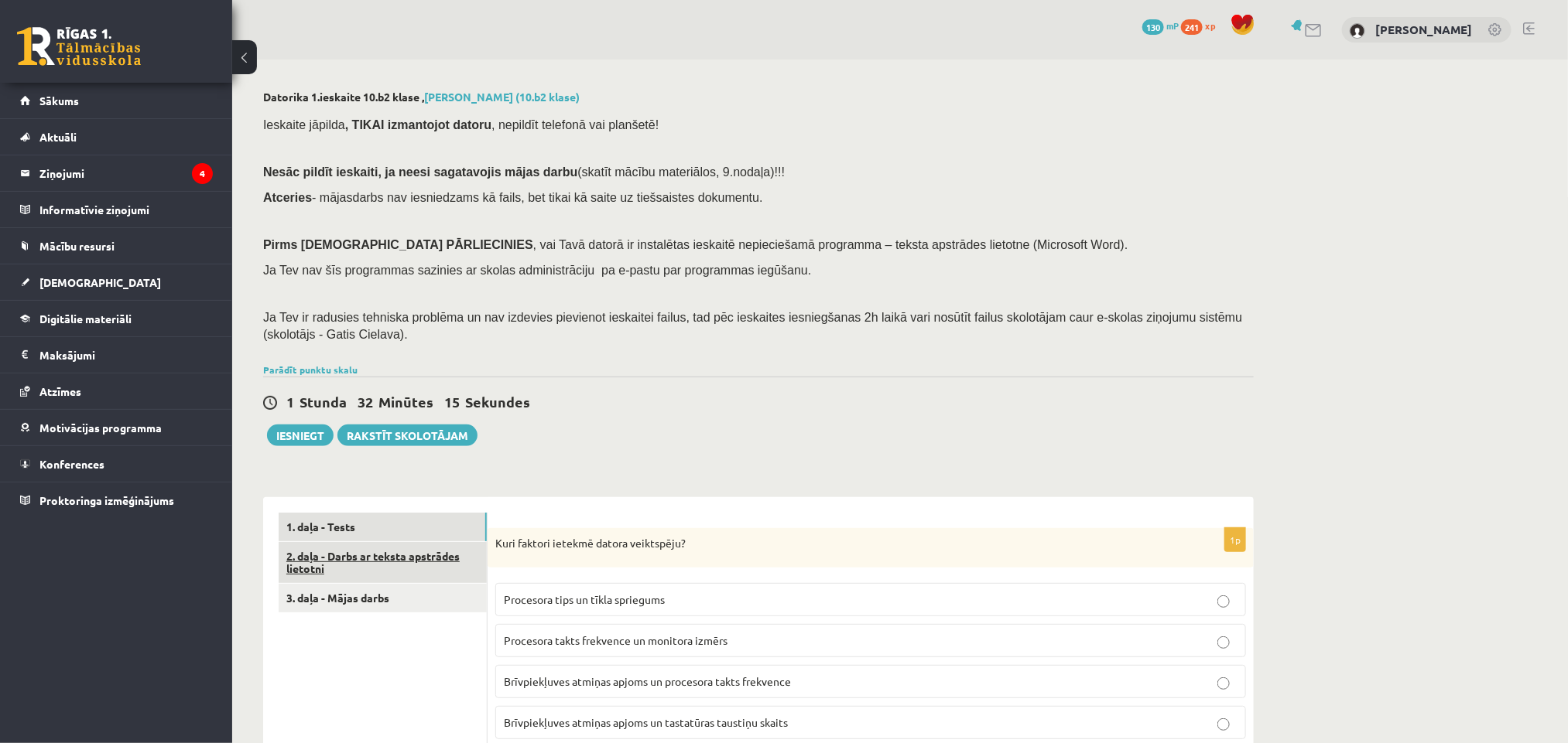
click at [297, 546] on link "2. daļa - Darbs ar teksta apstrādes lietotni" at bounding box center [382, 563] width 208 height 42
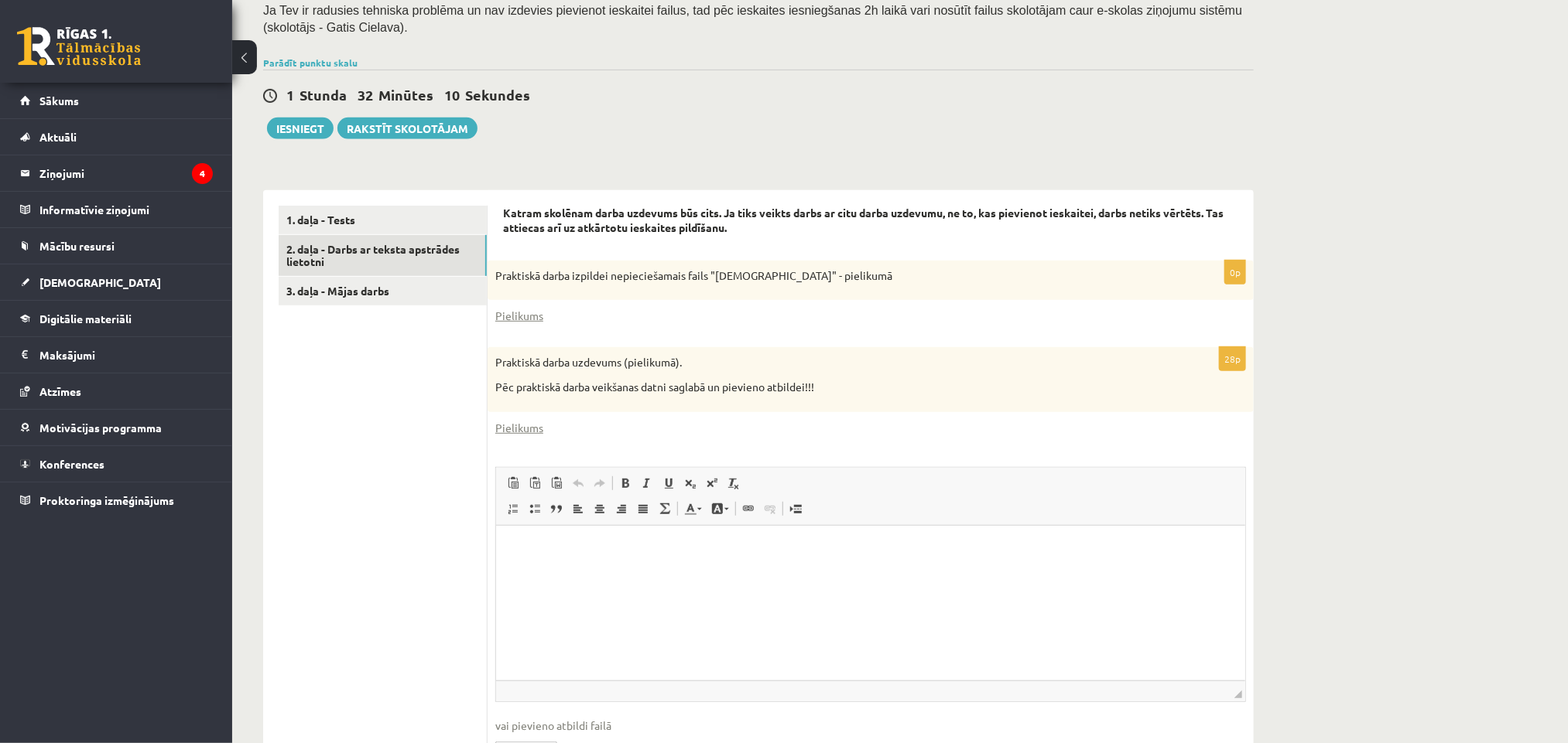
scroll to position [348, 0]
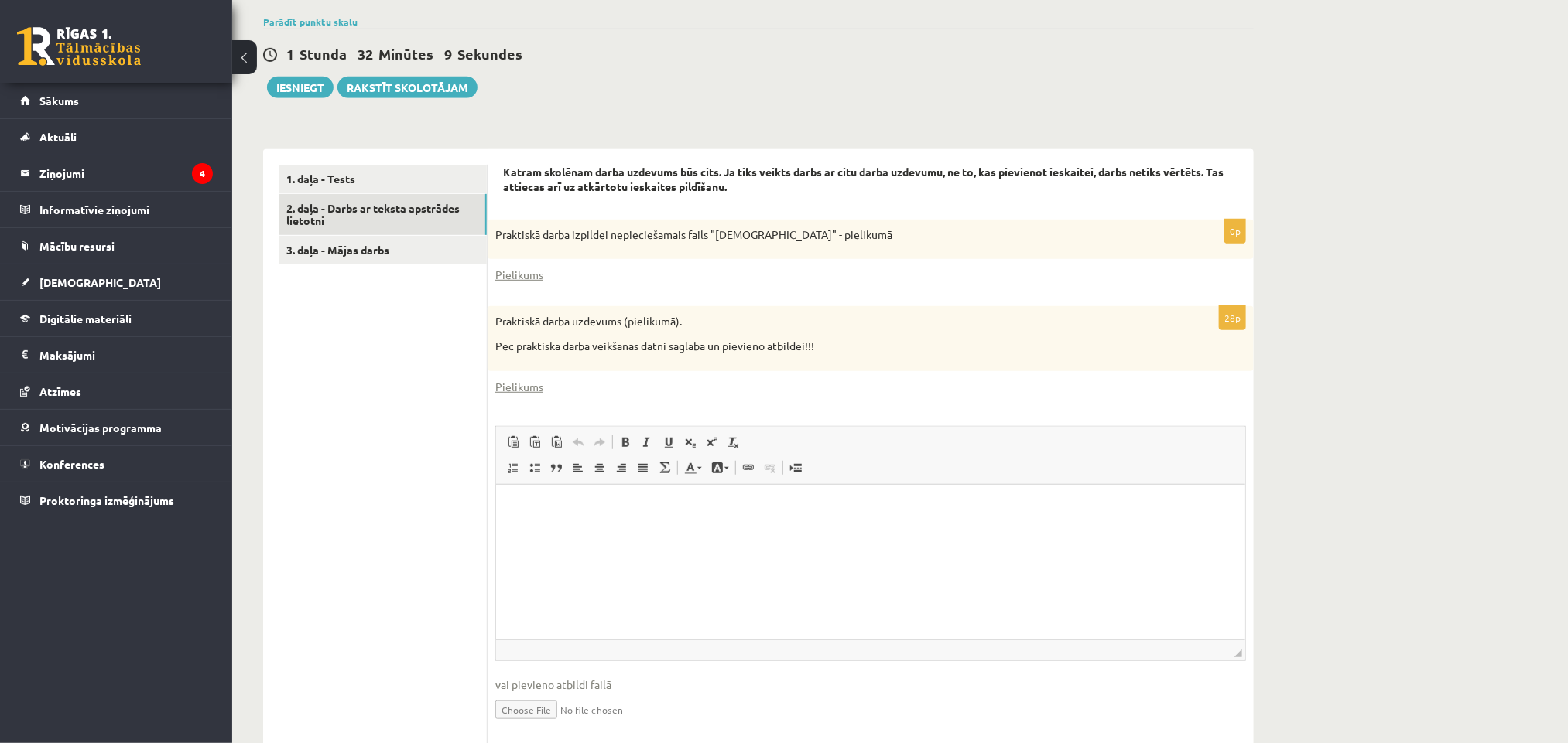
click at [442, 519] on ul "1. daļa - Tests 2. daļa - Darbs ar teksta apstrādes lietotni 3. daļa - Mājas da…" at bounding box center [383, 456] width 209 height 583
click at [562, 47] on div "1 Stunda 23 Minūtes 54 Sekundes" at bounding box center [758, 55] width 990 height 20
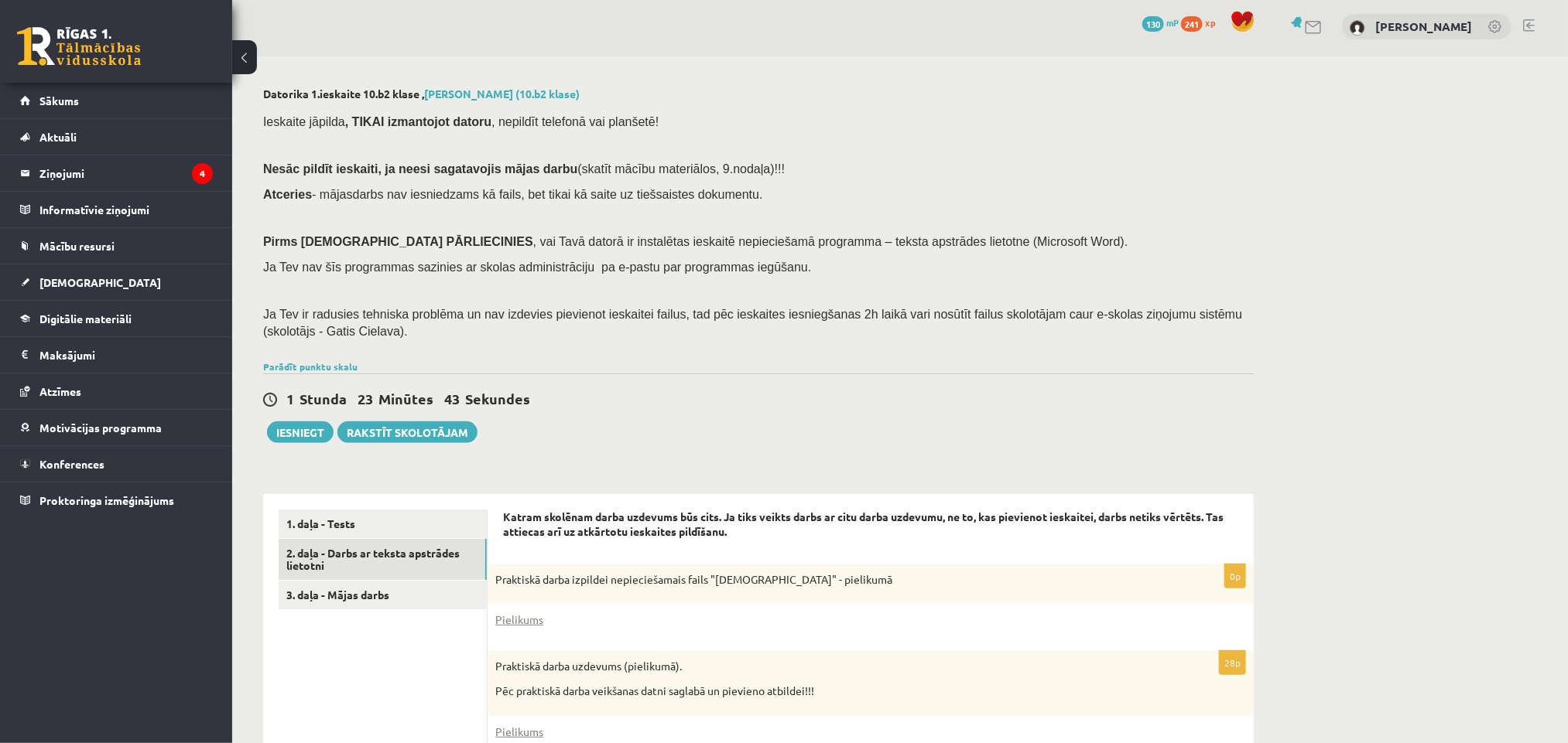
scroll to position [0, 0]
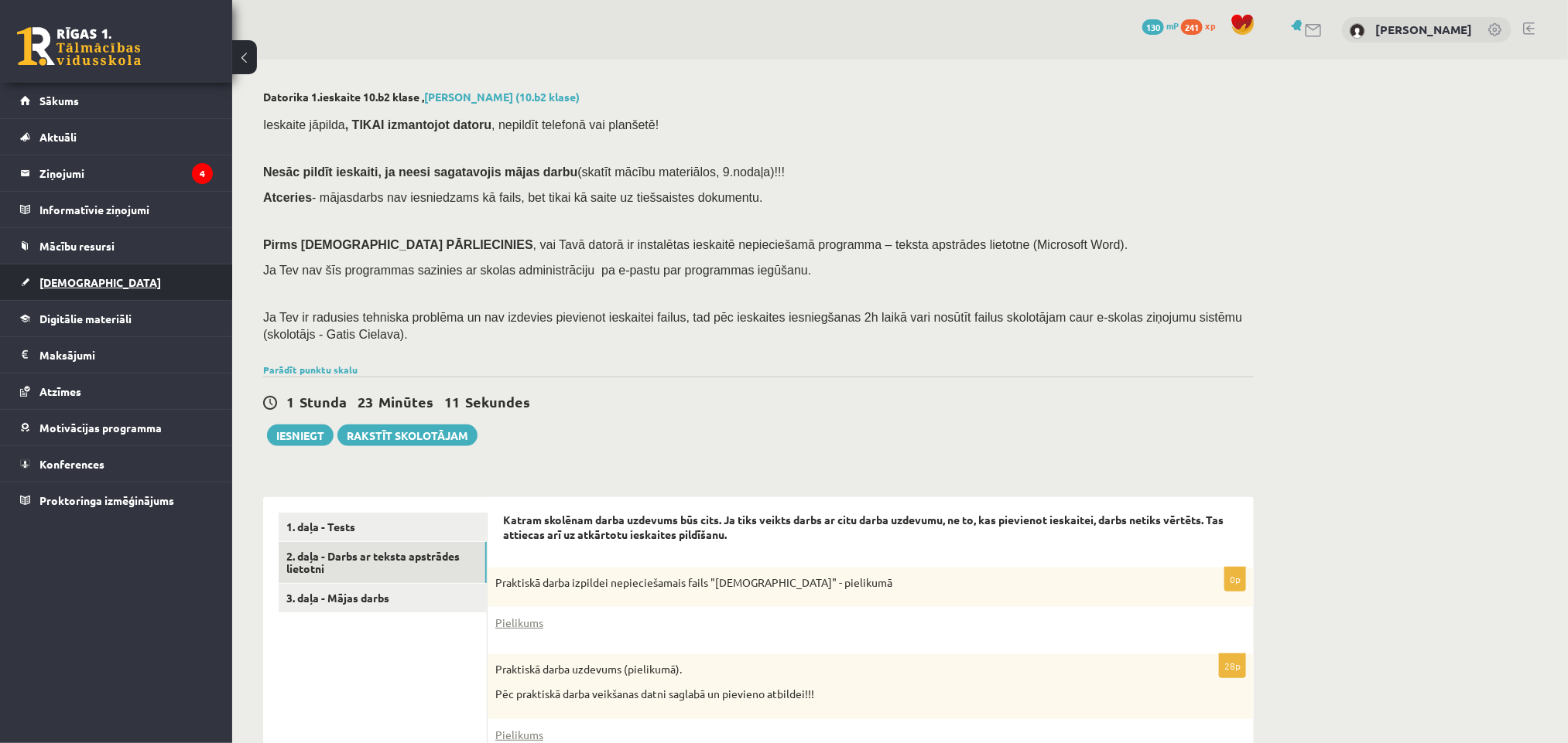
click at [91, 287] on link "[DEMOGRAPHIC_DATA]" at bounding box center [116, 282] width 192 height 36
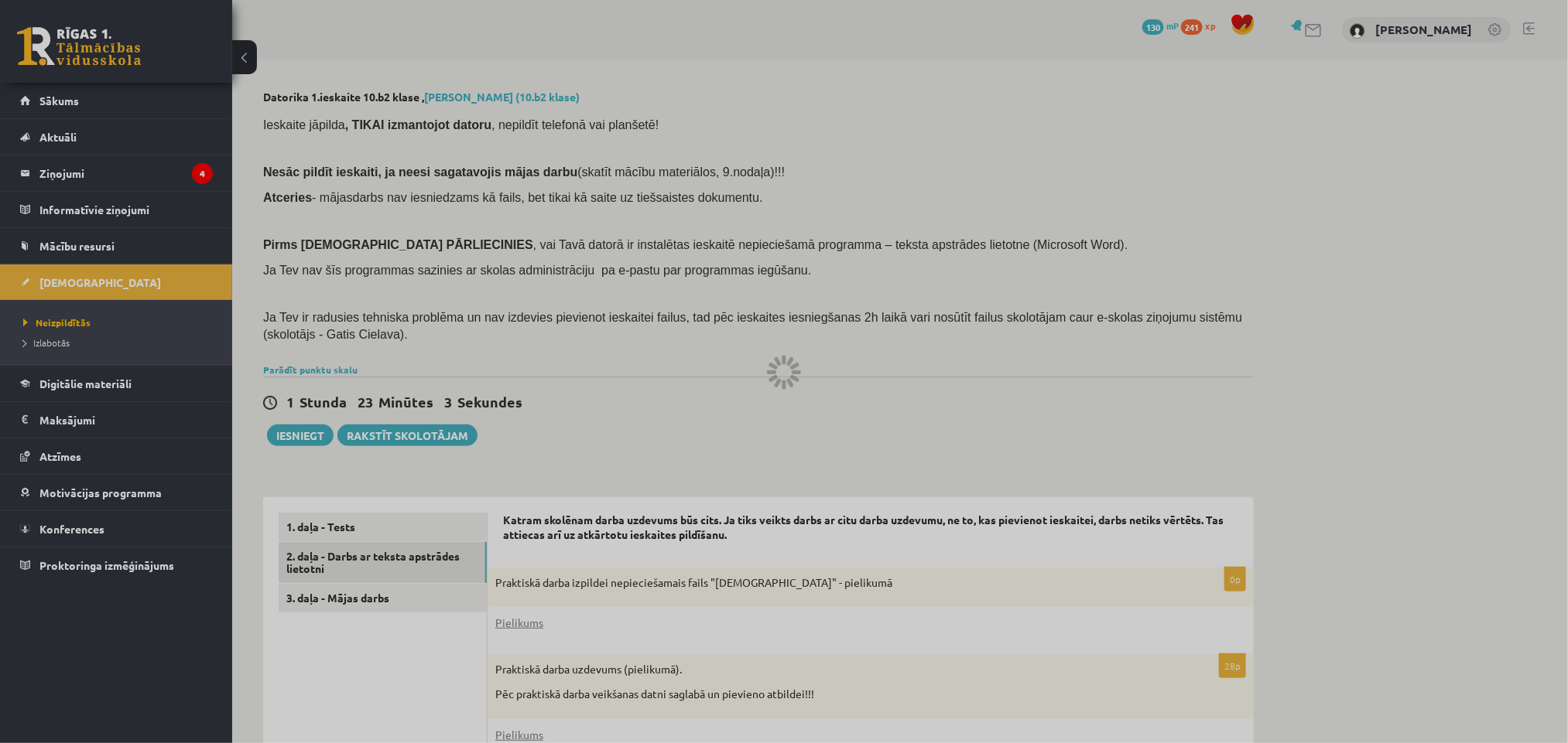
click at [645, 302] on div at bounding box center [784, 372] width 1568 height 743
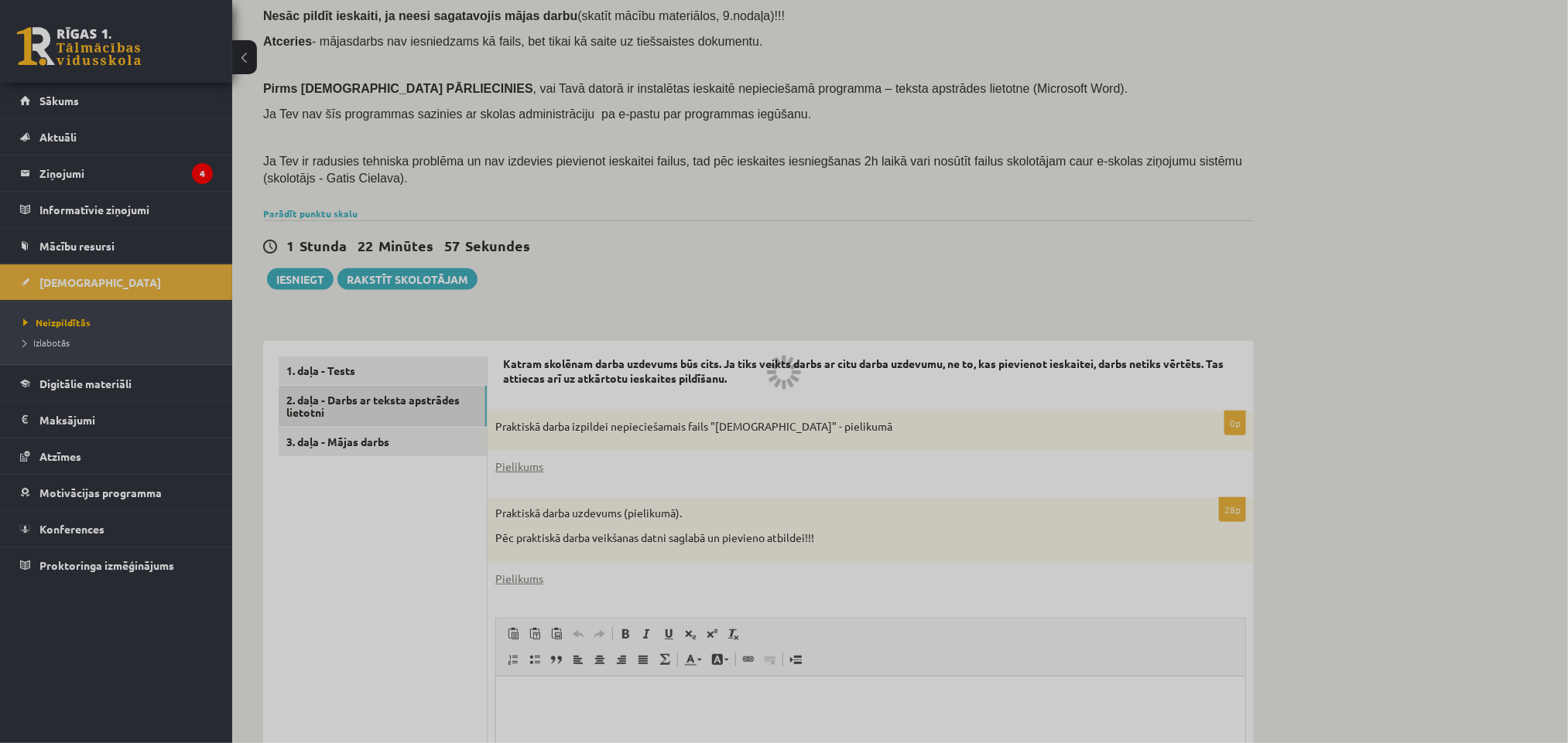
scroll to position [116, 0]
